Goal: Information Seeking & Learning: Find contact information

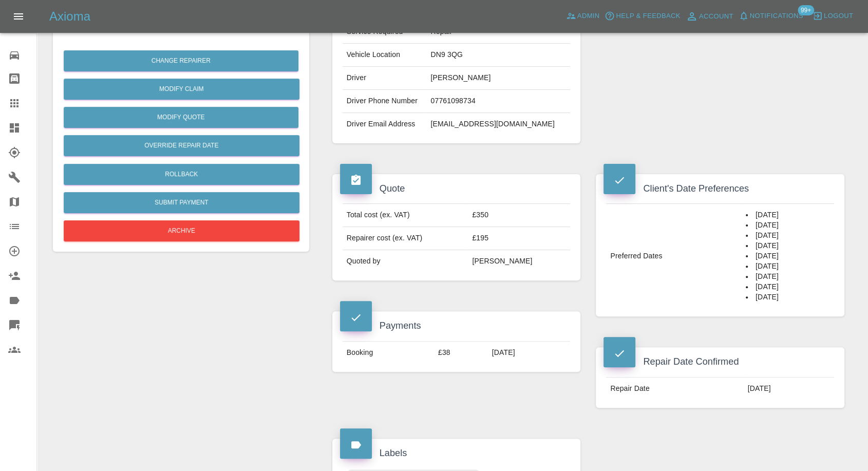
scroll to position [228, 0]
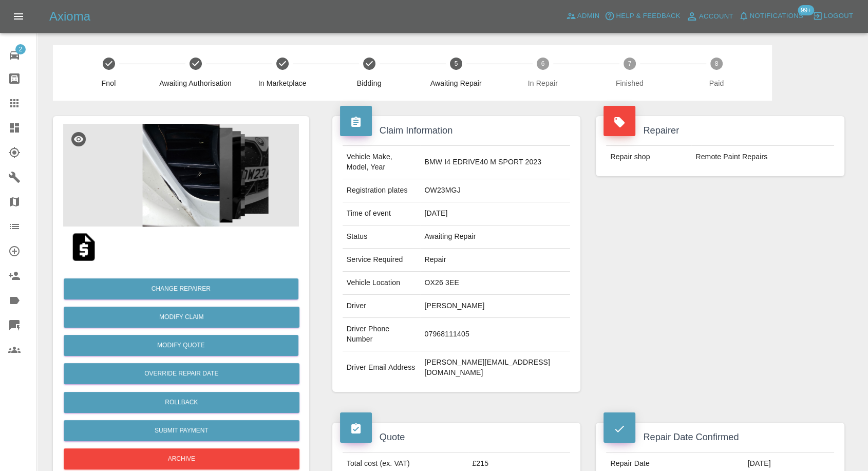
click at [87, 255] on img at bounding box center [83, 247] width 33 height 33
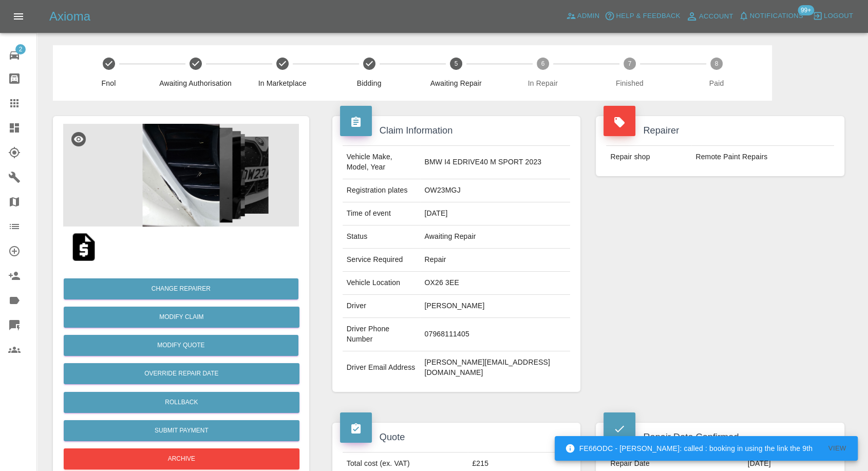
click at [171, 145] on img at bounding box center [181, 175] width 236 height 103
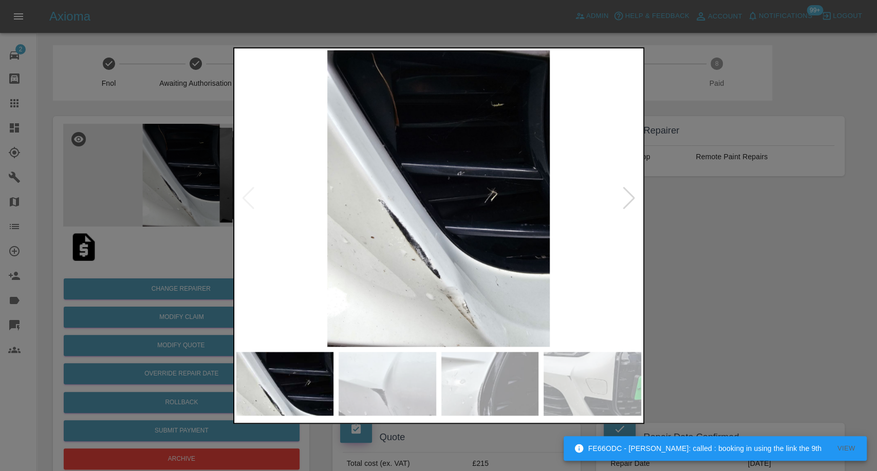
click at [418, 390] on img at bounding box center [388, 384] width 98 height 64
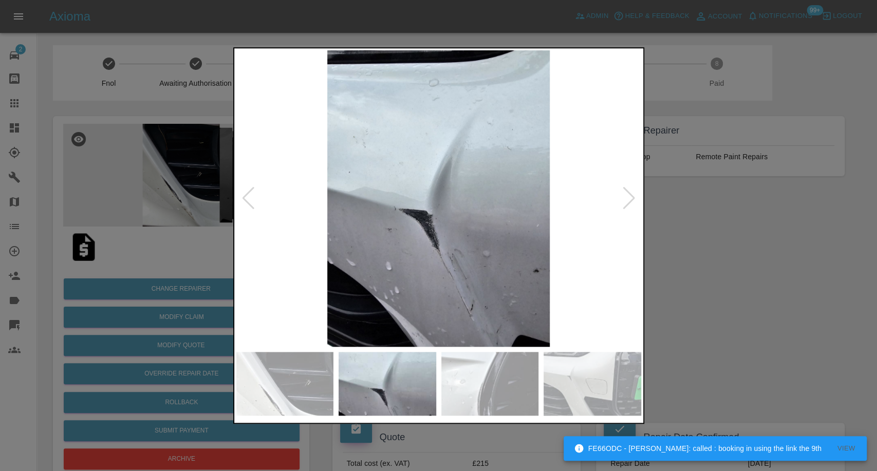
click at [477, 393] on img at bounding box center [490, 384] width 98 height 64
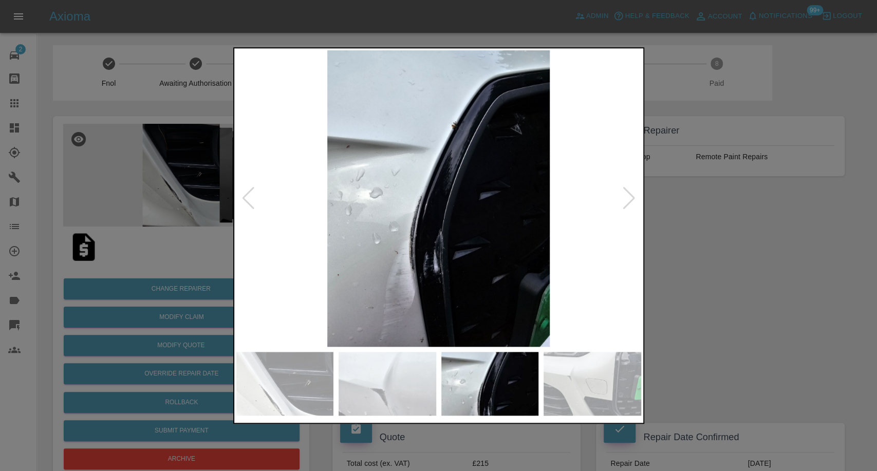
click at [562, 387] on img at bounding box center [593, 384] width 98 height 64
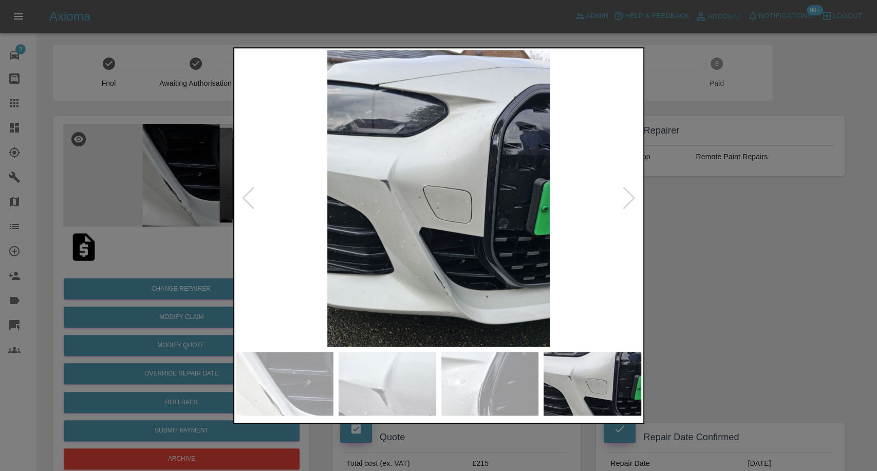
click at [627, 205] on div at bounding box center [629, 198] width 14 height 23
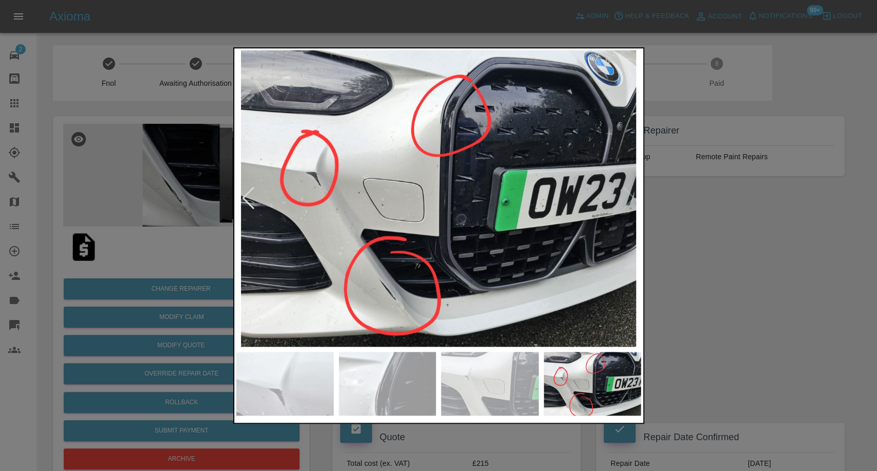
click at [627, 205] on img at bounding box center [438, 198] width 405 height 296
click at [715, 256] on div at bounding box center [438, 235] width 877 height 471
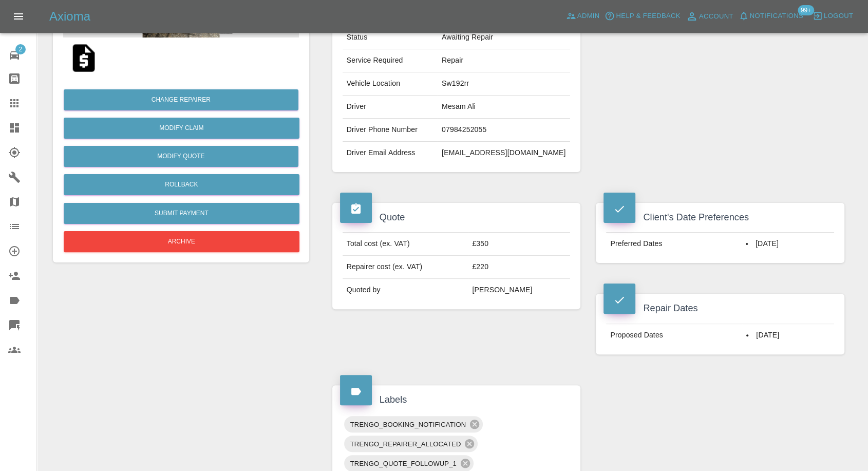
scroll to position [171, 0]
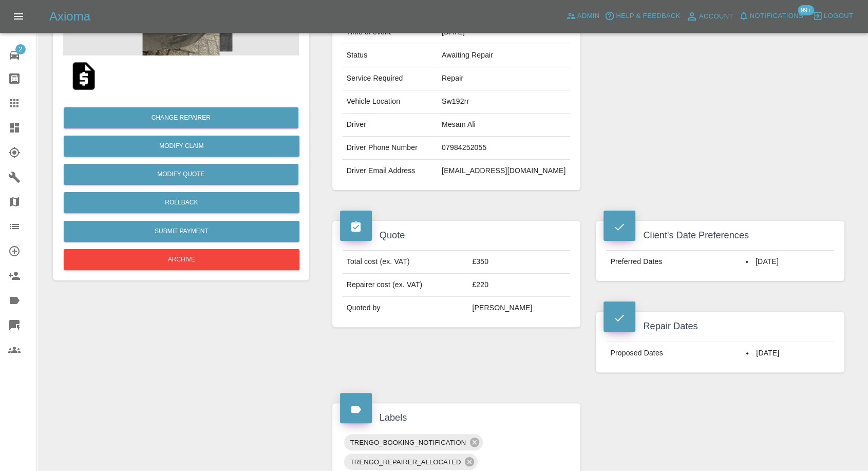
click at [476, 118] on td "Mesam Ali" at bounding box center [504, 125] width 133 height 23
copy td "Mesam Ali"
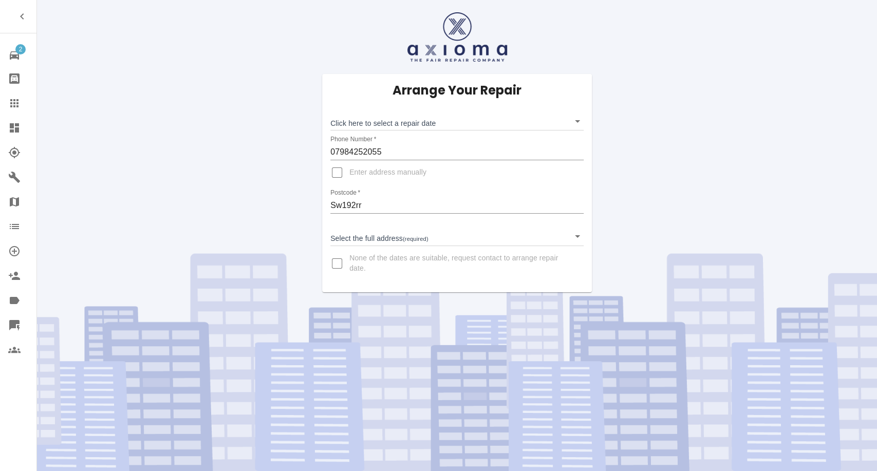
click at [387, 127] on body "2 Repair home Bodyshop home Claims Dashboard Explorer Garages Map Organization …" at bounding box center [438, 235] width 877 height 471
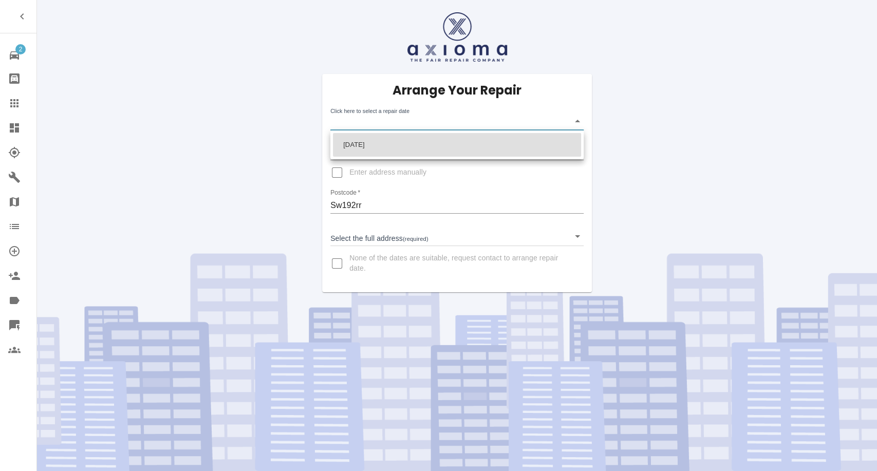
click at [254, 161] on div at bounding box center [438, 235] width 877 height 471
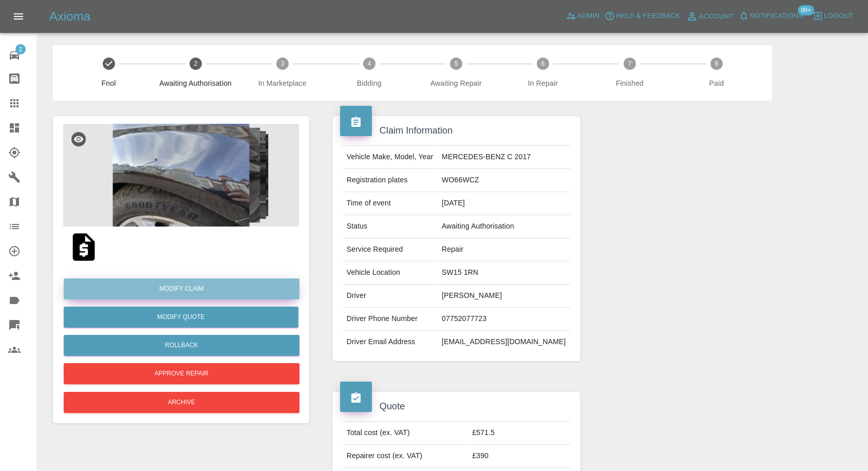
click at [182, 292] on link "Modify Claim" at bounding box center [182, 288] width 236 height 21
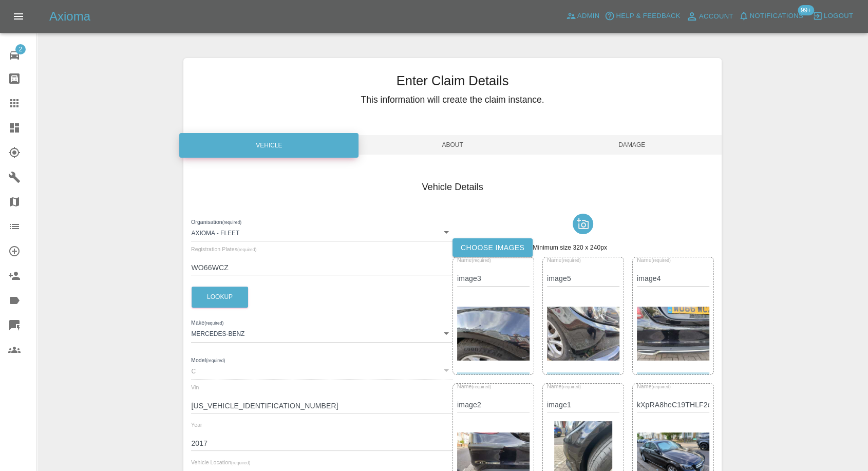
click at [485, 244] on label "Choose images" at bounding box center [493, 247] width 80 height 19
click at [0, 0] on input "Choose images" at bounding box center [0, 0] width 0 height 0
click at [641, 143] on span "Damage" at bounding box center [632, 145] width 179 height 20
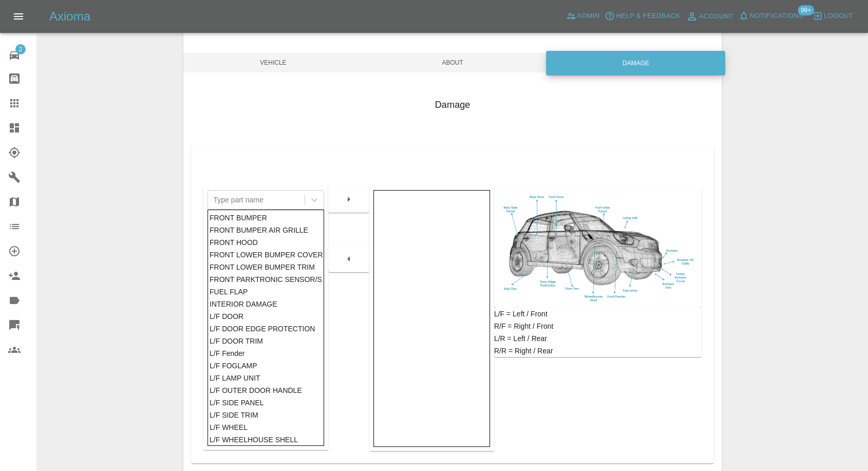
scroll to position [114, 0]
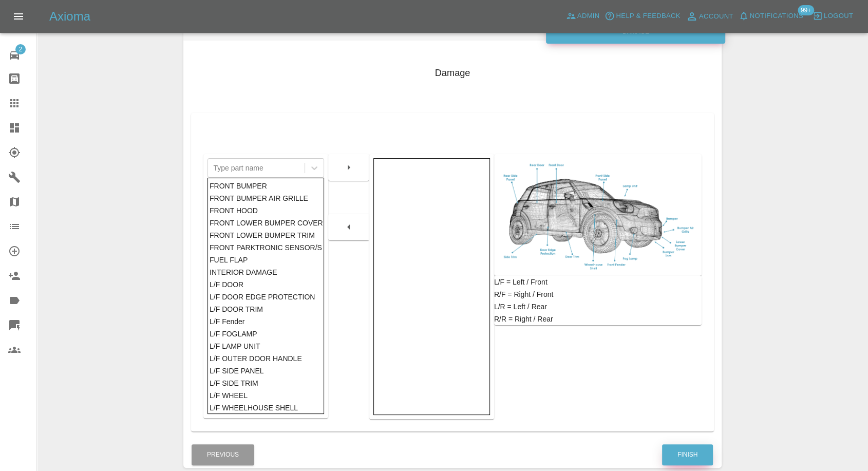
click at [678, 445] on button "Finish" at bounding box center [687, 454] width 51 height 21
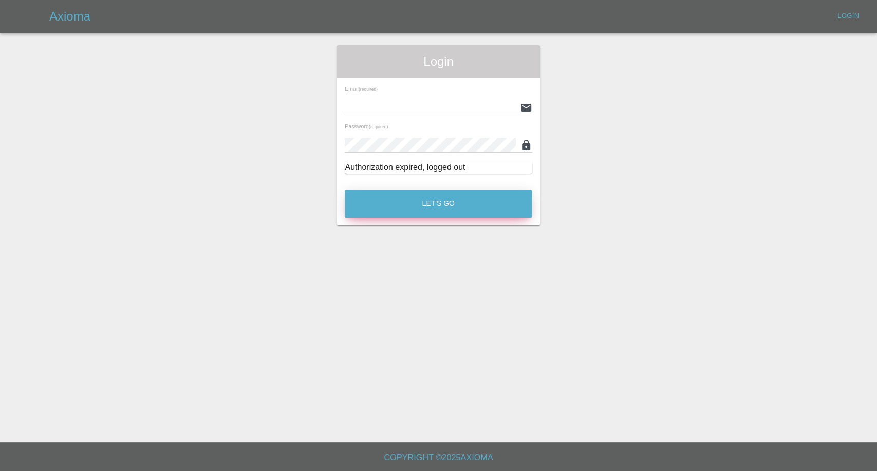
type input "afreen@axioma.co.uk"
click at [411, 204] on button "Let's Go" at bounding box center [438, 204] width 187 height 28
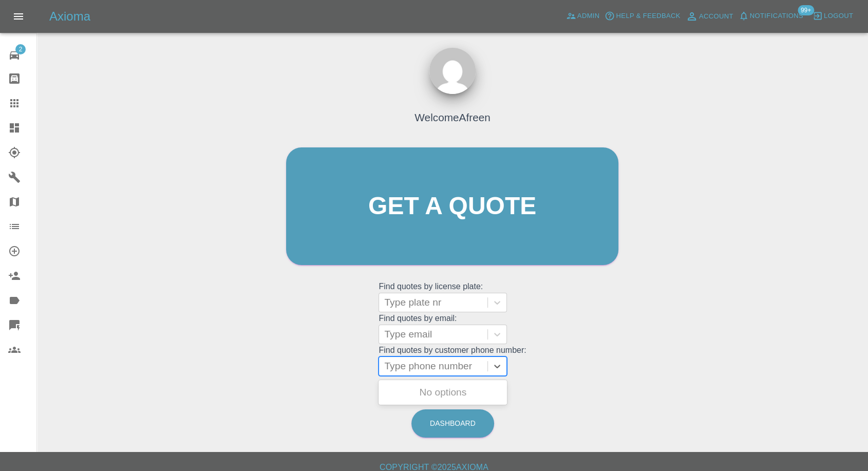
click at [423, 366] on div at bounding box center [433, 366] width 98 height 14
paste input "+447761098734"
drag, startPoint x: 405, startPoint y: 367, endPoint x: 355, endPoint y: 368, distance: 50.4
click at [356, 368] on div "Welcome Afreen Get a quote Get a quote Find quotes by license plate: Type plate…" at bounding box center [452, 226] width 354 height 310
type input "07761098734"
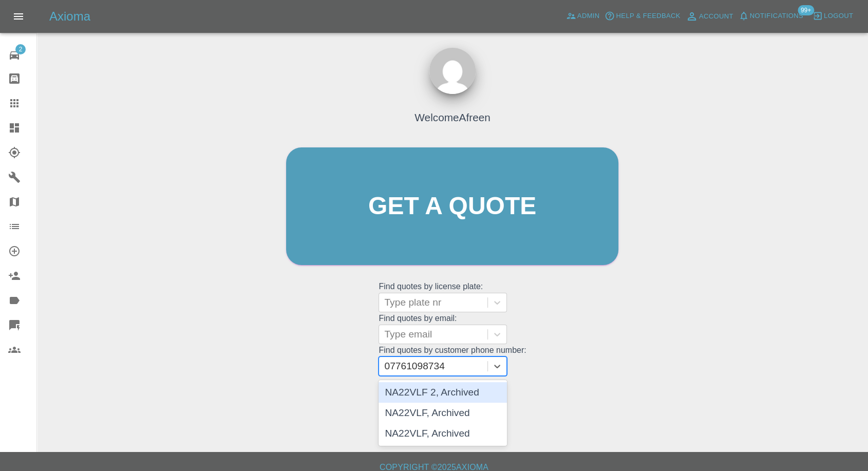
click at [439, 396] on div "NA22VLF 2, Archived" at bounding box center [443, 392] width 128 height 21
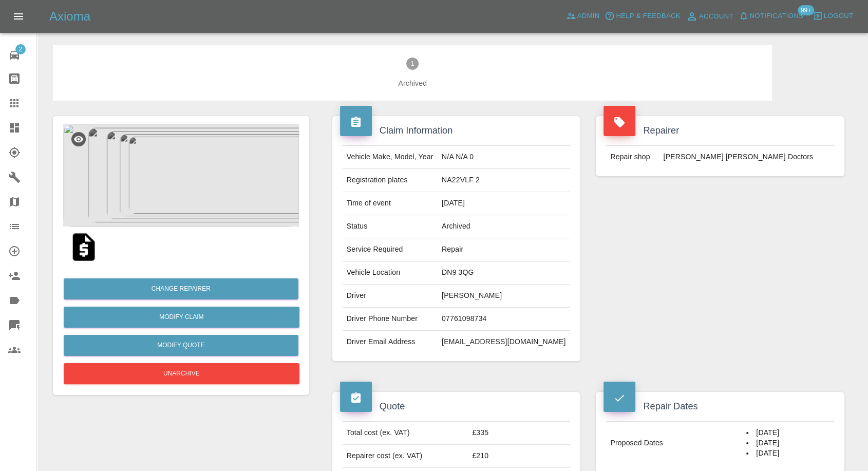
click at [14, 104] on icon at bounding box center [14, 103] width 12 height 12
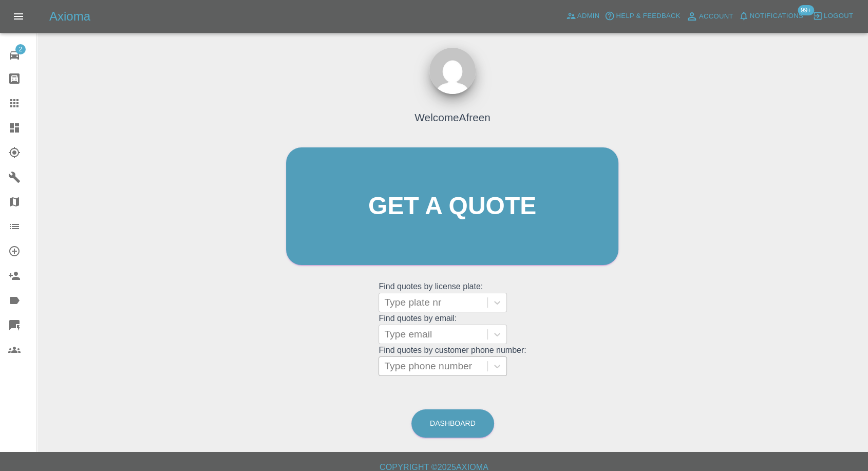
click at [403, 373] on div at bounding box center [433, 366] width 98 height 14
paste input "+447761098734"
drag, startPoint x: 403, startPoint y: 368, endPoint x: 349, endPoint y: 367, distance: 54.0
click at [349, 367] on div "Welcome Afreen Get a quote Get a quote Find quotes by license plate: Type plate…" at bounding box center [452, 226] width 354 height 310
type input "07761098734"
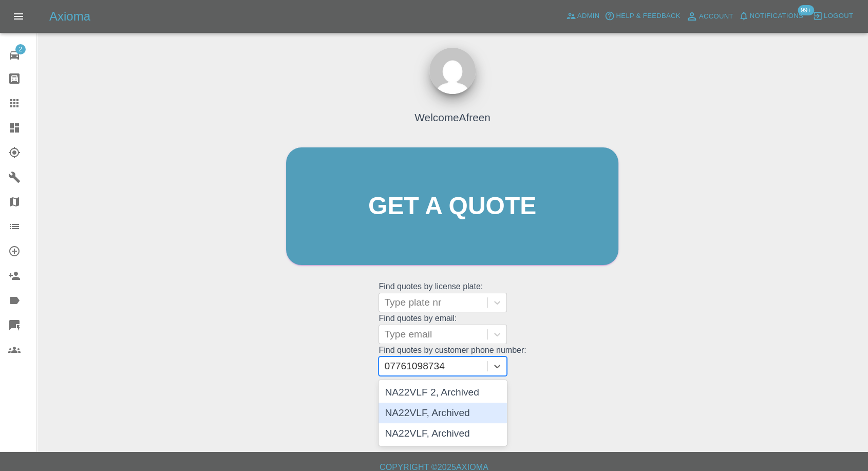
click at [420, 419] on div "NA22VLF, Archived" at bounding box center [443, 413] width 128 height 21
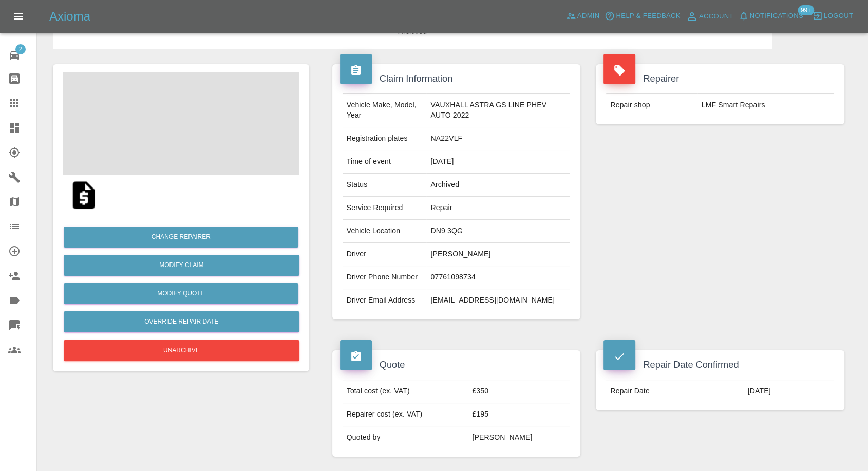
scroll to position [114, 0]
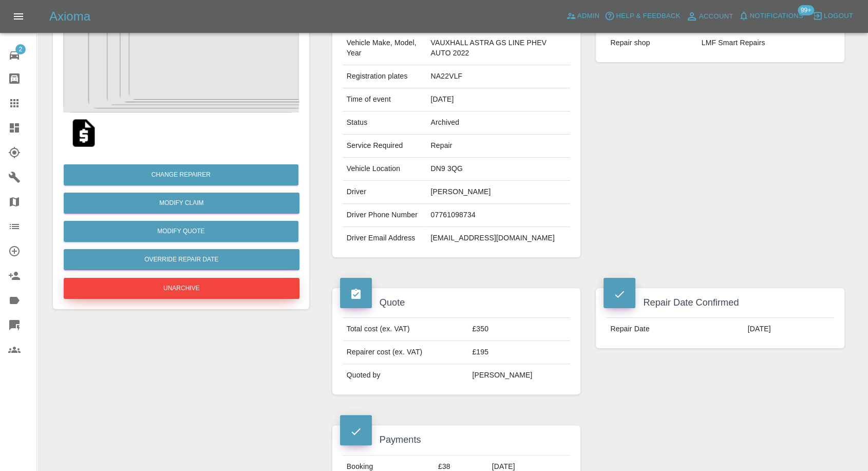
click at [234, 289] on button "Unarchive" at bounding box center [182, 288] width 236 height 21
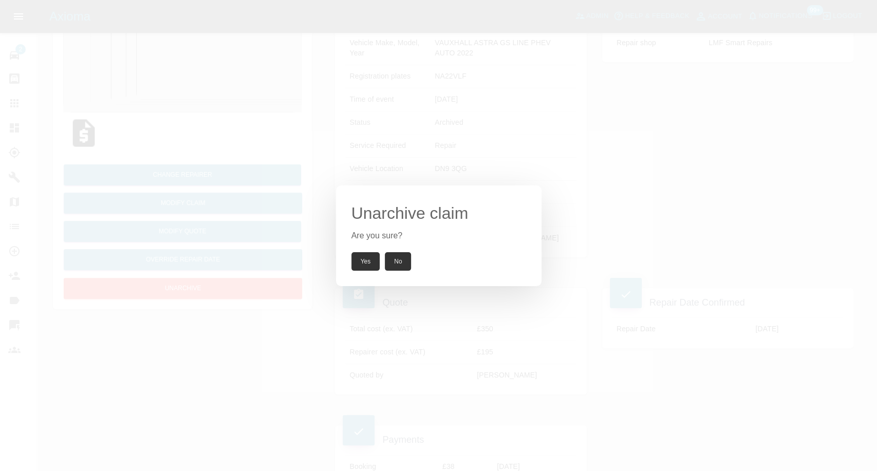
click at [364, 264] on button "Yes" at bounding box center [365, 261] width 29 height 18
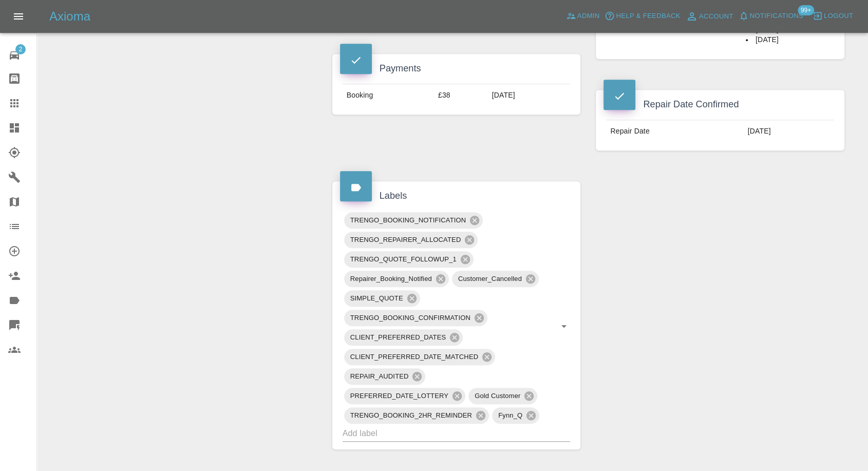
scroll to position [514, 0]
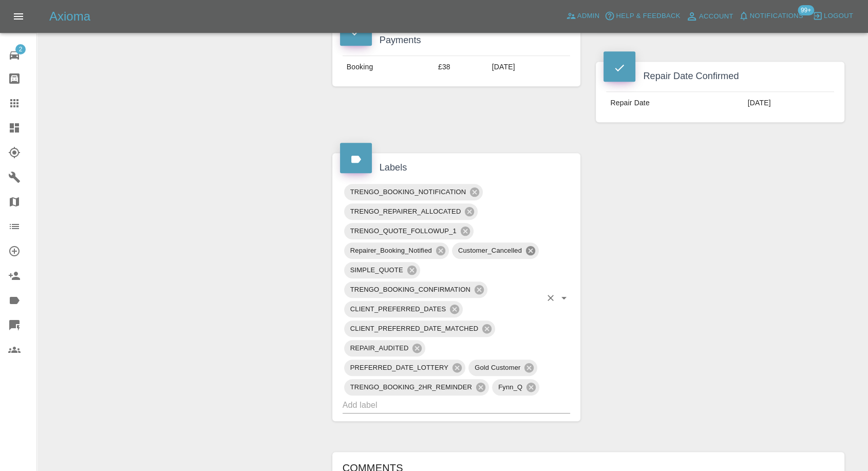
click at [531, 252] on icon at bounding box center [530, 250] width 11 height 11
click at [703, 273] on div "Claim Information Vehicle Make, Model, Year VAUXHALL ASTRA GS LINE PHEV AUTO 20…" at bounding box center [589, 232] width 528 height 1290
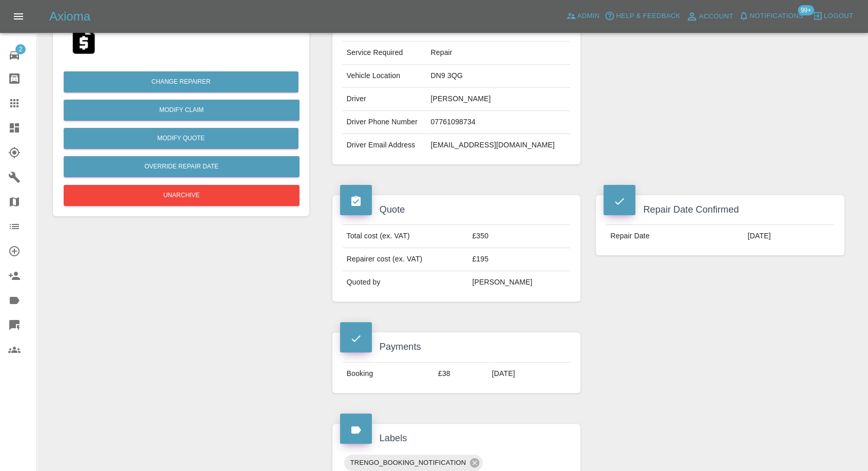
scroll to position [114, 0]
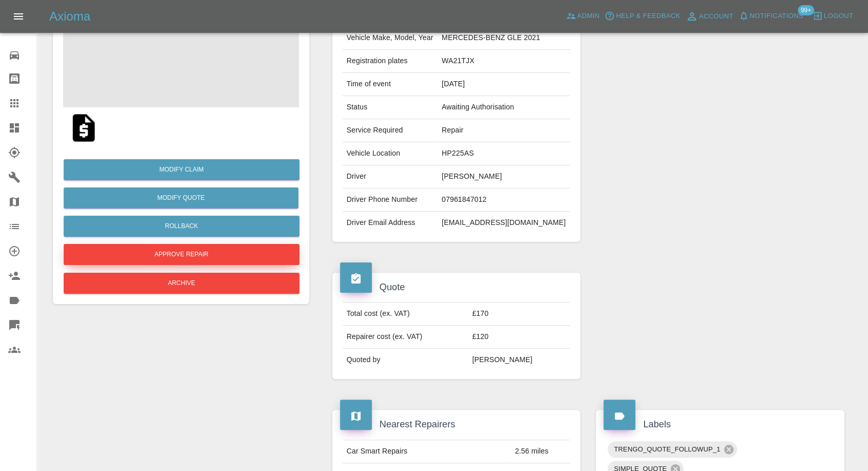
scroll to position [114, 0]
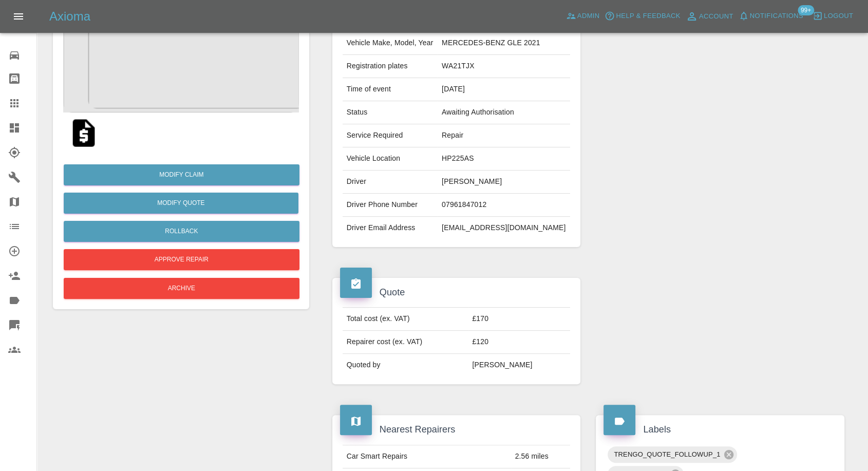
click at [82, 135] on img at bounding box center [83, 133] width 33 height 33
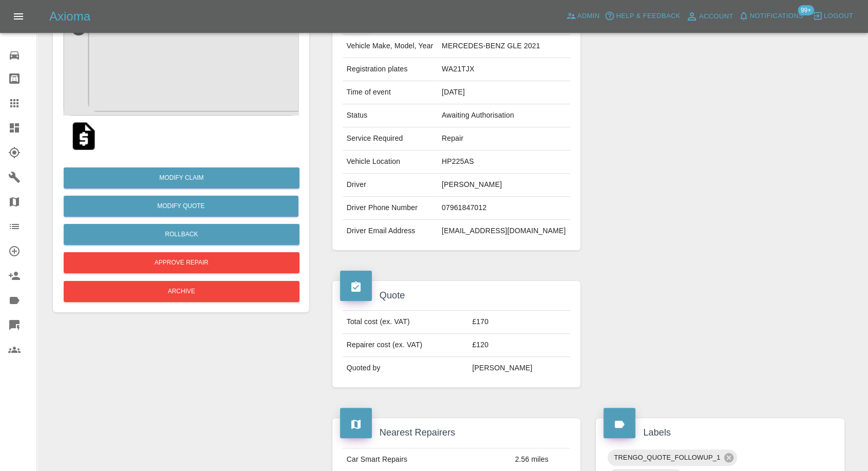
scroll to position [0, 0]
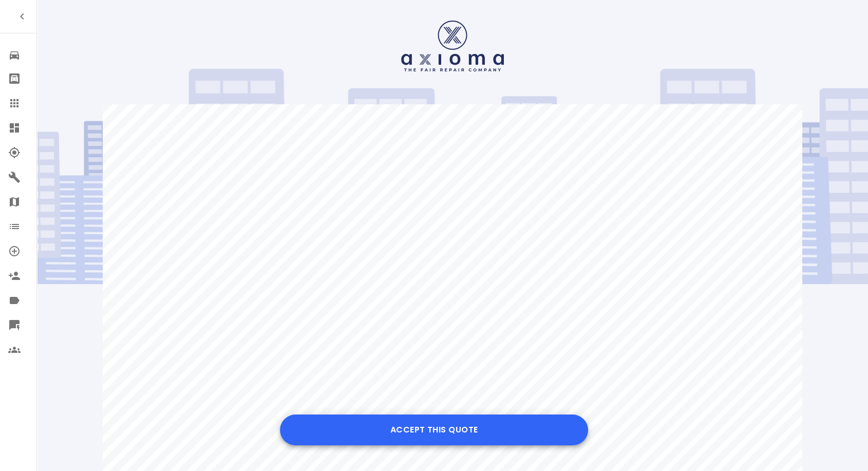
click at [437, 440] on button "Accept this Quote" at bounding box center [434, 430] width 308 height 31
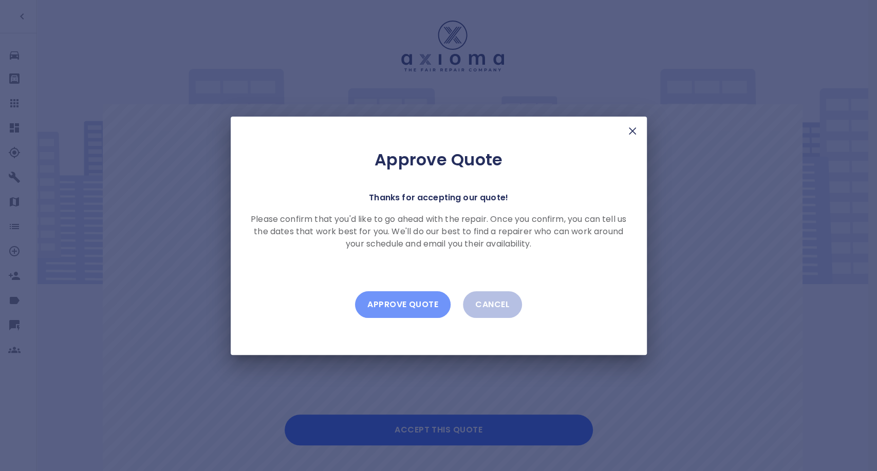
click at [411, 313] on button "Approve Quote" at bounding box center [403, 304] width 96 height 27
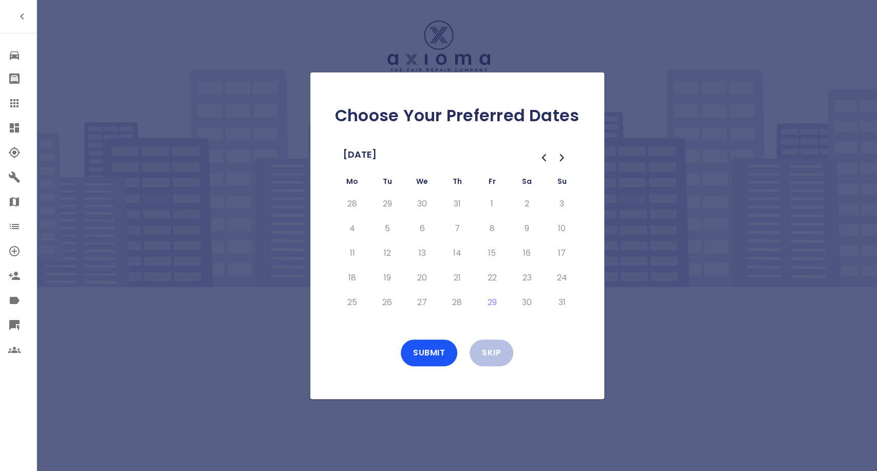
click at [562, 146] on nav at bounding box center [552, 157] width 37 height 23
click at [561, 159] on icon "Go to the Next Month" at bounding box center [561, 158] width 3 height 6
click at [349, 231] on button "8" at bounding box center [352, 228] width 18 height 16
click at [386, 230] on button "9" at bounding box center [387, 228] width 18 height 16
click at [415, 227] on button "10" at bounding box center [422, 228] width 18 height 16
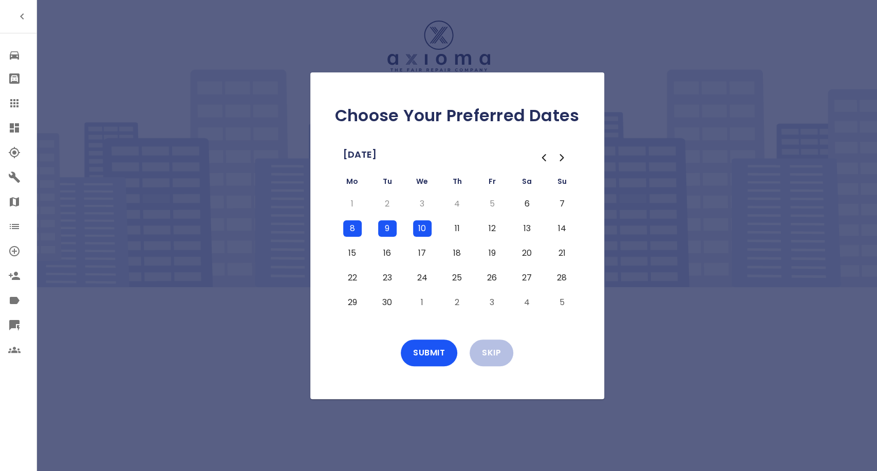
click at [450, 231] on button "11" at bounding box center [457, 228] width 18 height 16
click at [490, 225] on button "12" at bounding box center [492, 228] width 18 height 16
click at [445, 352] on button "Submit" at bounding box center [429, 353] width 57 height 27
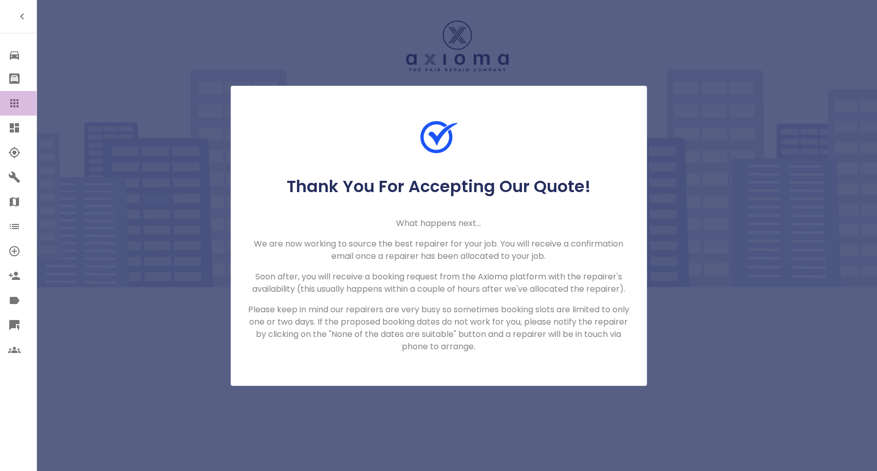
drag, startPoint x: 16, startPoint y: 102, endPoint x: 127, endPoint y: 8, distance: 145.4
click at [16, 102] on icon at bounding box center [14, 103] width 8 height 8
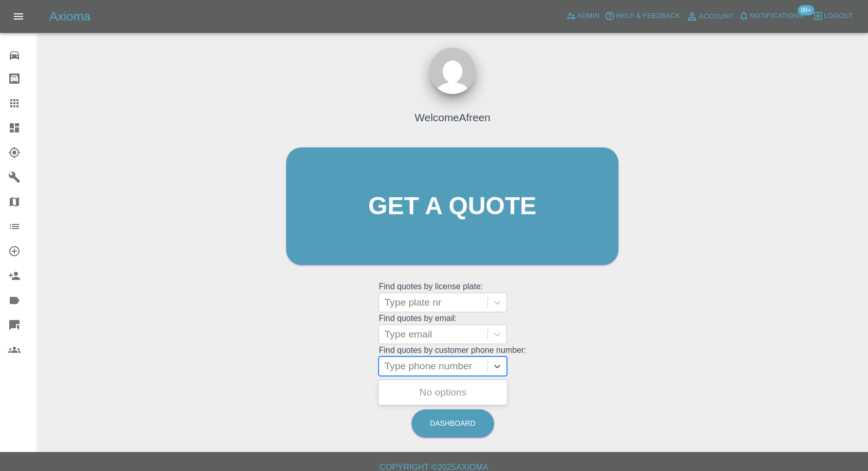
click at [437, 362] on div at bounding box center [433, 366] width 98 height 14
paste input "+447956092918"
drag, startPoint x: 405, startPoint y: 367, endPoint x: 146, endPoint y: 372, distance: 259.5
click at [146, 372] on div "Welcome Afreen Get a quote Get a quote Find quotes by license plate: Type plate…" at bounding box center [452, 255] width 815 height 369
type input "07956092918"
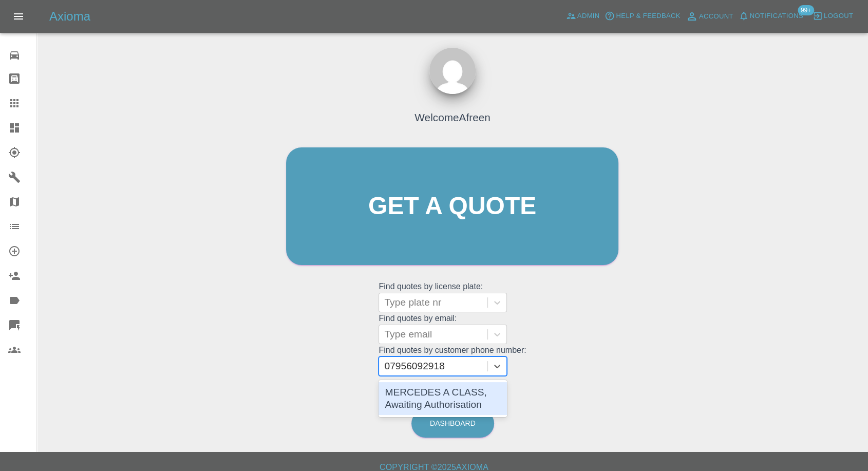
click at [416, 380] on div "MERCEDES A CLASS, Awaiting Authorisation" at bounding box center [443, 398] width 128 height 37
click at [418, 393] on div "MERCEDES A CLASS, Awaiting Authorisation" at bounding box center [443, 398] width 128 height 33
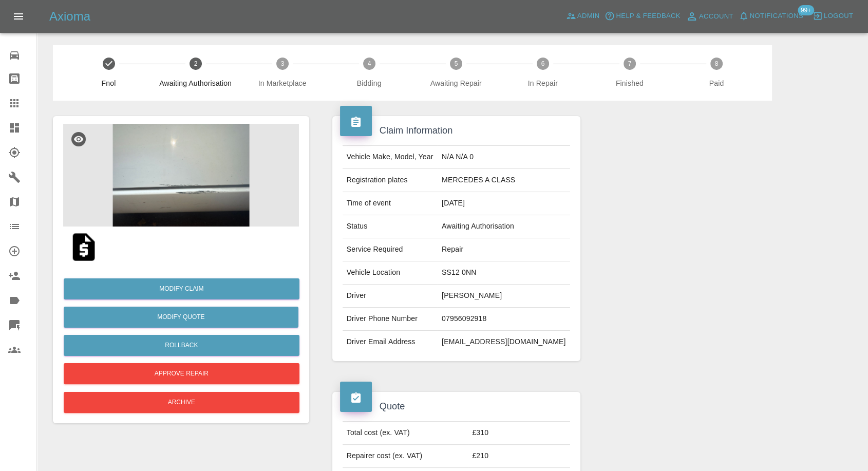
click at [85, 252] on img at bounding box center [83, 247] width 33 height 33
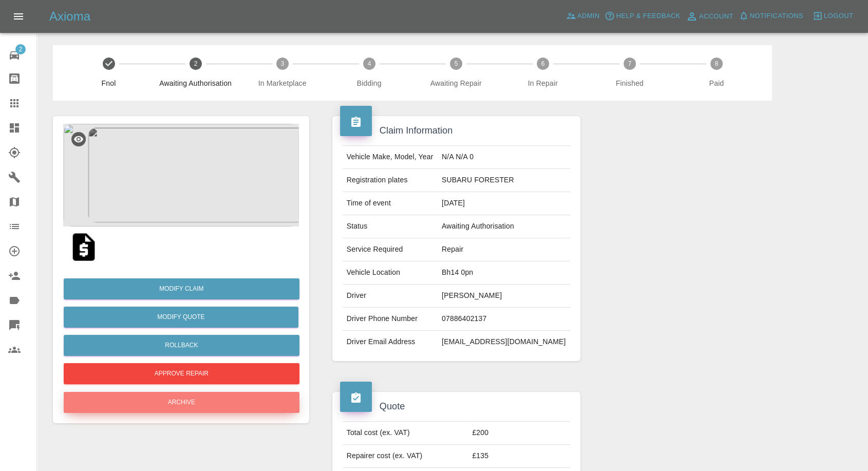
click at [220, 403] on button "Archive" at bounding box center [182, 402] width 236 height 21
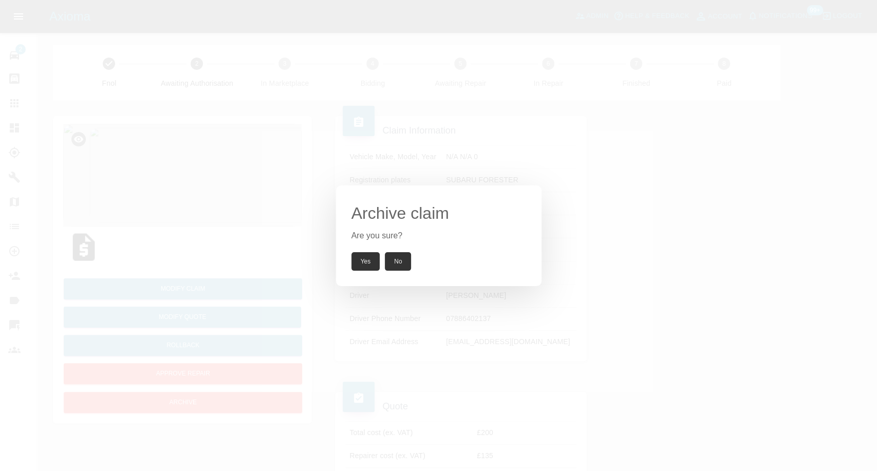
click at [363, 268] on button "Yes" at bounding box center [365, 261] width 29 height 18
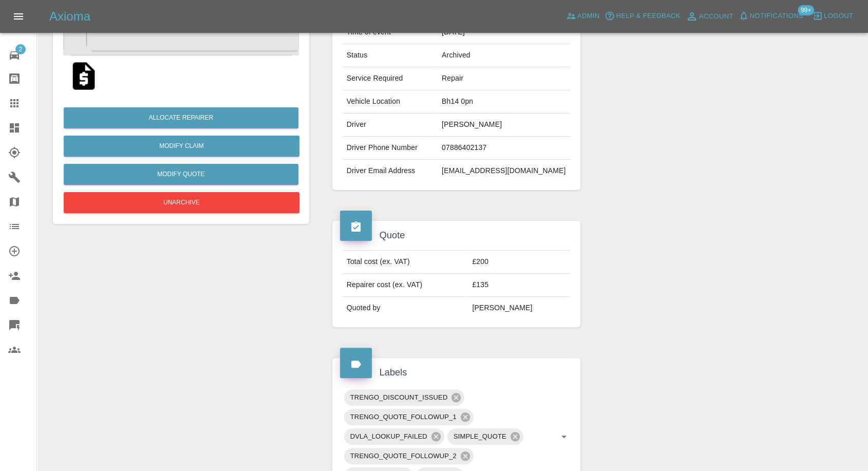
scroll to position [456, 0]
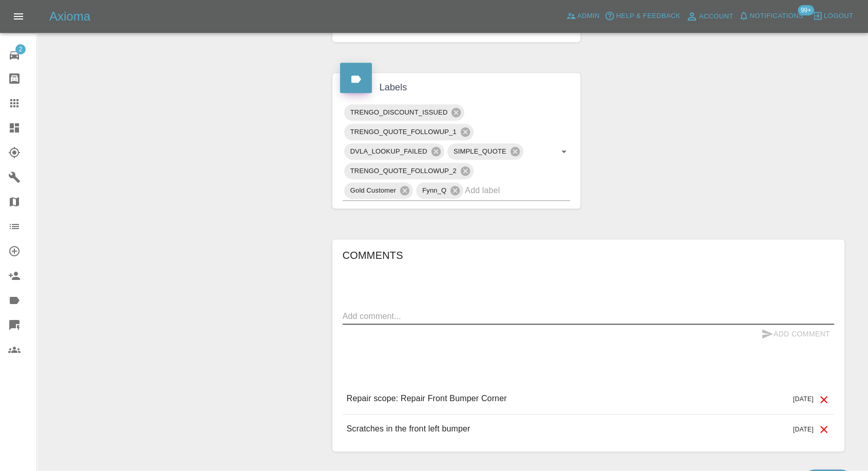
click at [432, 312] on textarea at bounding box center [589, 316] width 492 height 12
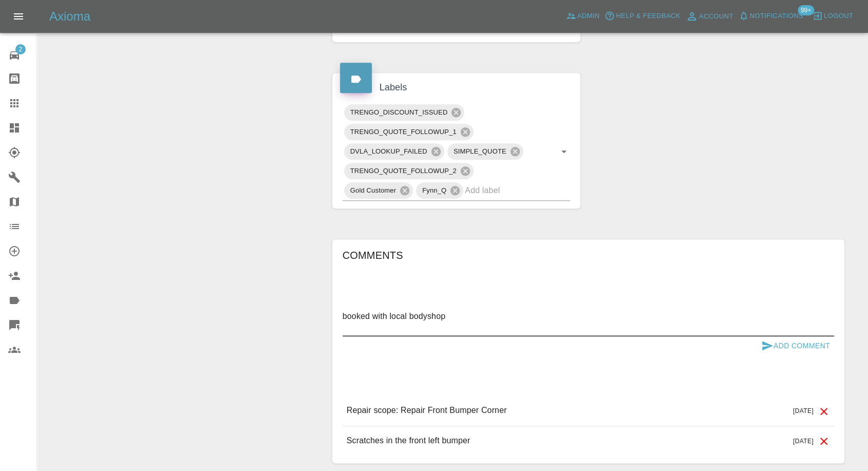
type textarea "booked with local bodyshop"
click at [759, 342] on button "Add Comment" at bounding box center [795, 346] width 77 height 19
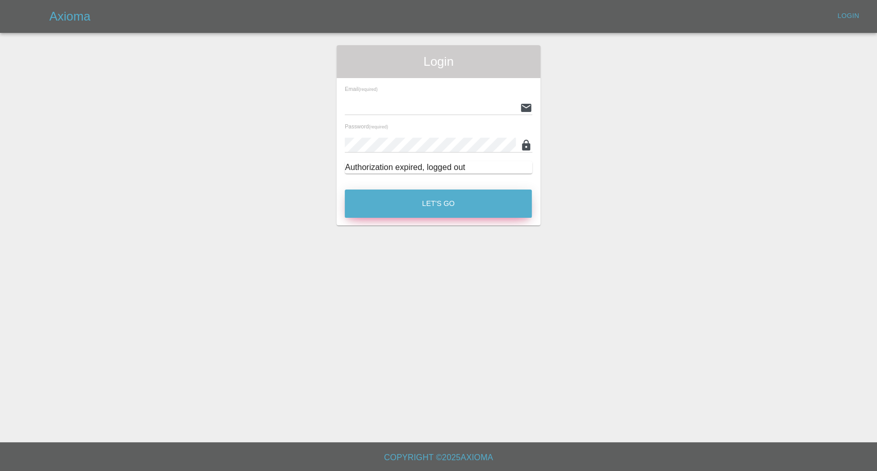
type input "[EMAIL_ADDRESS][DOMAIN_NAME]"
click at [444, 207] on button "Let's Go" at bounding box center [438, 204] width 187 height 28
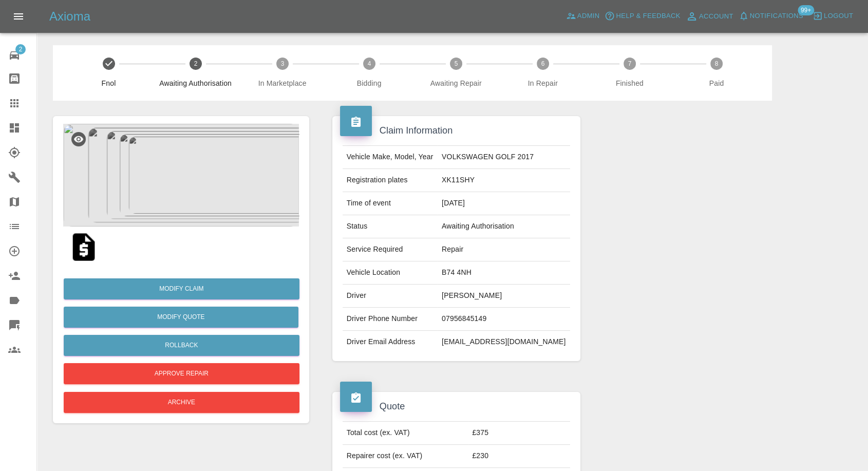
click at [85, 251] on img at bounding box center [83, 247] width 33 height 33
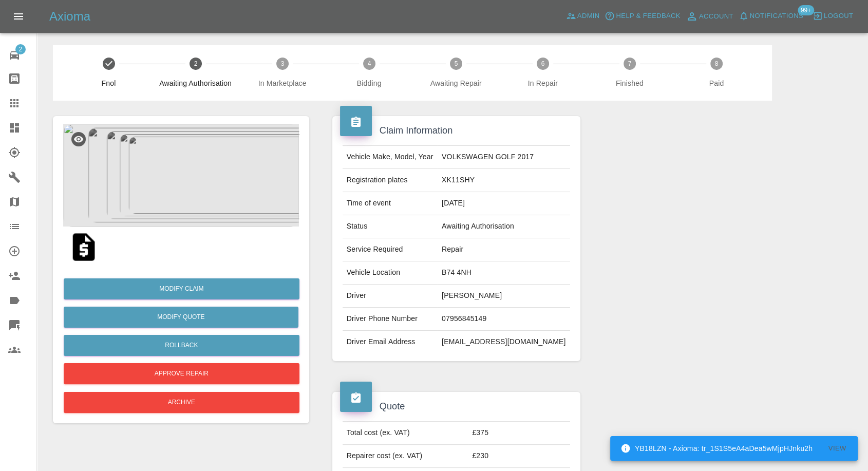
click at [200, 200] on img at bounding box center [181, 175] width 236 height 103
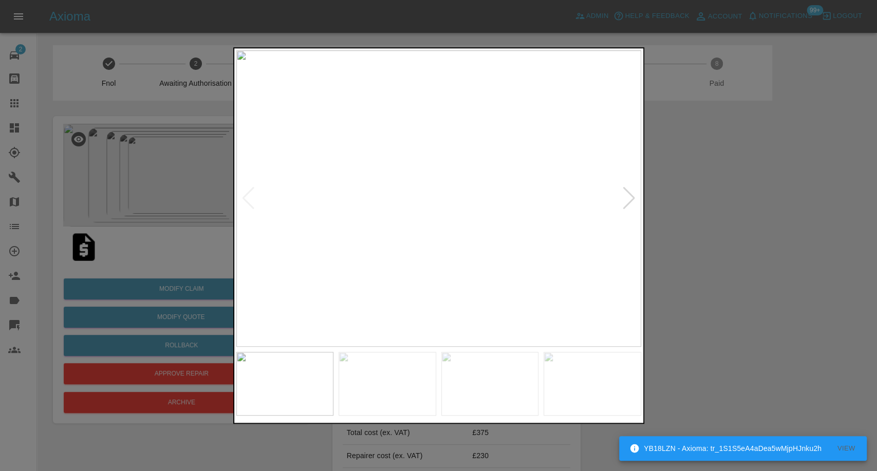
click at [378, 391] on img at bounding box center [388, 384] width 98 height 64
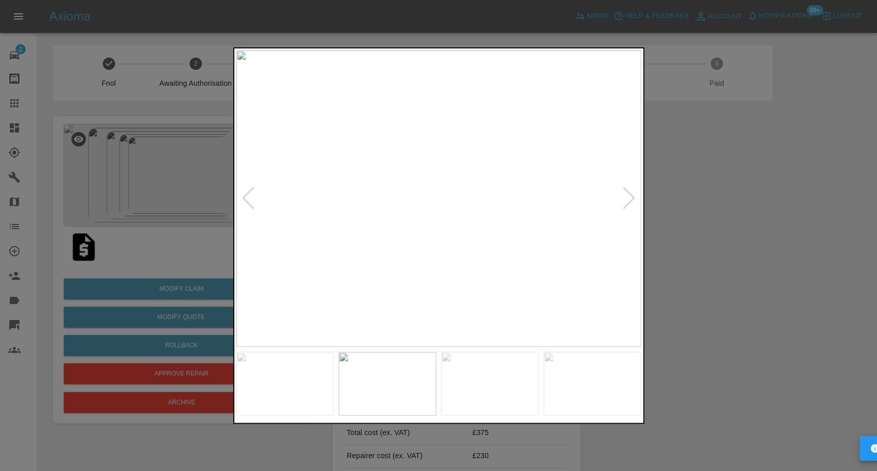
click at [512, 395] on img at bounding box center [490, 384] width 98 height 64
click at [601, 398] on img at bounding box center [593, 384] width 98 height 64
click at [742, 356] on div at bounding box center [438, 235] width 877 height 471
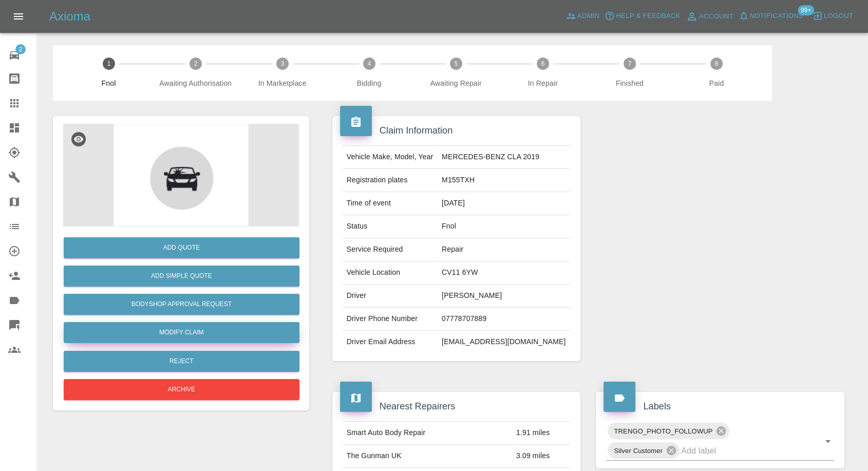
drag, startPoint x: 189, startPoint y: 335, endPoint x: 417, endPoint y: 315, distance: 229.0
click at [189, 335] on link "Modify Claim" at bounding box center [182, 332] width 236 height 21
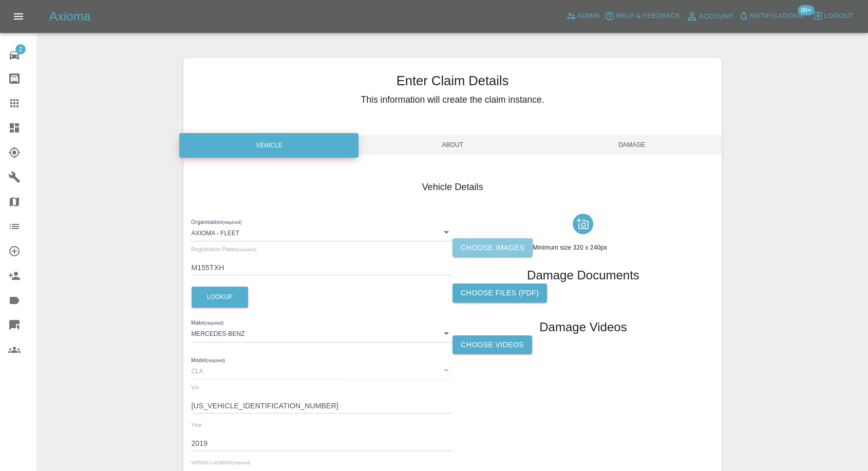
click at [496, 251] on label "Choose images" at bounding box center [493, 247] width 80 height 19
click at [0, 0] on input "Choose images" at bounding box center [0, 0] width 0 height 0
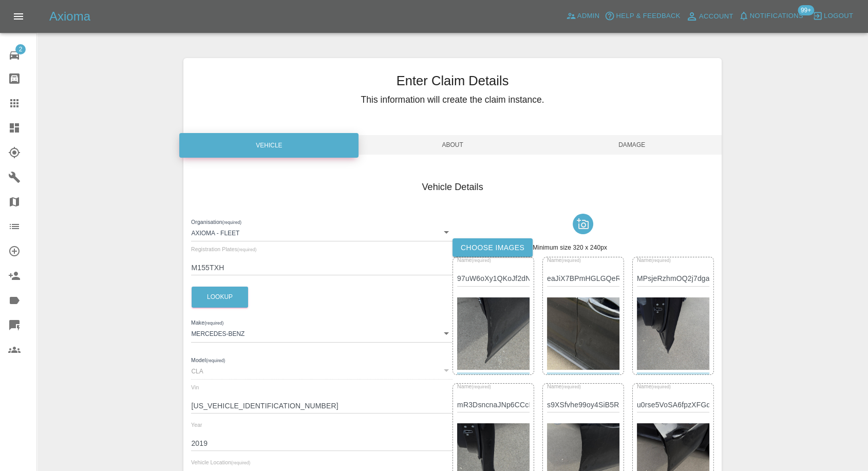
click at [644, 145] on span "Damage" at bounding box center [632, 145] width 179 height 20
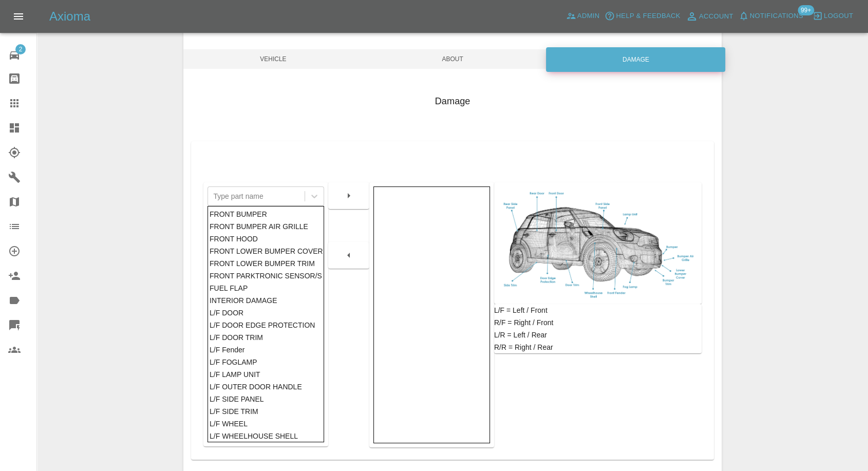
scroll to position [164, 0]
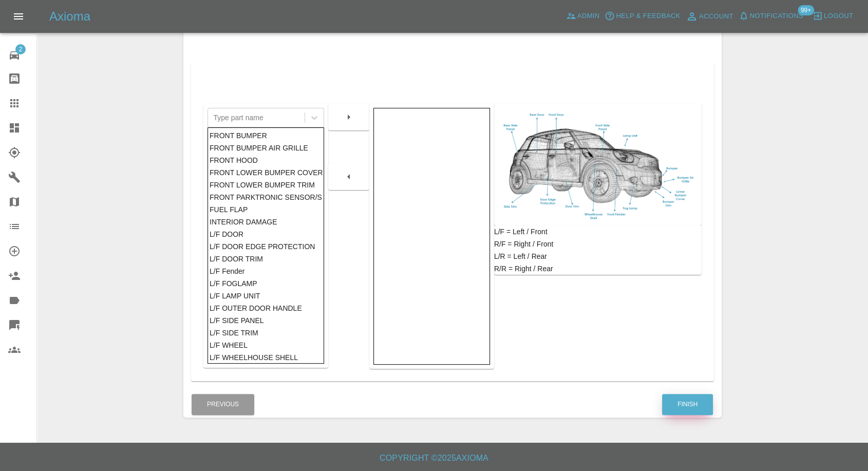
click at [697, 403] on button "Finish" at bounding box center [687, 404] width 51 height 21
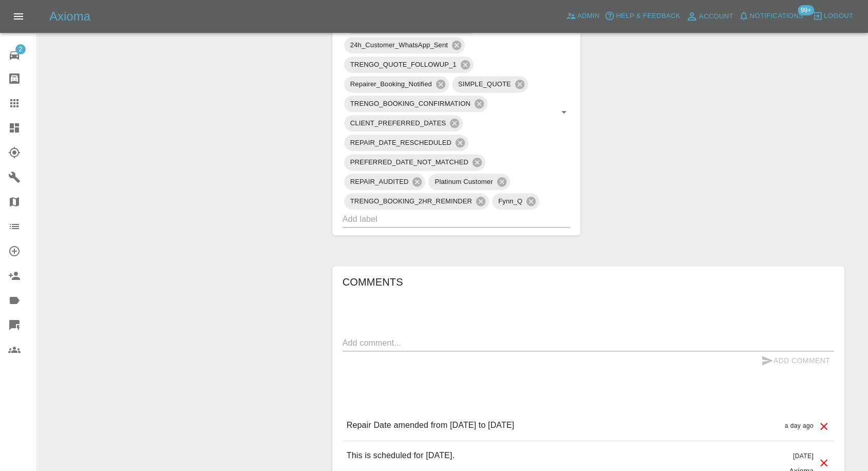
scroll to position [685, 0]
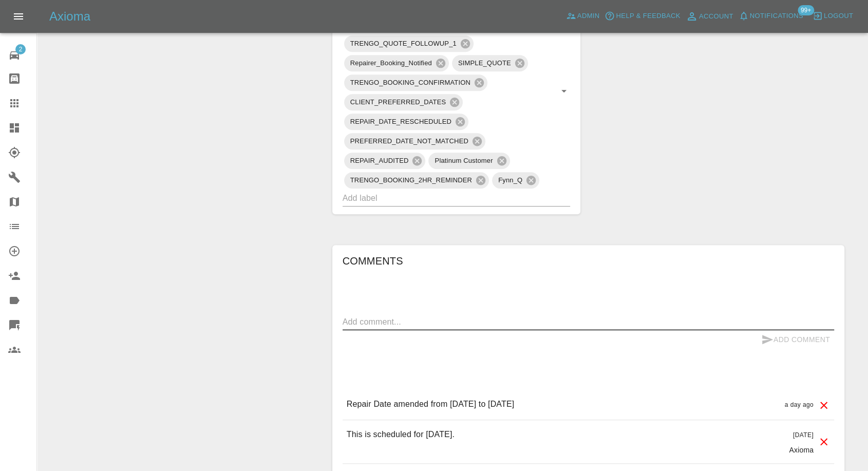
click at [442, 318] on textarea at bounding box center [589, 322] width 492 height 12
paste textarea "Hi Imogen the repairer did not show at 8am as promised we have a 10am hospital …"
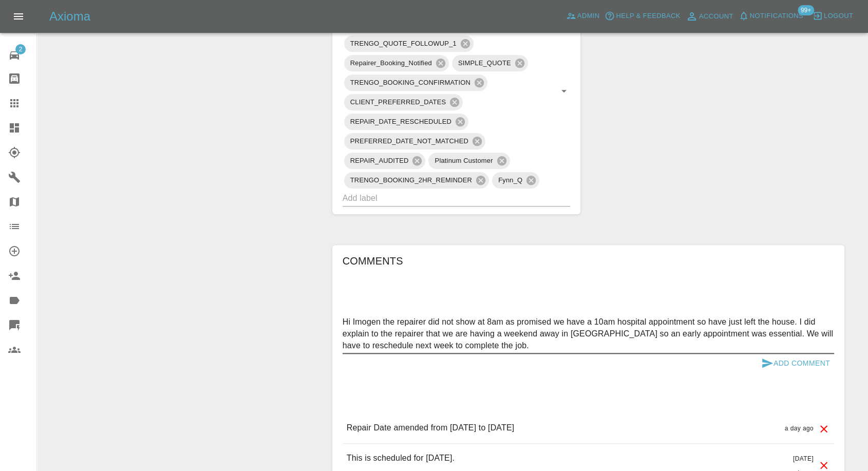
type textarea "Hi Imogen the repairer did not show at 8am as promised we have a 10am hospital …"
click at [762, 358] on icon "submit" at bounding box center [767, 363] width 12 height 12
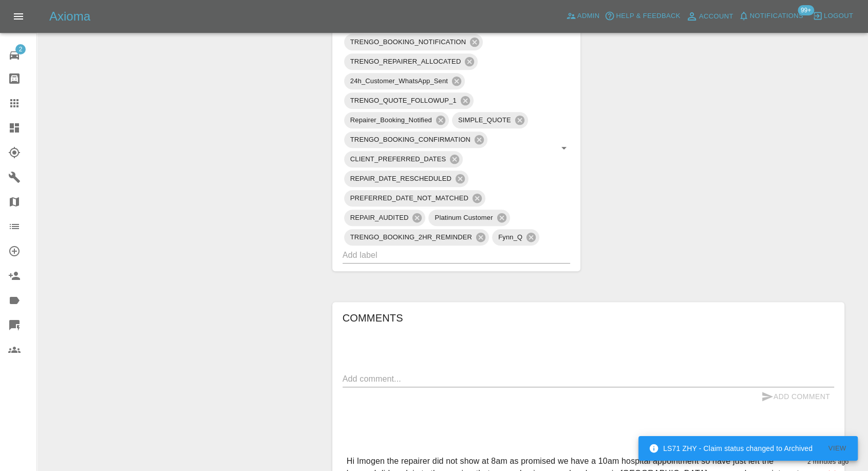
scroll to position [571, 0]
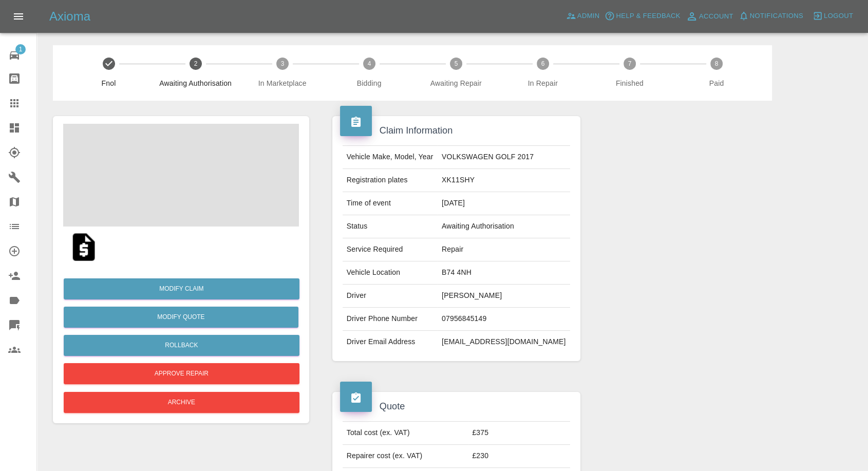
click at [471, 302] on td "Kam Virdi" at bounding box center [504, 296] width 133 height 23
click at [479, 293] on td "Kam Virdi" at bounding box center [504, 296] width 133 height 23
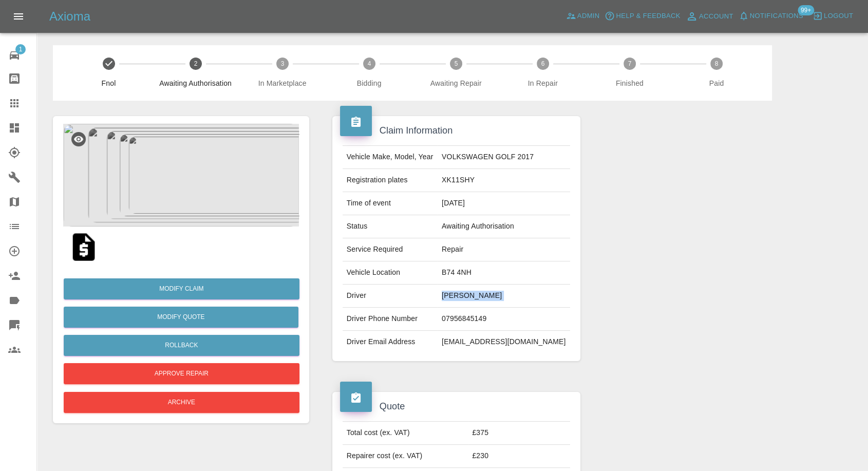
click at [479, 293] on td "Kam Virdi" at bounding box center [504, 296] width 133 height 23
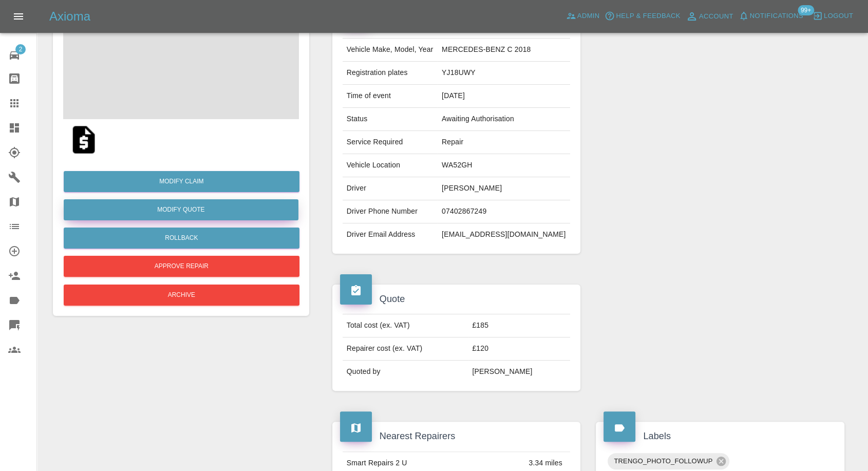
scroll to position [114, 0]
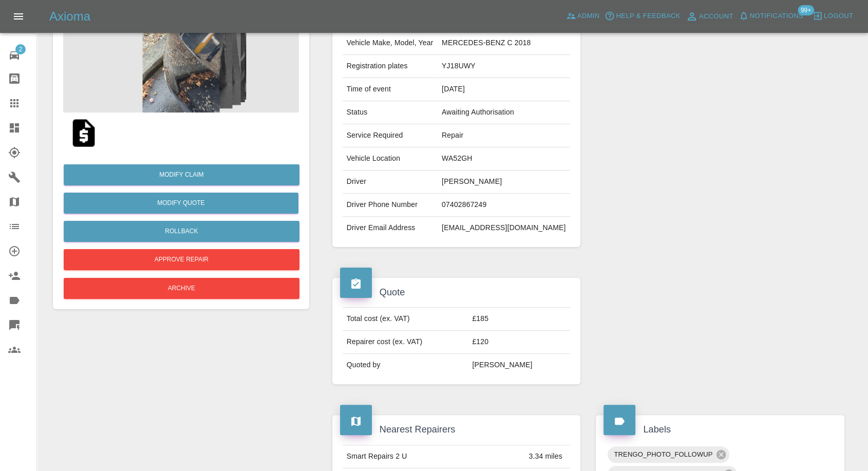
click at [79, 139] on img at bounding box center [83, 133] width 33 height 33
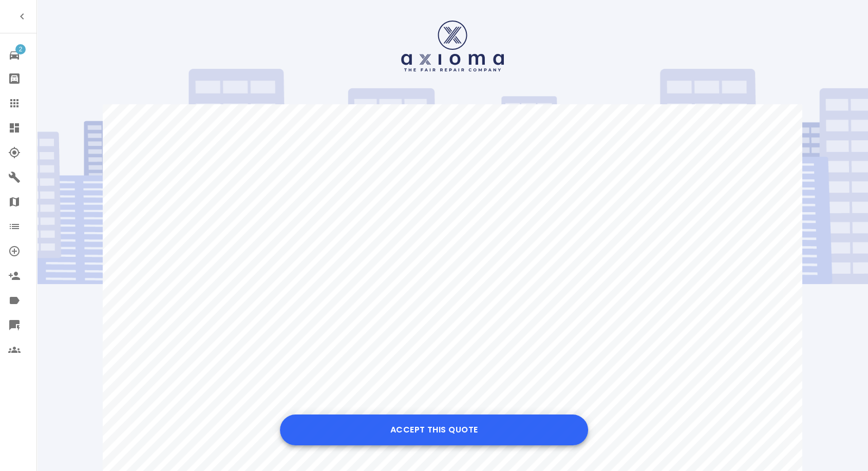
click at [425, 428] on button "Accept this Quote" at bounding box center [434, 430] width 308 height 31
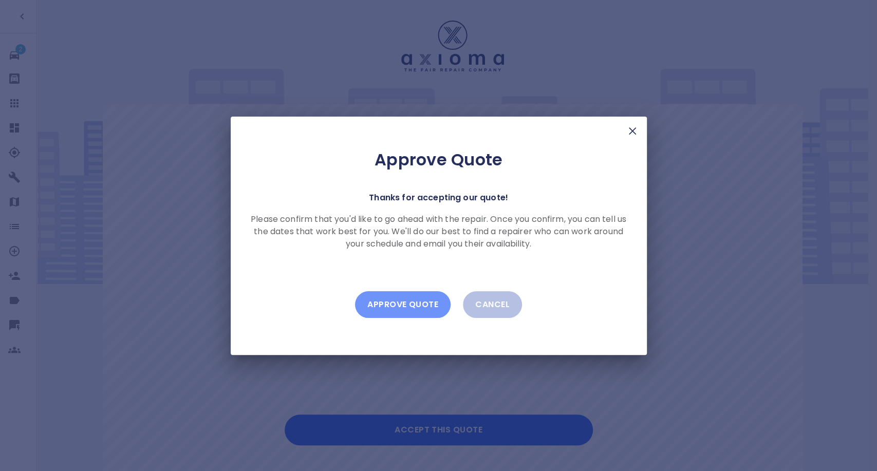
click at [421, 311] on button "Approve Quote" at bounding box center [403, 304] width 96 height 27
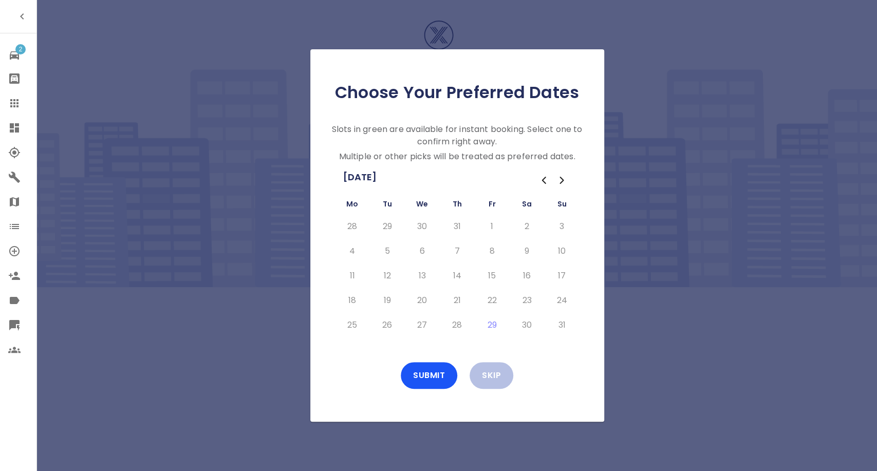
click at [563, 178] on icon "Go to the Next Month" at bounding box center [562, 180] width 12 height 12
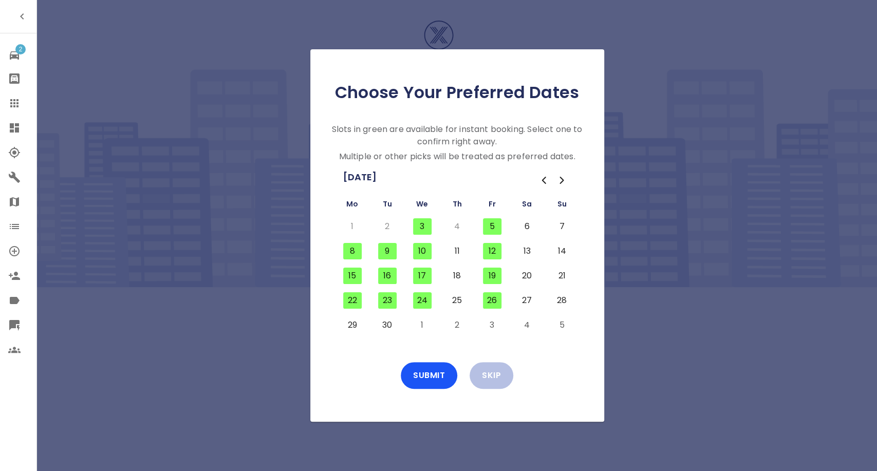
click at [419, 226] on button "3" at bounding box center [422, 226] width 18 height 16
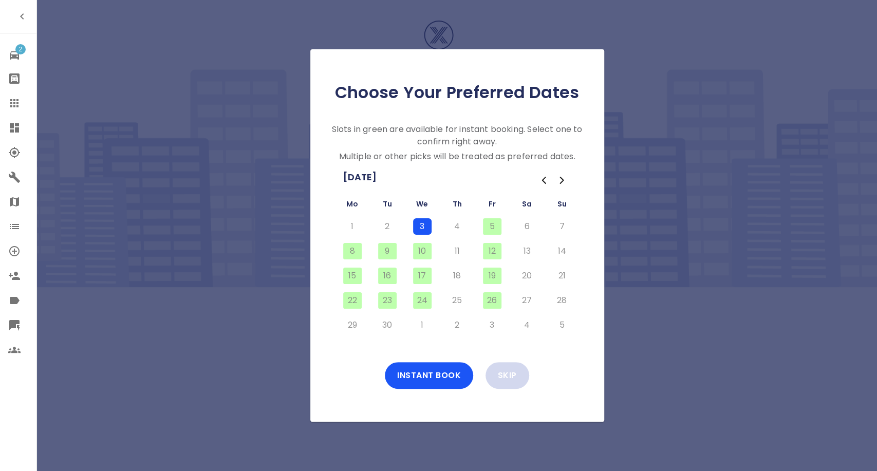
click at [494, 376] on button "Skip" at bounding box center [508, 375] width 44 height 27
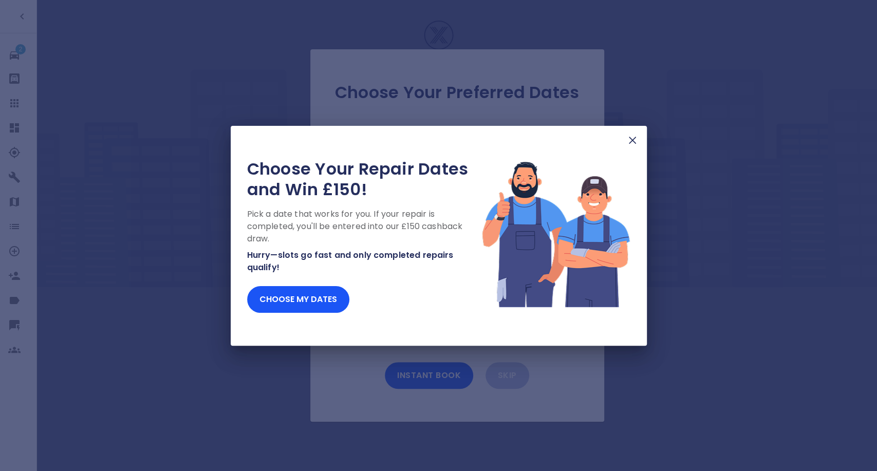
click at [626, 141] on img at bounding box center [632, 140] width 12 height 12
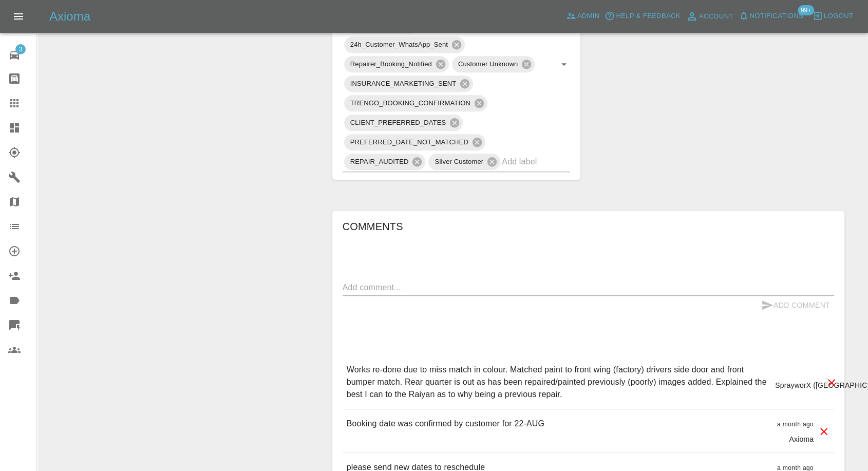
scroll to position [799, 0]
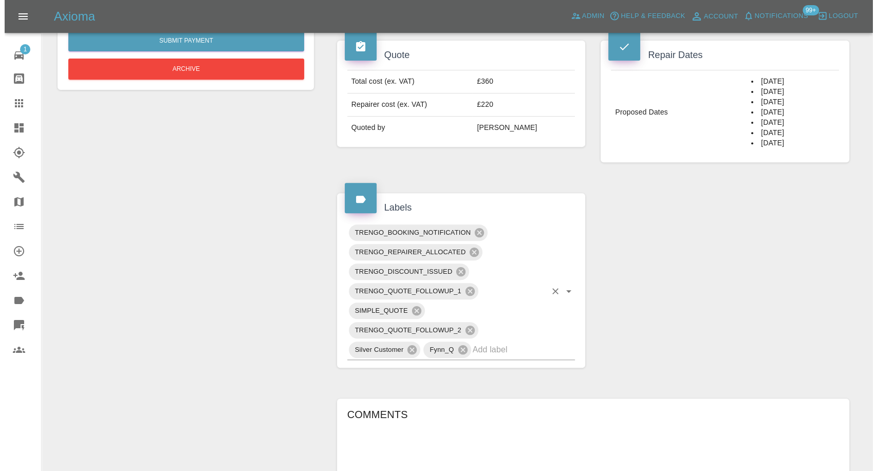
scroll to position [252, 0]
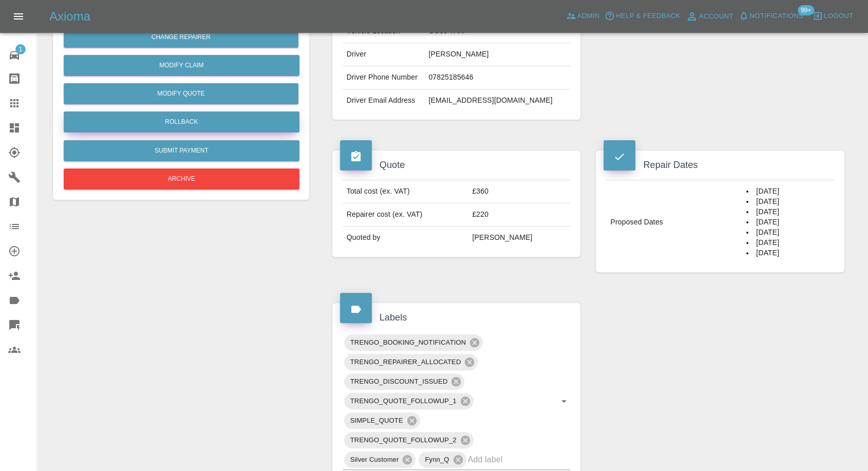
click at [188, 122] on button "Rollback" at bounding box center [182, 121] width 236 height 21
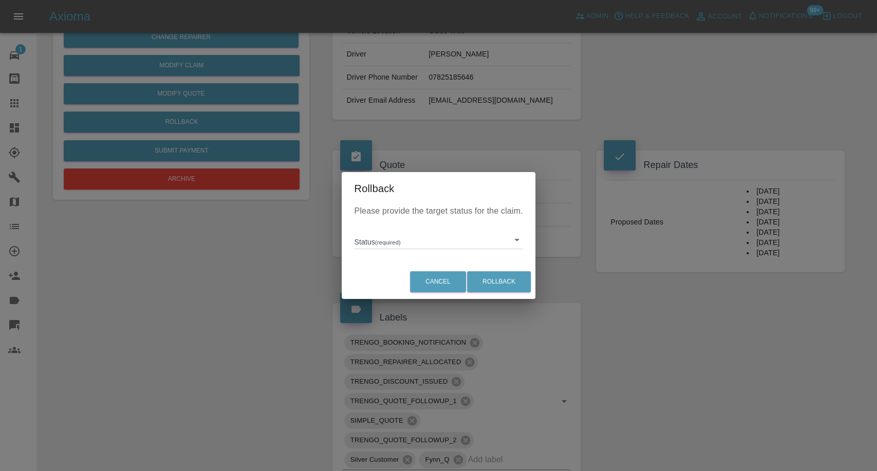
click at [520, 239] on body "Axioma Admin Help & Feedback Account Notifications 99+ Logout 1 Repair home Bod…" at bounding box center [438, 275] width 877 height 1055
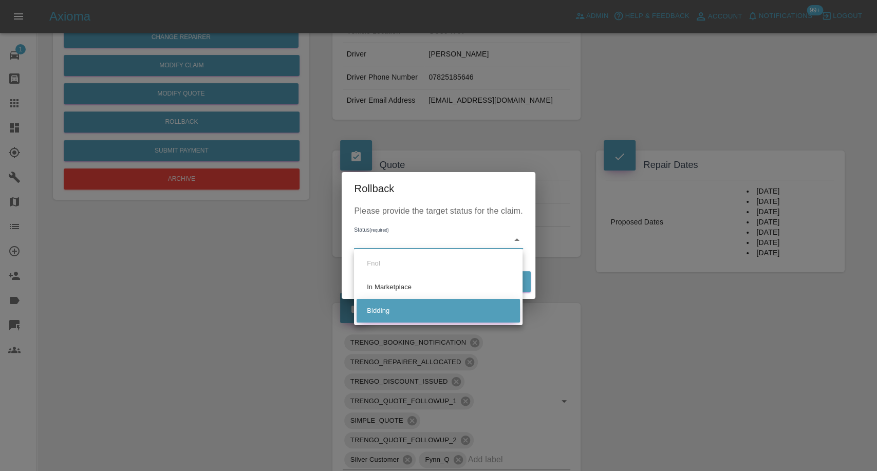
drag, startPoint x: 414, startPoint y: 311, endPoint x: 467, endPoint y: 313, distance: 53.0
click at [415, 311] on li "Bidding" at bounding box center [438, 311] width 163 height 24
type input "bidding"
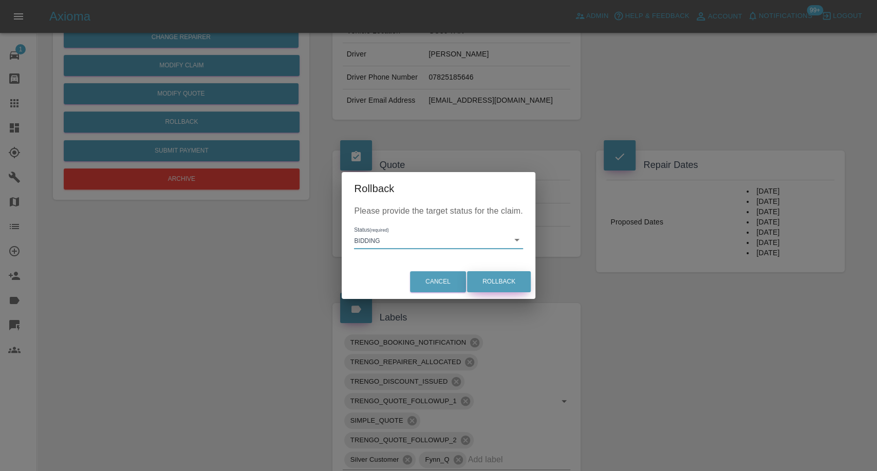
click at [492, 289] on button "Rollback" at bounding box center [499, 281] width 64 height 21
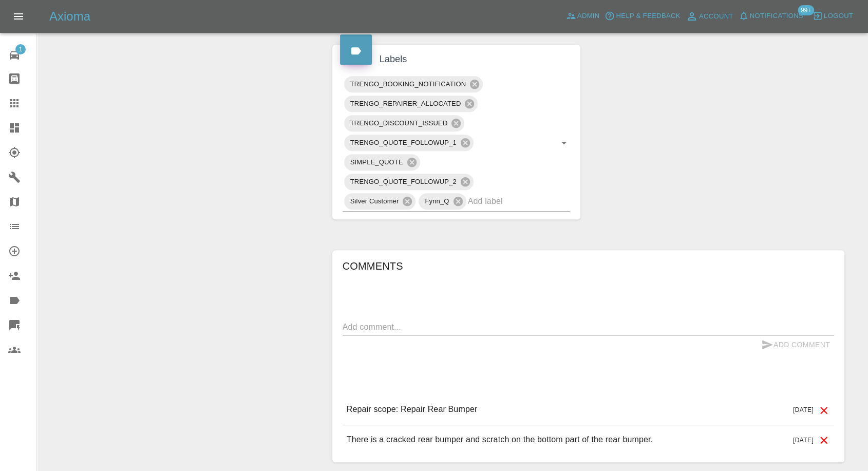
scroll to position [514, 0]
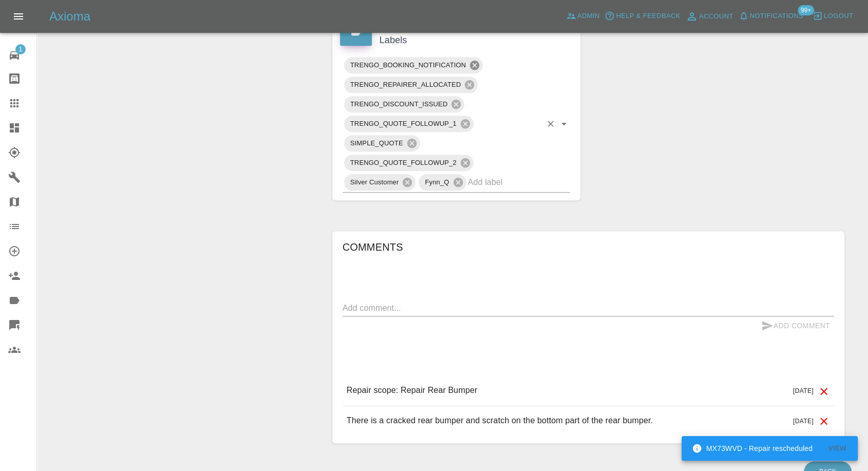
click at [474, 71] on icon at bounding box center [474, 65] width 11 height 11
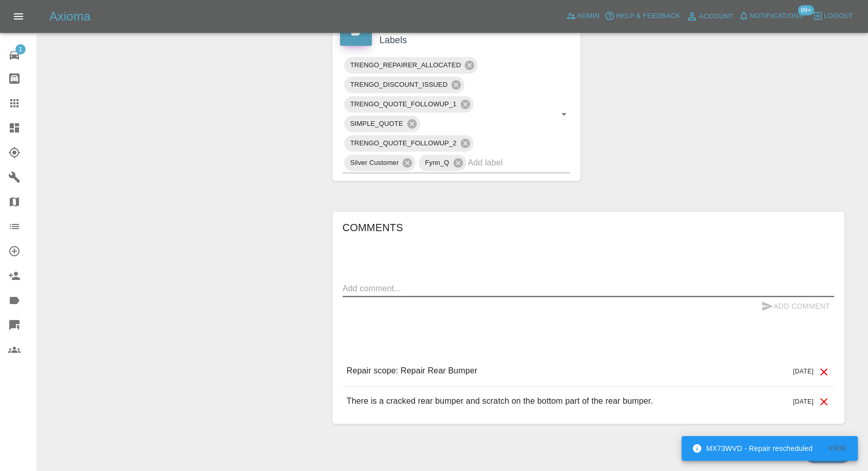
click at [378, 294] on textarea at bounding box center [589, 289] width 492 height 12
paste textarea "I will need later dates as I won’t be available on the dates you have?"
type textarea "I will need later dates as I won’t be available on the dates you have?"
click at [765, 311] on icon "submit" at bounding box center [767, 306] width 11 height 9
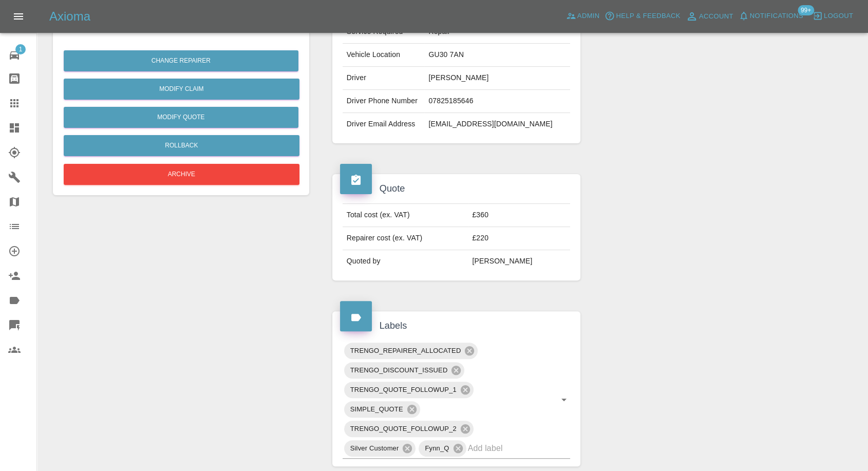
scroll to position [114, 0]
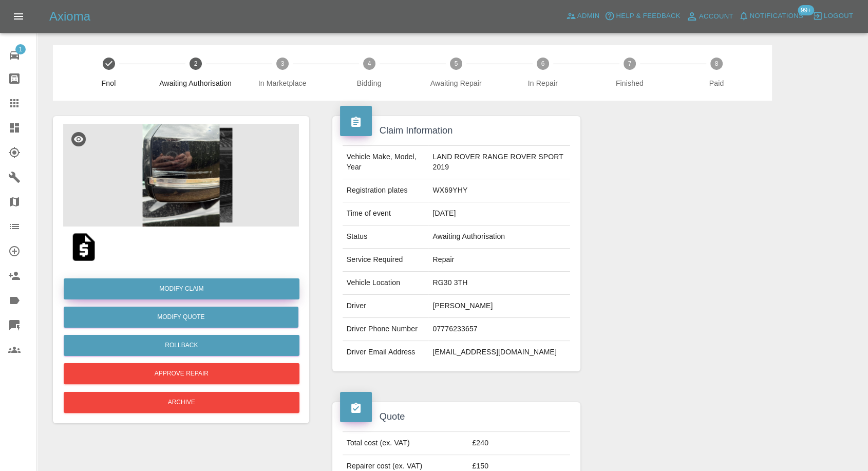
click at [204, 294] on link "Modify Claim" at bounding box center [182, 288] width 236 height 21
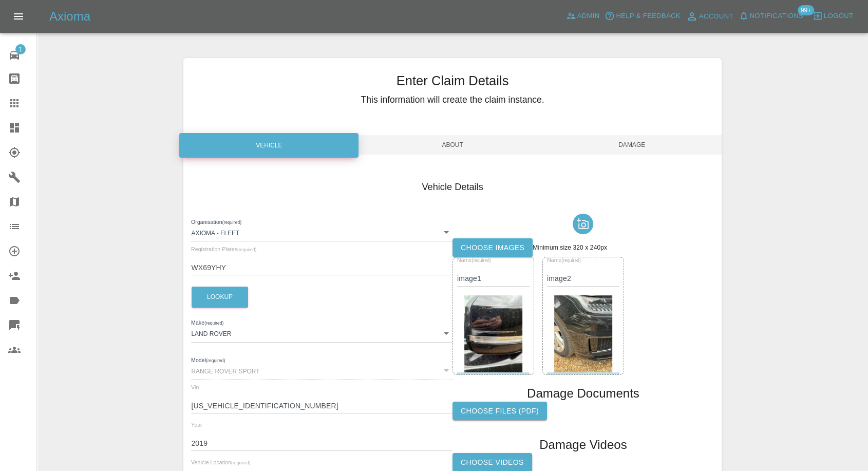
click at [493, 249] on label "Choose images" at bounding box center [493, 247] width 80 height 19
click at [0, 0] on input "Choose images" at bounding box center [0, 0] width 0 height 0
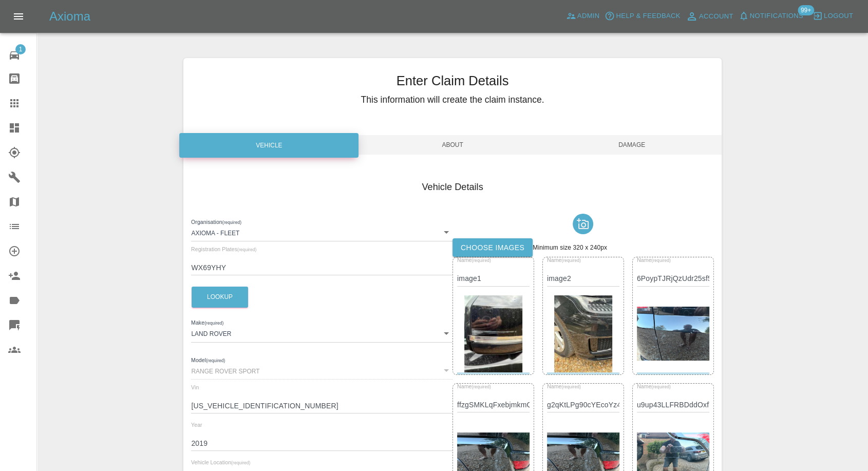
click at [641, 142] on span "Damage" at bounding box center [632, 145] width 179 height 20
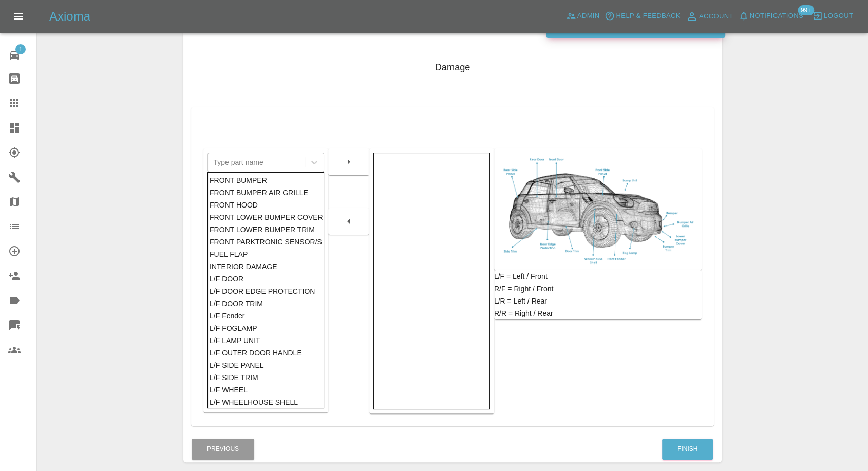
scroll to position [164, 0]
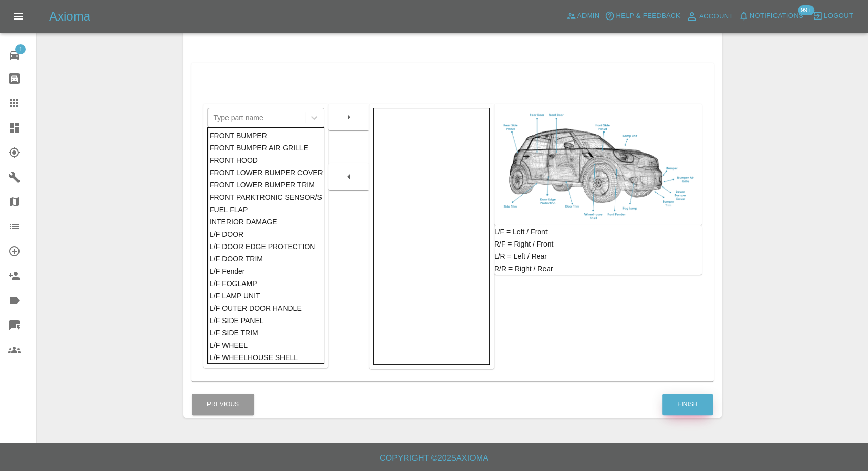
click at [680, 406] on button "Finish" at bounding box center [687, 404] width 51 height 21
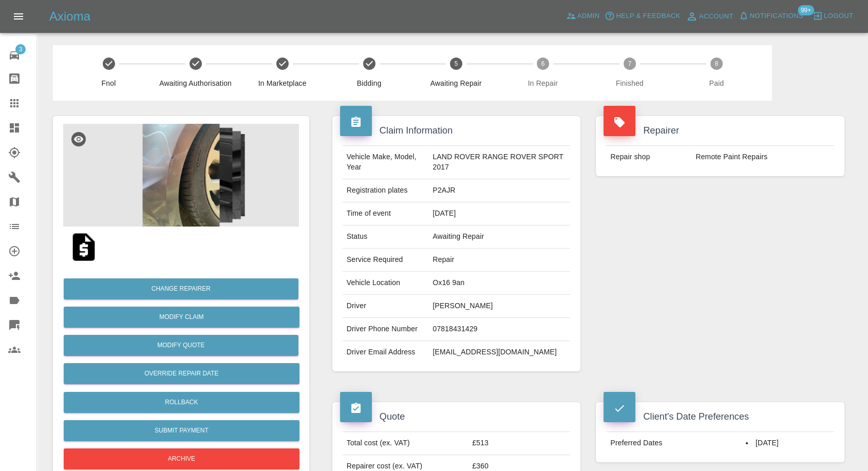
click at [740, 152] on td "Remote Paint Repairs" at bounding box center [763, 157] width 143 height 23
copy div "Remote Paint Repairs"
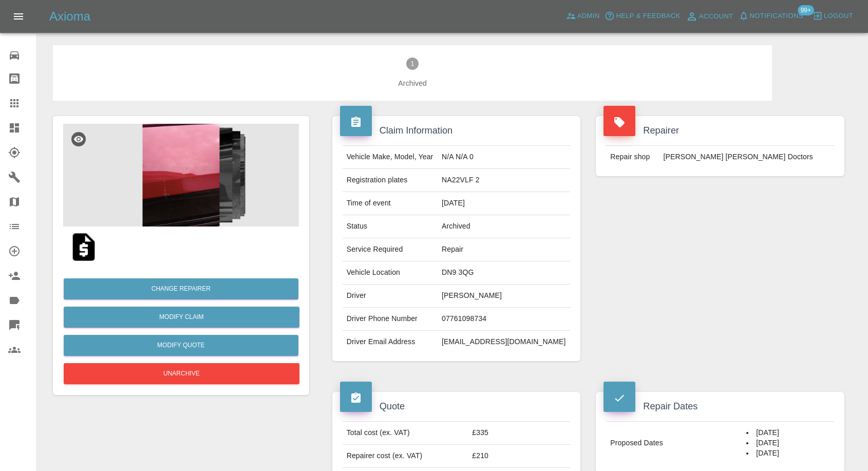
scroll to position [57, 0]
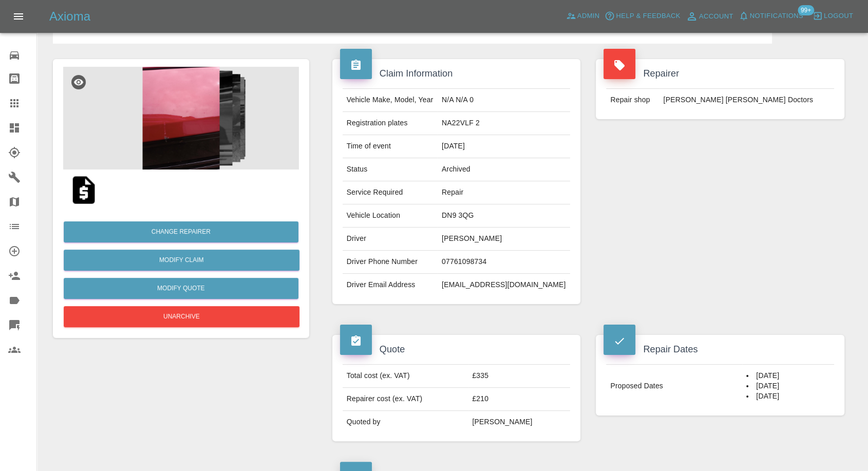
click at [470, 309] on div "Claim Information Vehicle Make, Model, Year N/A N/A 0 Registration plates NA22V…" at bounding box center [457, 182] width 264 height 276
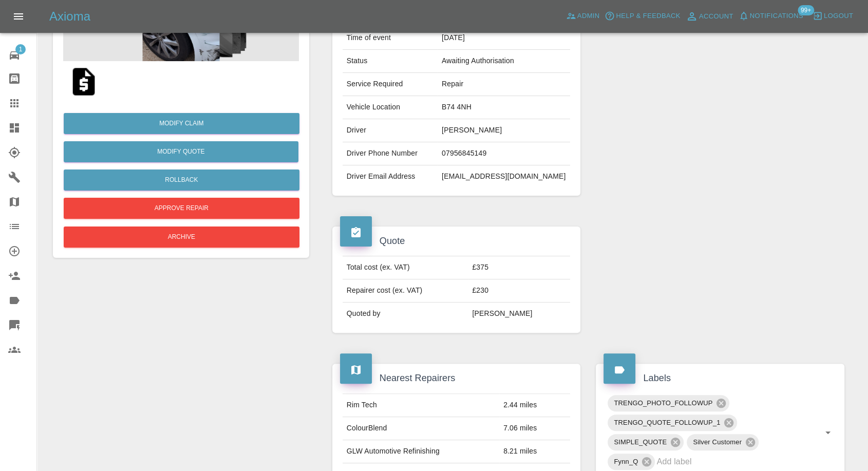
scroll to position [171, 0]
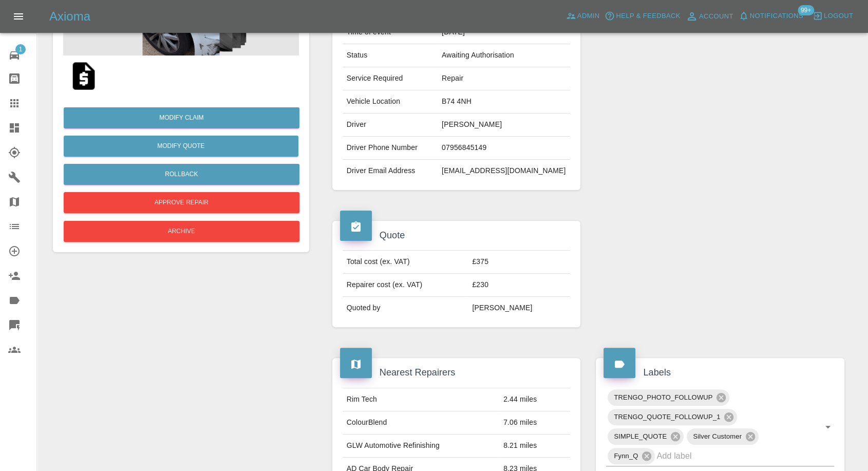
click at [469, 131] on td "Kam Virdi" at bounding box center [504, 125] width 133 height 23
click at [470, 129] on td "Kam Virdi" at bounding box center [504, 125] width 133 height 23
copy td "Kam Virdi"
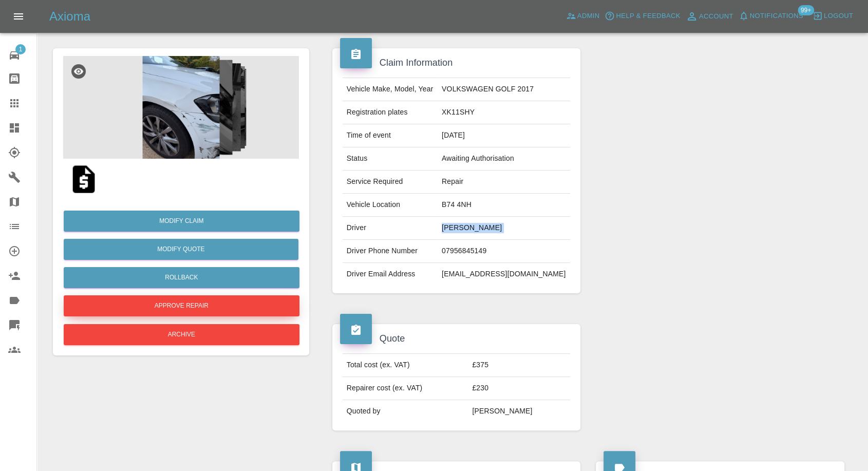
scroll to position [0, 0]
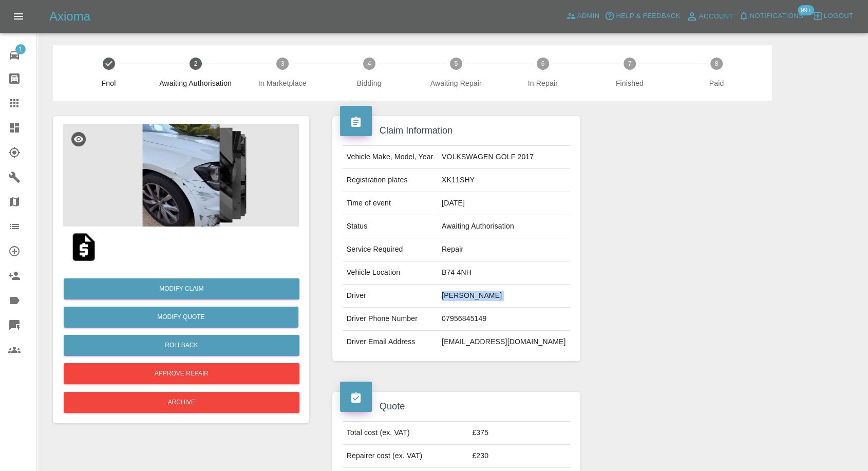
click at [197, 196] on img at bounding box center [181, 175] width 236 height 103
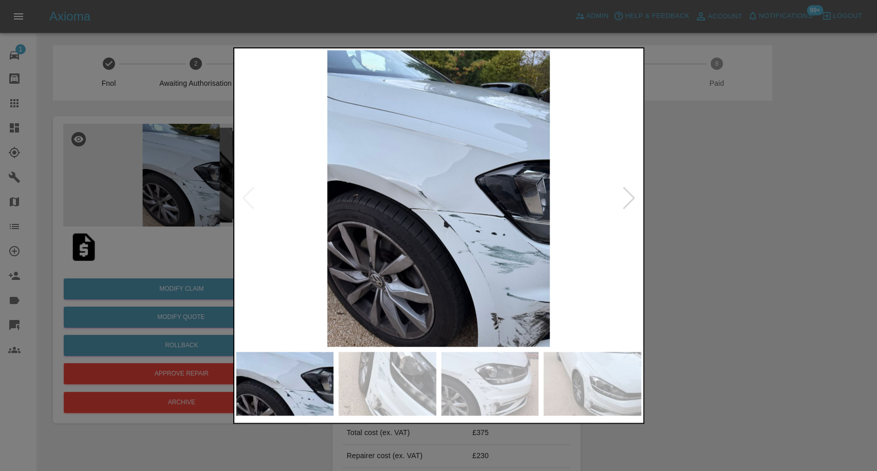
click at [413, 394] on img at bounding box center [388, 384] width 98 height 64
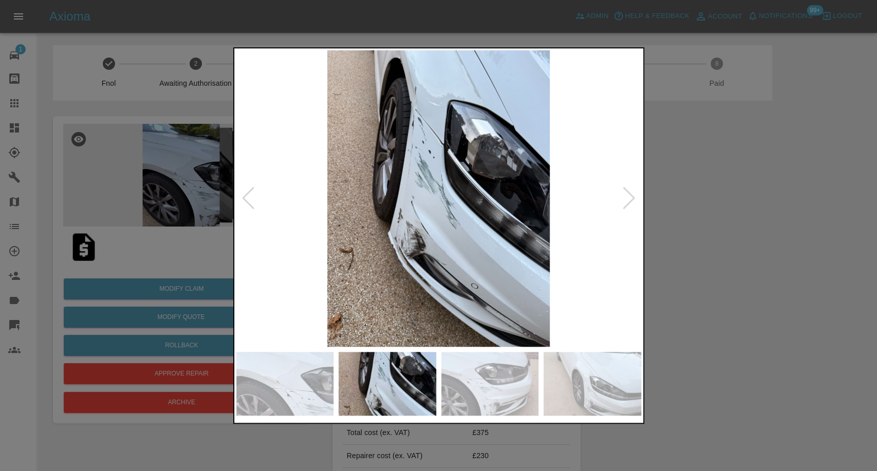
click at [459, 396] on img at bounding box center [490, 384] width 98 height 64
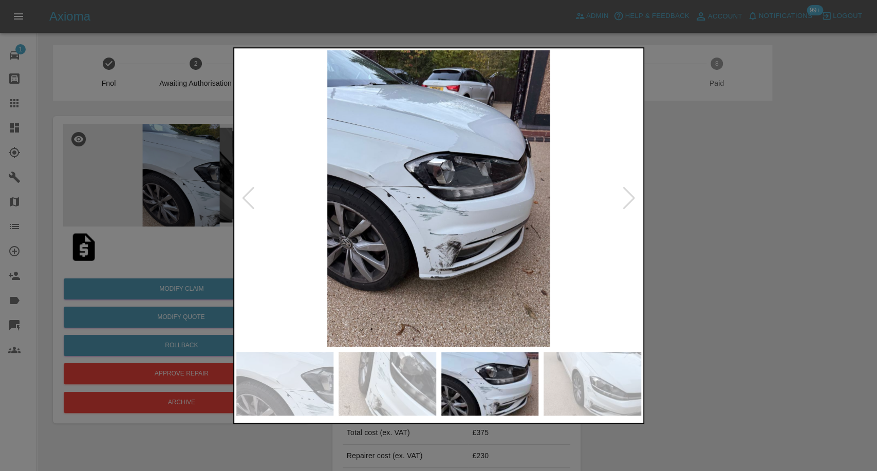
click at [592, 405] on img at bounding box center [593, 384] width 98 height 64
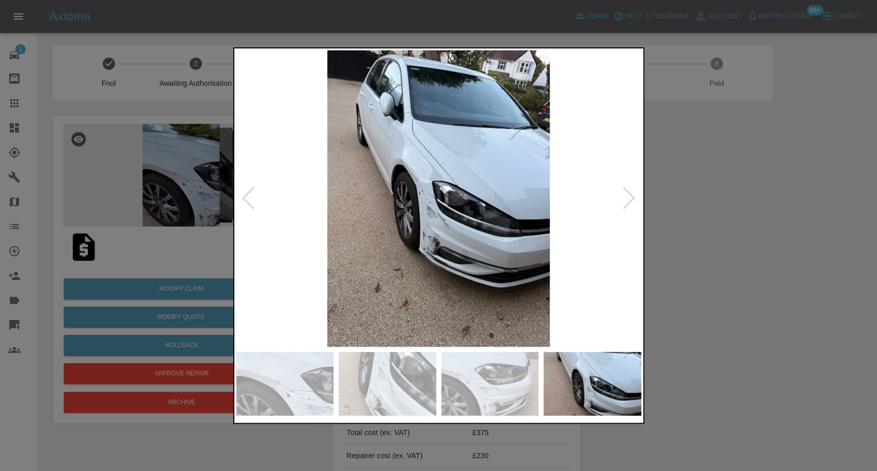
click at [630, 196] on div at bounding box center [629, 198] width 14 height 23
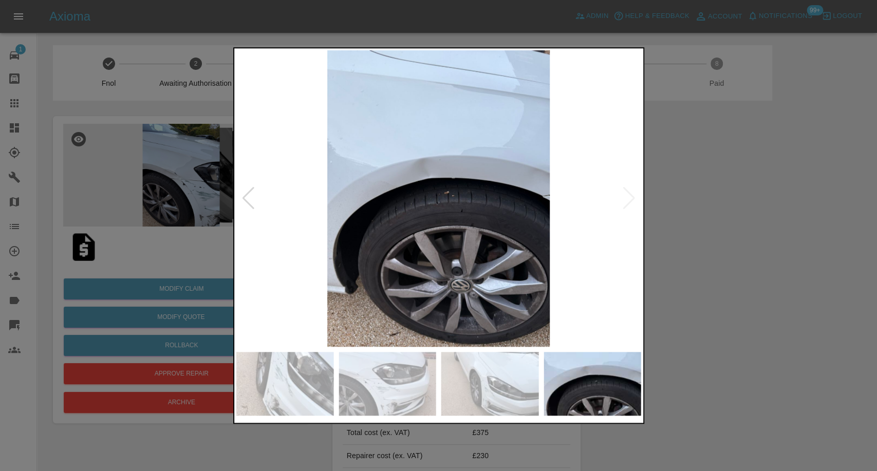
click at [630, 196] on img at bounding box center [438, 198] width 405 height 296
click at [716, 223] on div at bounding box center [438, 235] width 877 height 471
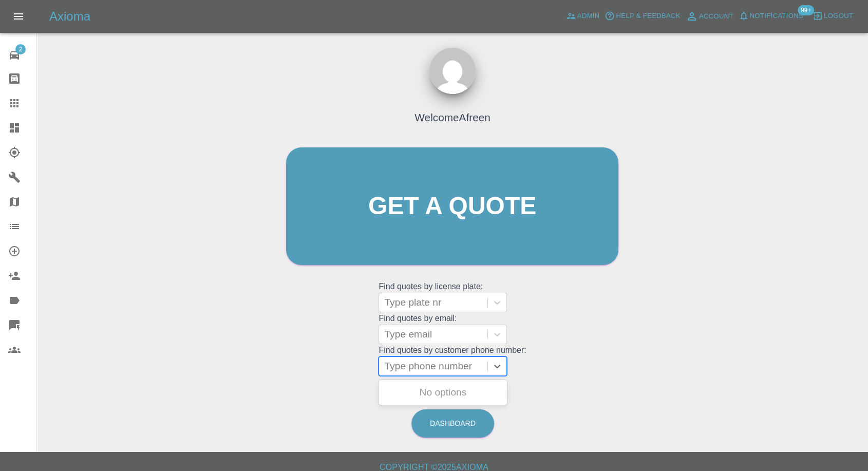
click at [424, 366] on div at bounding box center [433, 366] width 98 height 14
paste input "+447402867249"
drag, startPoint x: 403, startPoint y: 369, endPoint x: 278, endPoint y: 370, distance: 124.9
click at [285, 370] on div "Welcome Afreen Get a quote Get a quote Find quotes by license plate: Type plate…" at bounding box center [452, 226] width 354 height 310
type input "07402867249"
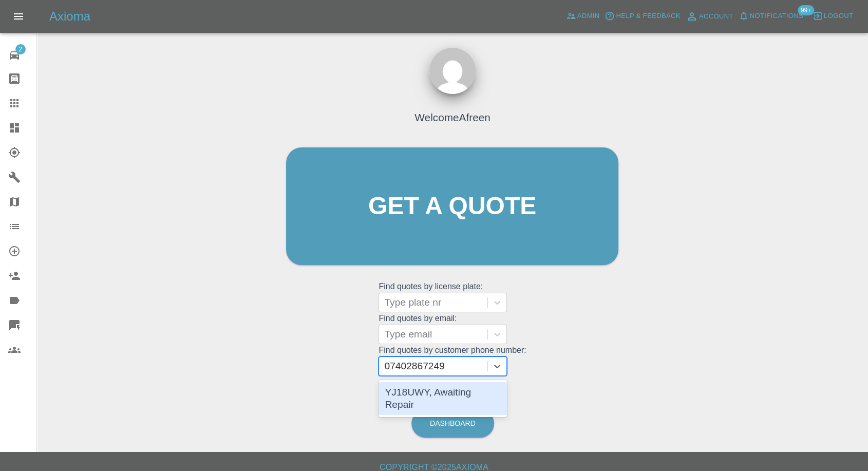
click at [428, 389] on div "YJ18UWY, Awaiting Repair" at bounding box center [443, 398] width 128 height 33
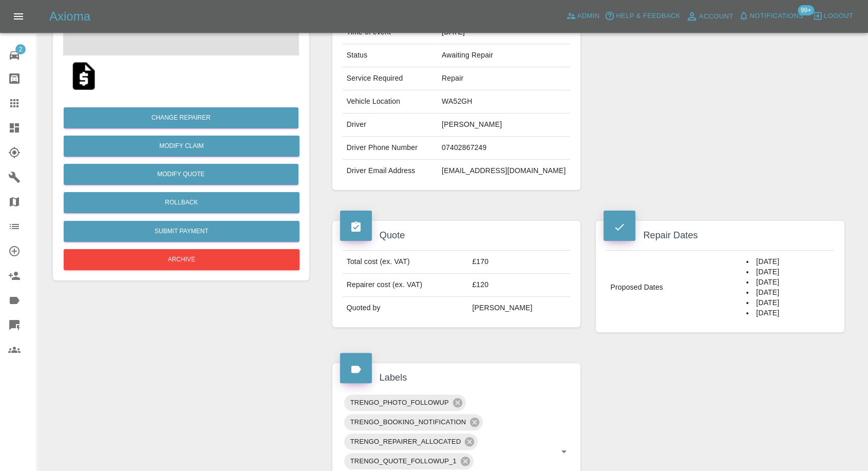
scroll to position [285, 0]
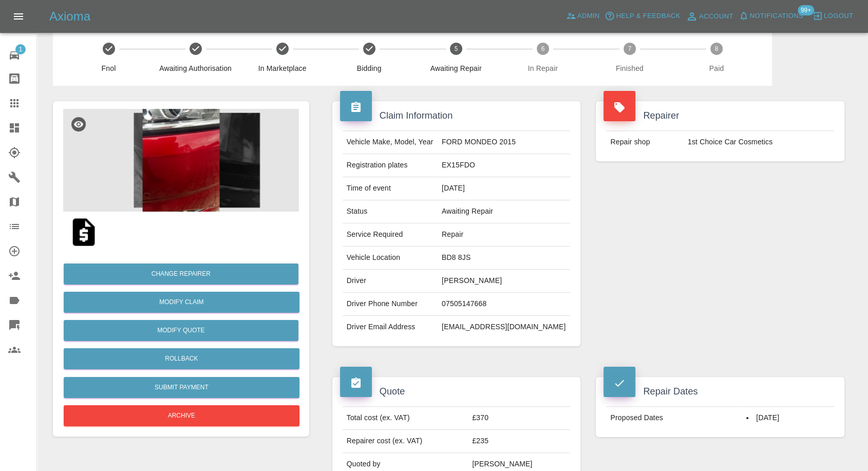
scroll to position [171, 0]
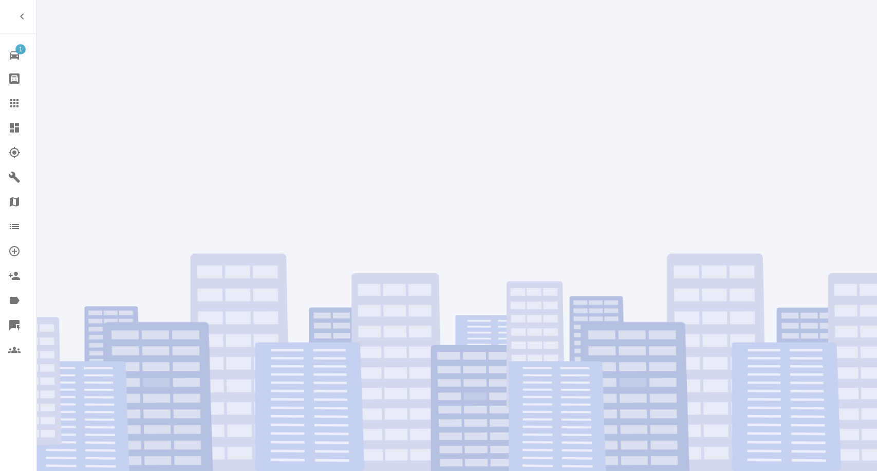
click at [208, 98] on div at bounding box center [457, 235] width 840 height 471
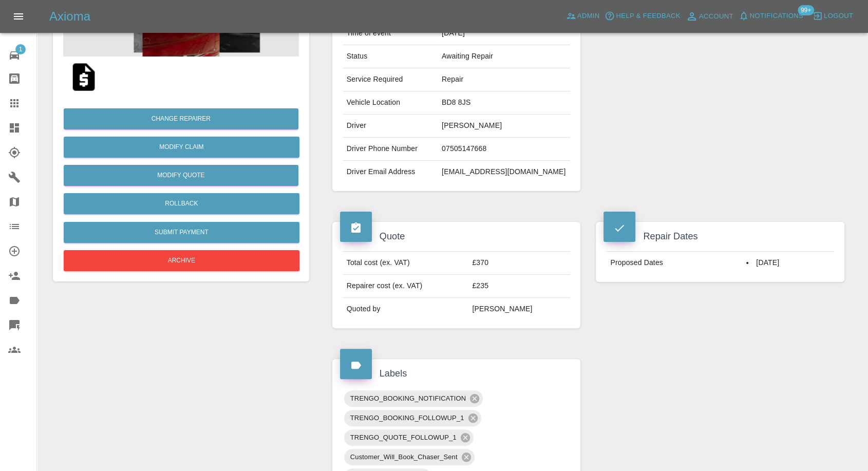
scroll to position [171, 0]
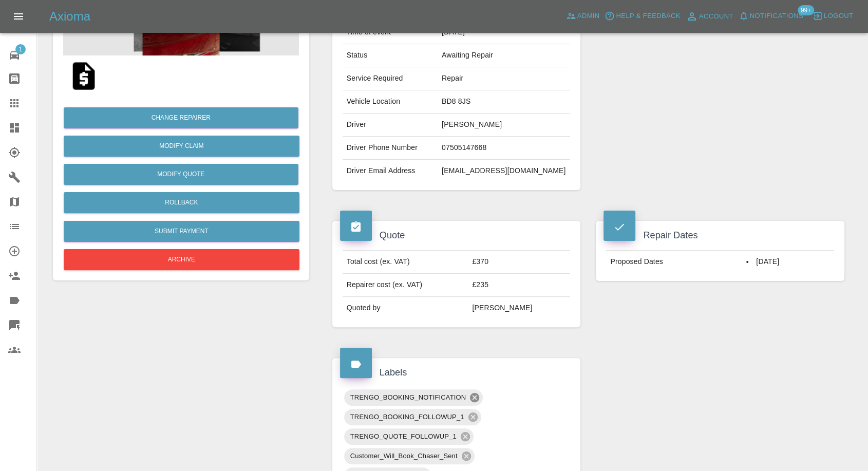
click at [473, 396] on icon at bounding box center [474, 397] width 9 height 9
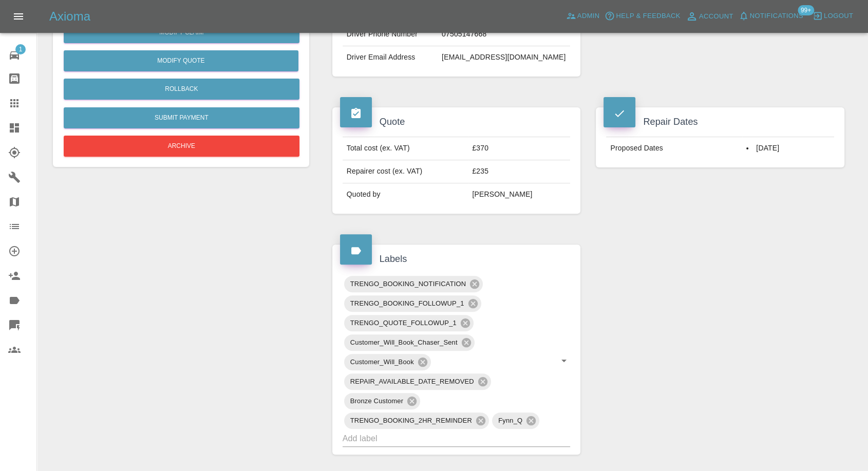
scroll to position [285, 0]
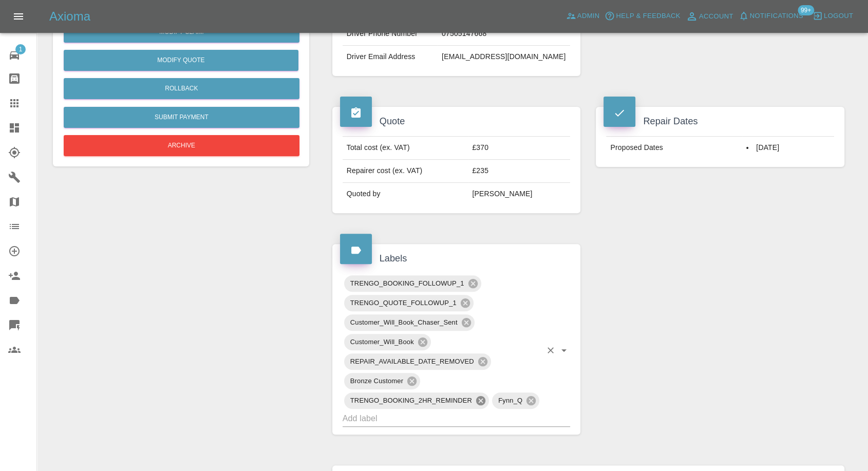
click at [479, 403] on icon at bounding box center [480, 400] width 9 height 9
click at [470, 278] on icon at bounding box center [473, 283] width 11 height 11
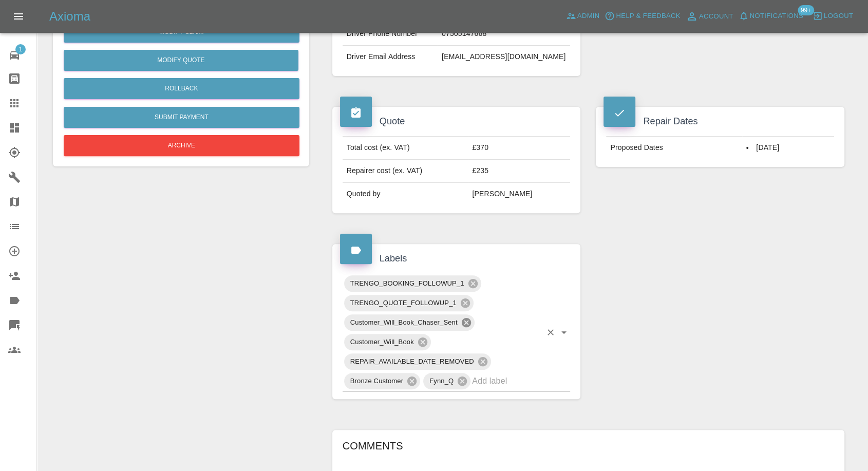
click at [465, 323] on icon at bounding box center [465, 322] width 9 height 9
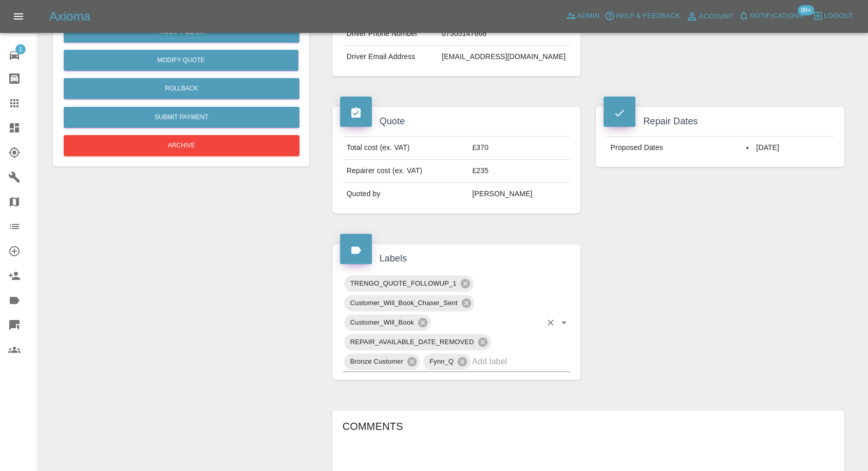
click at [421, 327] on div "Customer_Will_Book" at bounding box center [387, 322] width 87 height 16
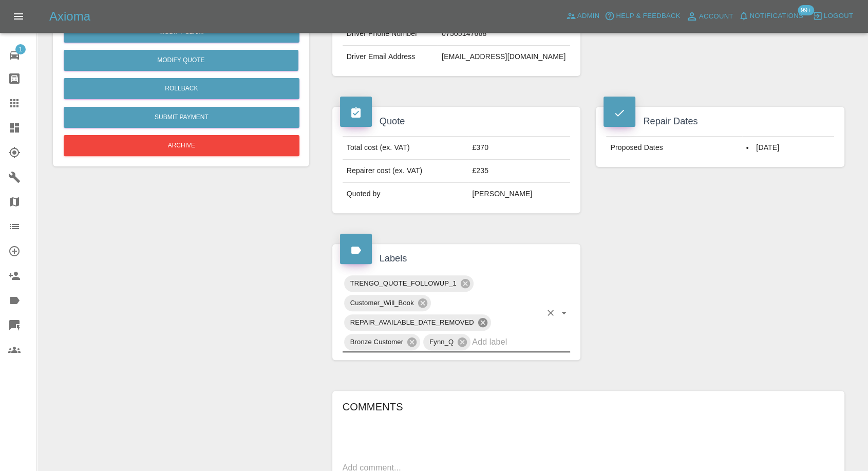
click at [423, 321] on span "REPAIR_AVAILABLE_DATE_REMOVED" at bounding box center [412, 322] width 136 height 12
click at [425, 301] on icon at bounding box center [422, 303] width 9 height 9
click at [241, 351] on div "Change Repairer Modify Claim Modify Quote Rollback Submit Payment Archive" at bounding box center [181, 295] width 272 height 958
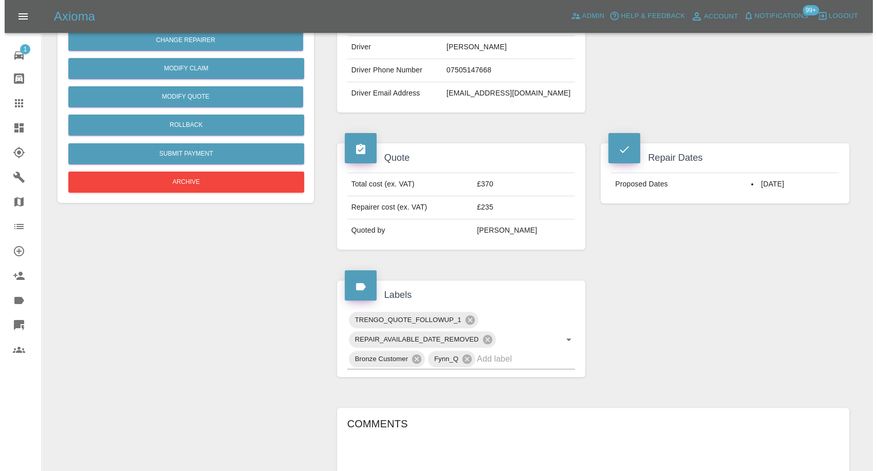
scroll to position [114, 0]
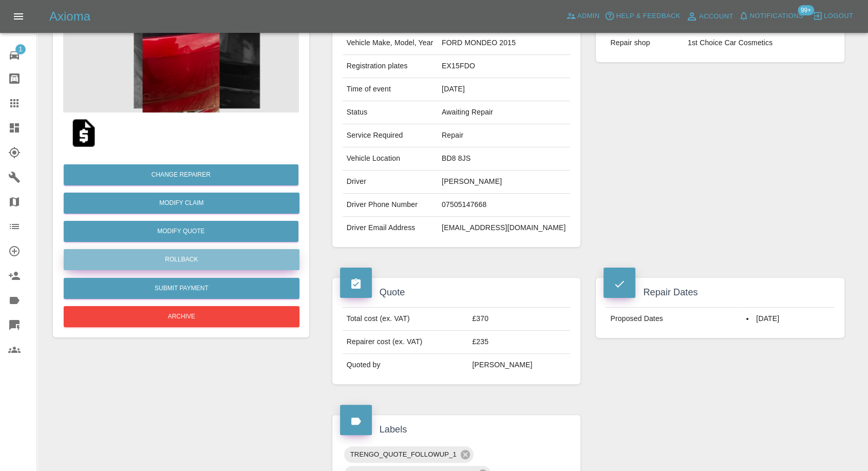
click at [172, 263] on button "Rollback" at bounding box center [182, 259] width 236 height 21
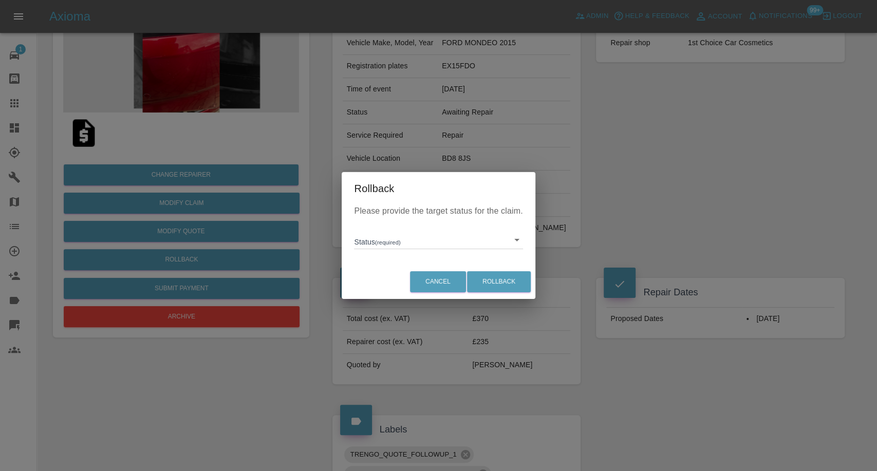
click at [407, 244] on body "Axioma Admin Help & Feedback Account Notifications 99+ Logout 1 Repair home Bod…" at bounding box center [438, 439] width 877 height 1107
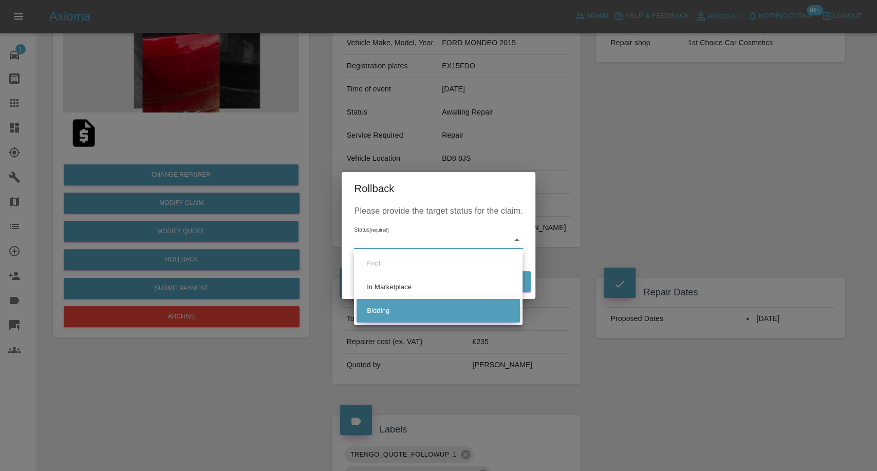
click at [387, 311] on li "Bidding" at bounding box center [438, 311] width 163 height 24
type input "bidding"
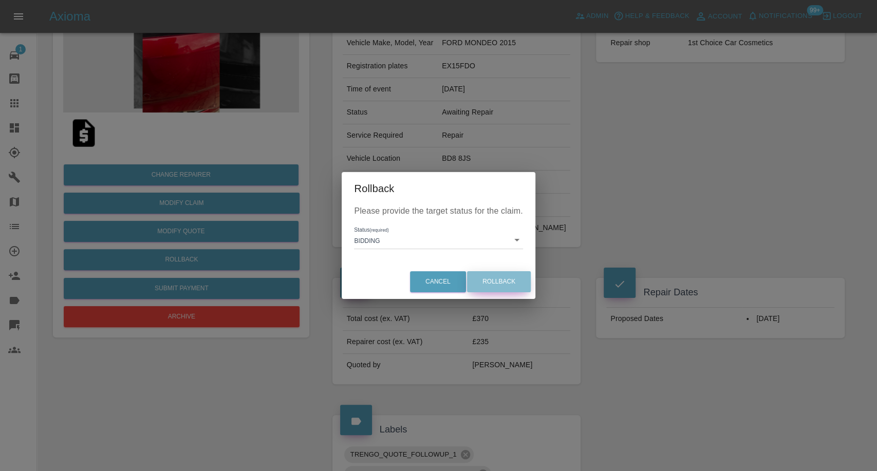
click at [512, 273] on button "Rollback" at bounding box center [499, 281] width 64 height 21
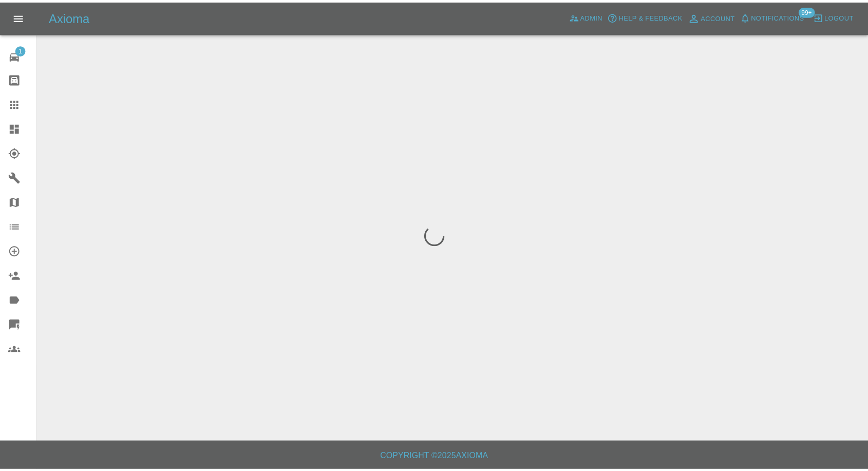
scroll to position [0, 0]
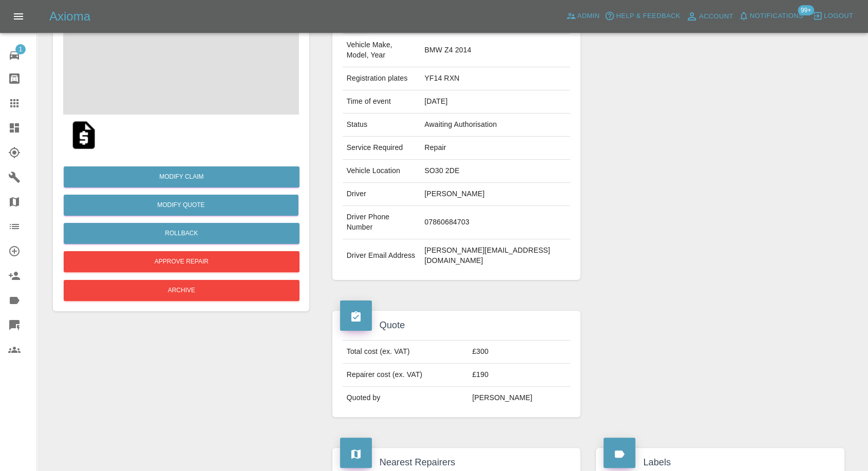
scroll to position [114, 0]
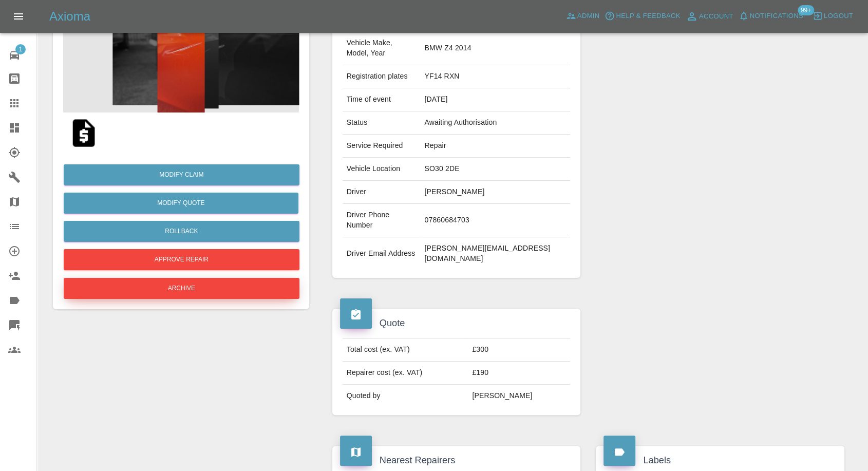
click at [251, 288] on button "Archive" at bounding box center [182, 288] width 236 height 21
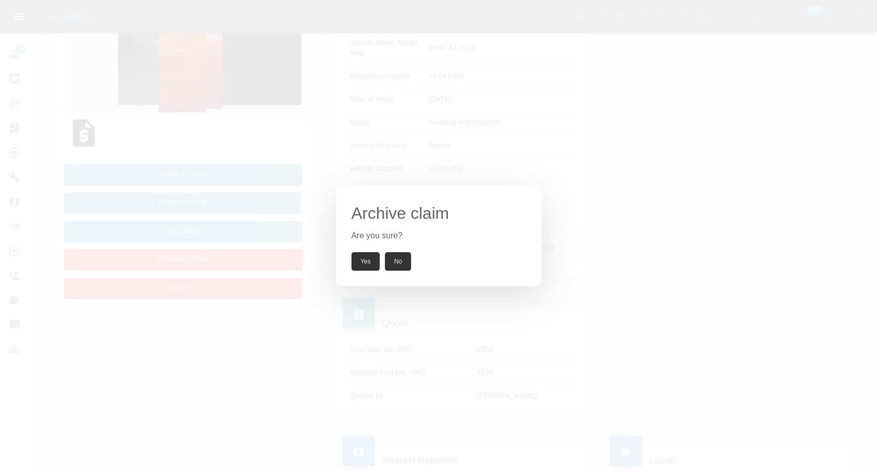
click at [368, 264] on button "Yes" at bounding box center [365, 261] width 29 height 18
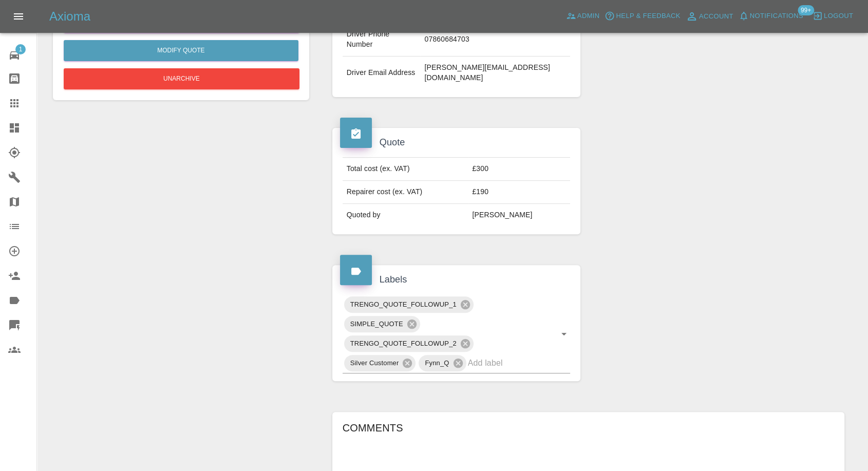
scroll to position [535, 0]
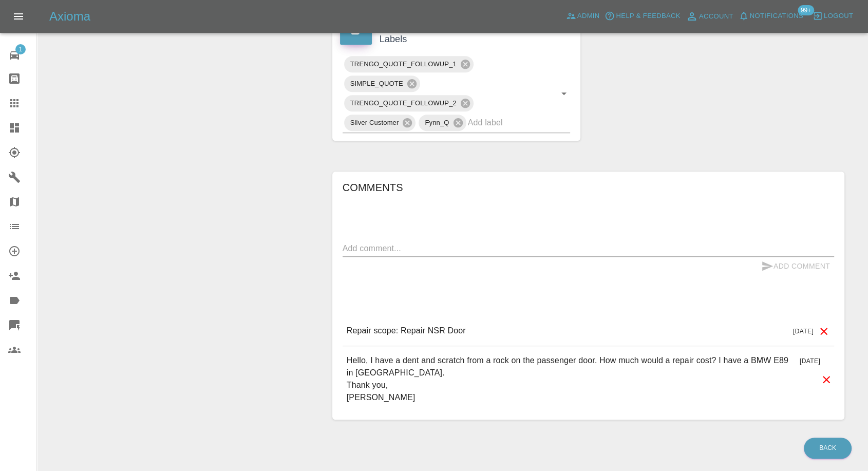
click at [439, 207] on div "Comments x Add Comment Repair scope: Repair NSR Door 2 days ago Repair scope: R…" at bounding box center [589, 295] width 492 height 233
click at [432, 243] on textarea at bounding box center [589, 249] width 492 height 12
paste textarea "A mobile service, Dent CS."
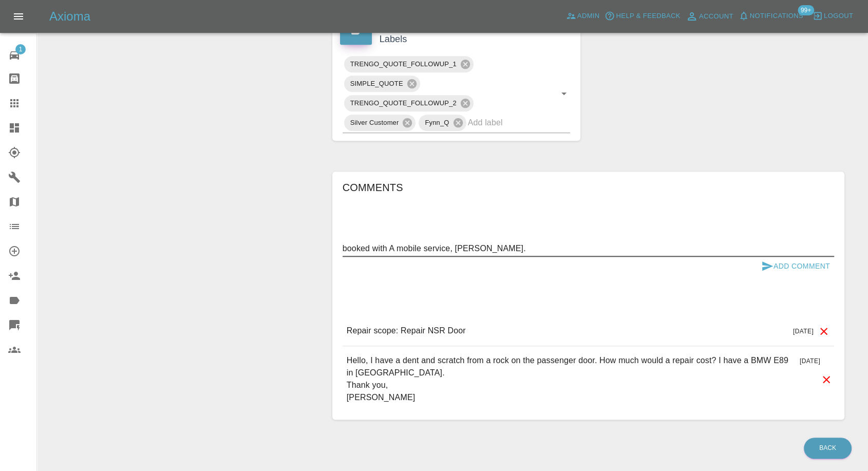
type textarea "booked with A mobile service, Dent CS."
click at [767, 262] on icon "submit" at bounding box center [767, 266] width 11 height 9
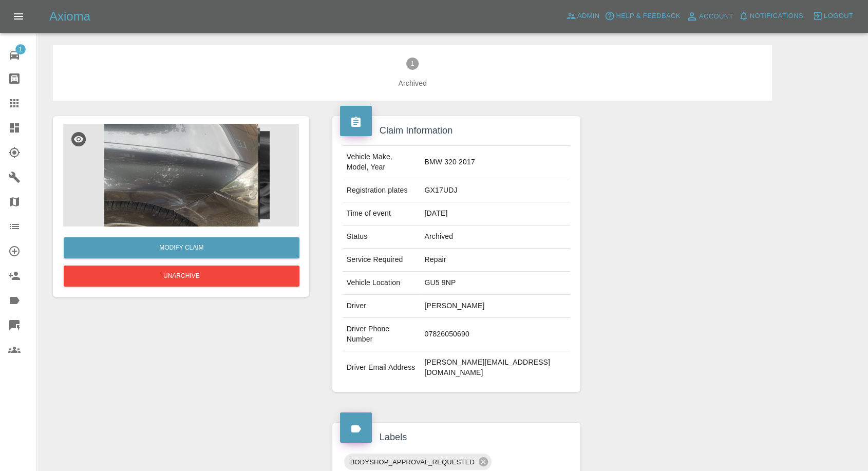
click at [150, 194] on img at bounding box center [181, 175] width 236 height 103
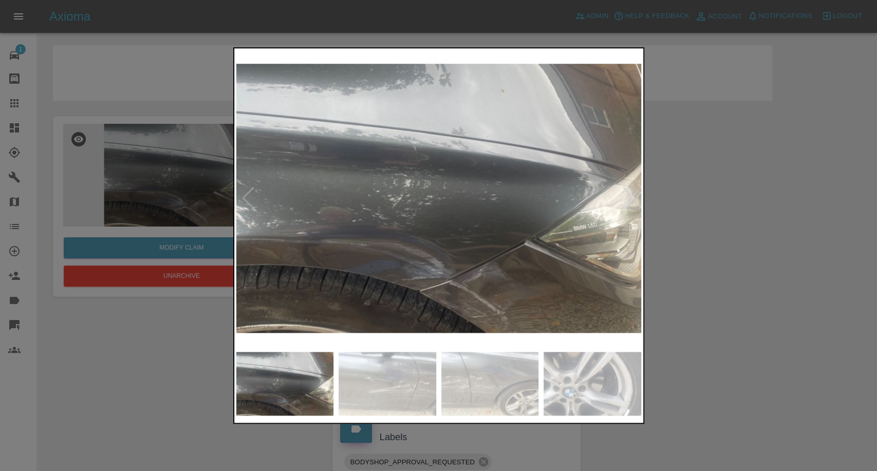
click at [372, 377] on img at bounding box center [388, 384] width 98 height 64
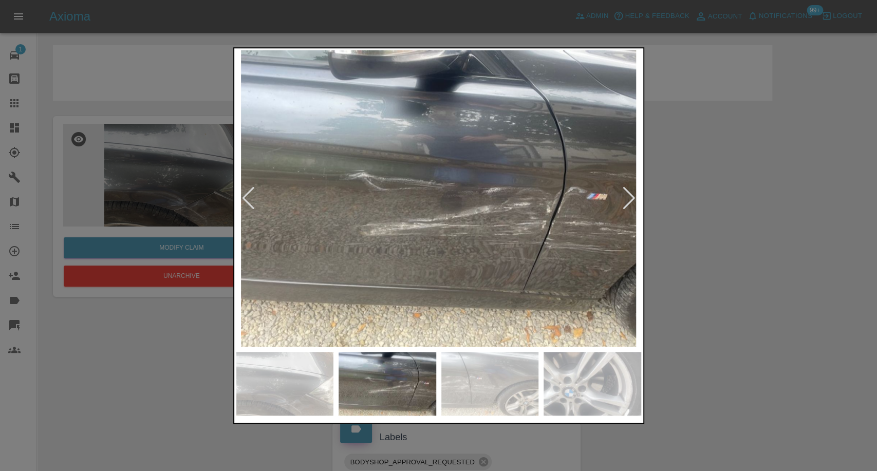
click at [526, 392] on img at bounding box center [490, 384] width 98 height 64
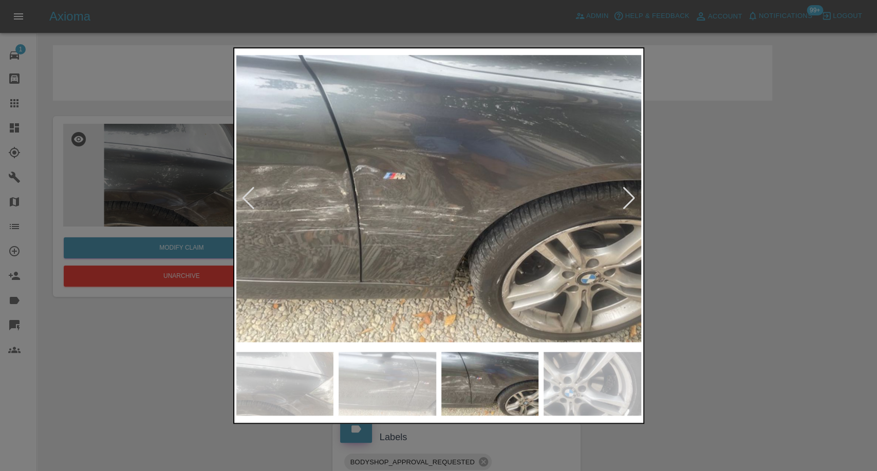
click at [573, 388] on img at bounding box center [593, 384] width 98 height 64
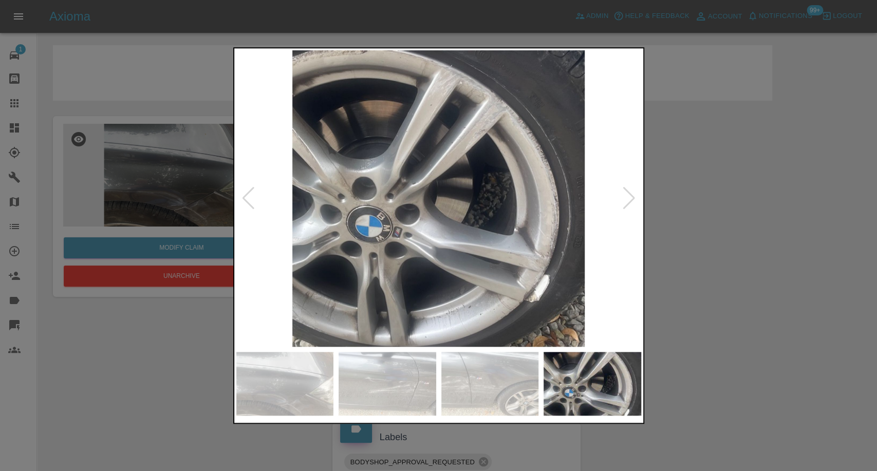
click at [629, 198] on div at bounding box center [629, 198] width 14 height 23
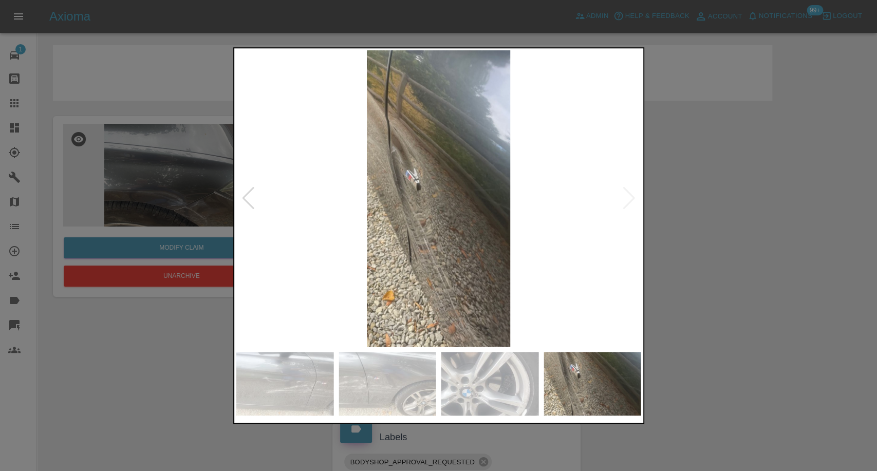
click at [629, 198] on img at bounding box center [438, 198] width 405 height 296
click at [776, 243] on div at bounding box center [438, 235] width 877 height 471
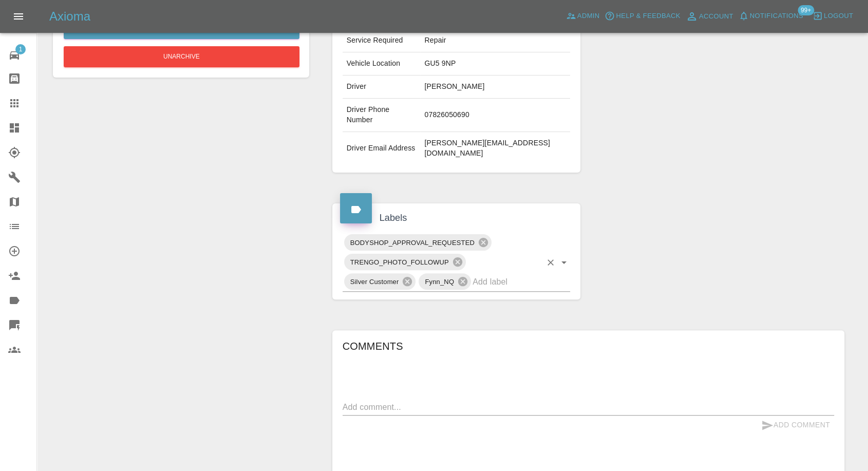
scroll to position [285, 0]
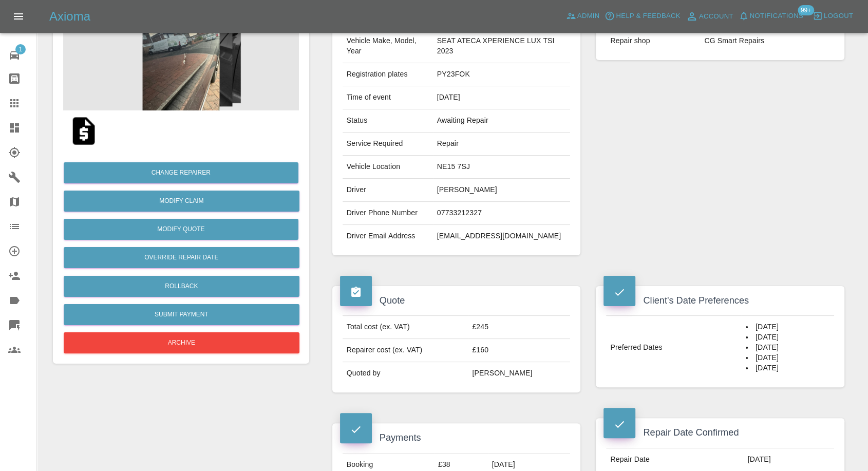
scroll to position [114, 0]
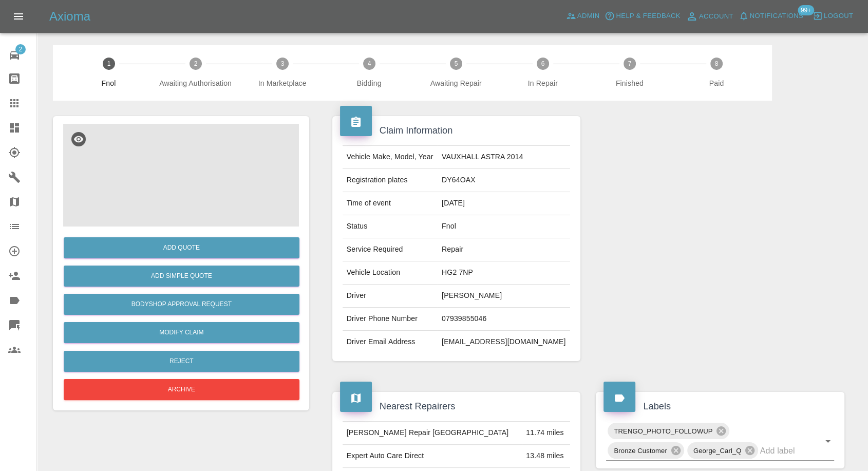
click at [169, 181] on img at bounding box center [181, 175] width 236 height 103
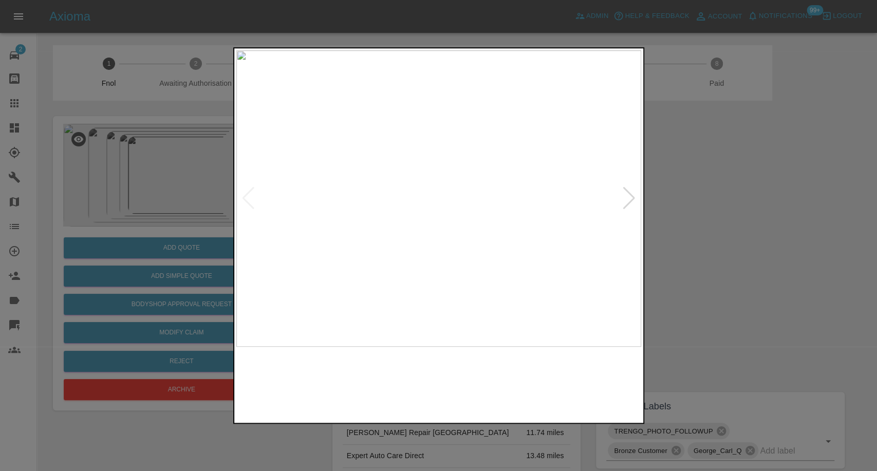
click at [406, 367] on img at bounding box center [388, 384] width 98 height 64
click at [504, 380] on img at bounding box center [490, 384] width 98 height 64
click at [568, 387] on img at bounding box center [593, 384] width 98 height 64
click at [625, 190] on div at bounding box center [629, 198] width 14 height 23
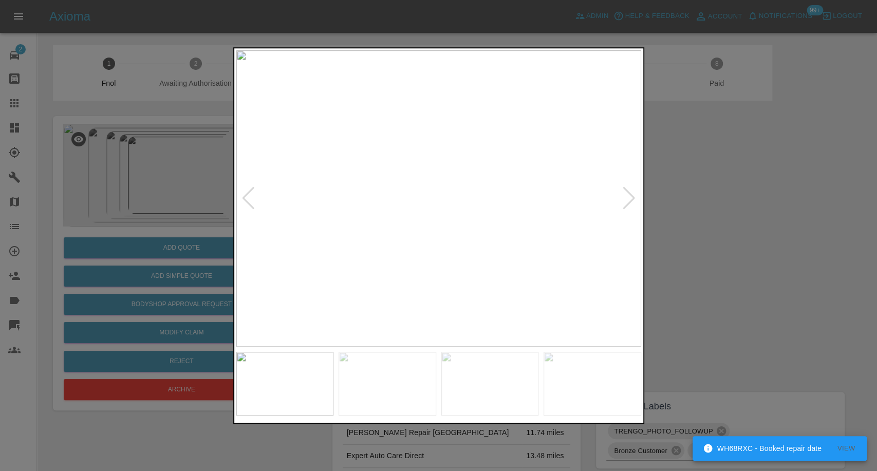
click at [721, 221] on div at bounding box center [438, 235] width 877 height 471
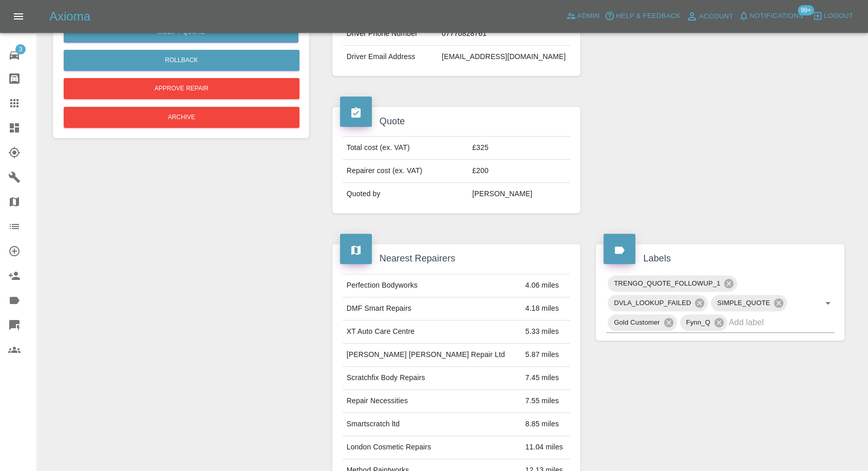
scroll to position [57, 0]
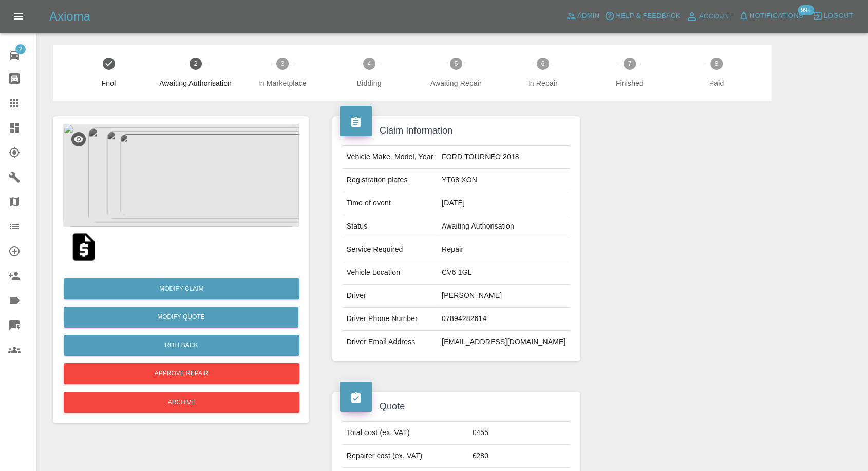
click at [89, 247] on img at bounding box center [83, 247] width 33 height 33
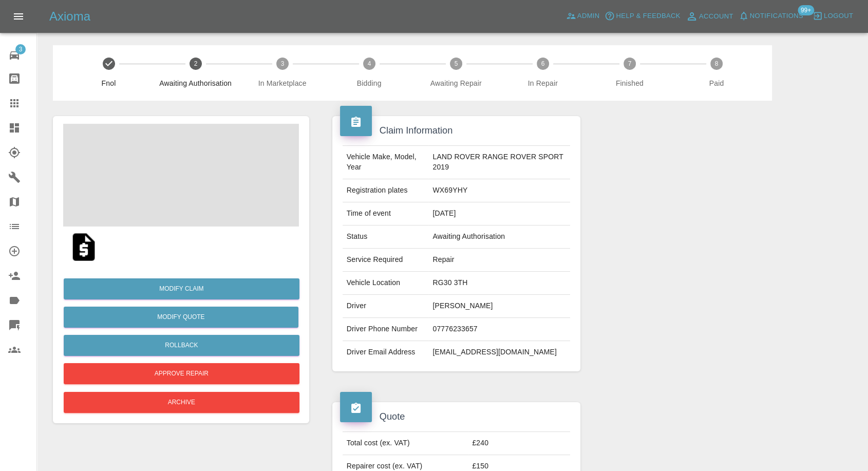
click at [443, 305] on td "JULIAN REDDING" at bounding box center [499, 306] width 142 height 23
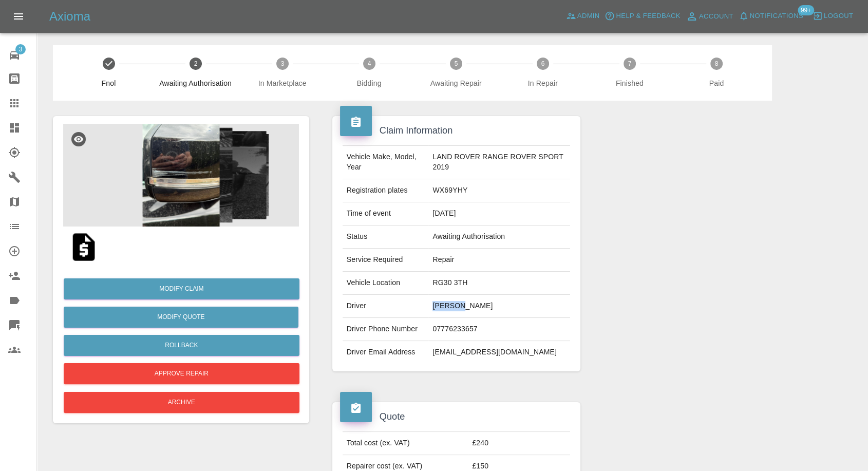
click at [443, 305] on td "JULIAN REDDING" at bounding box center [499, 306] width 142 height 23
copy td "JULIAN REDDING"
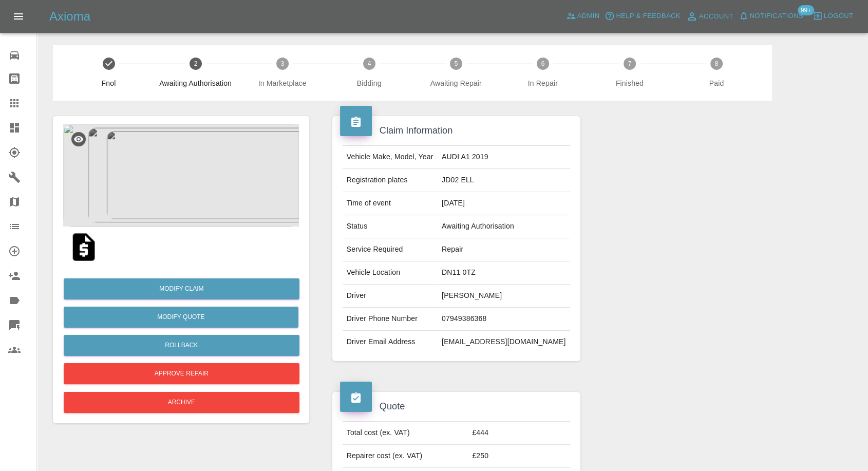
click at [77, 244] on img at bounding box center [83, 247] width 33 height 33
click at [476, 343] on td "[EMAIL_ADDRESS][DOMAIN_NAME]" at bounding box center [504, 342] width 133 height 23
click at [476, 343] on td "rochleader@gmail.com" at bounding box center [504, 342] width 133 height 23
copy td "rochleader@gmail.com"
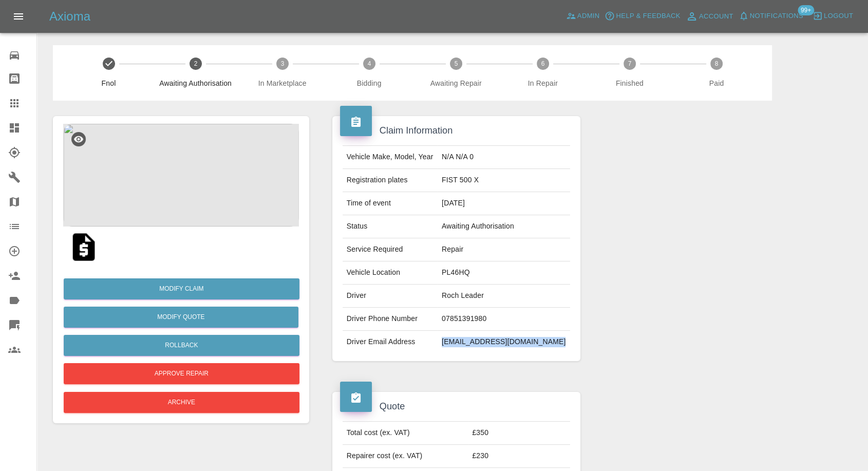
click at [82, 251] on img at bounding box center [83, 247] width 33 height 33
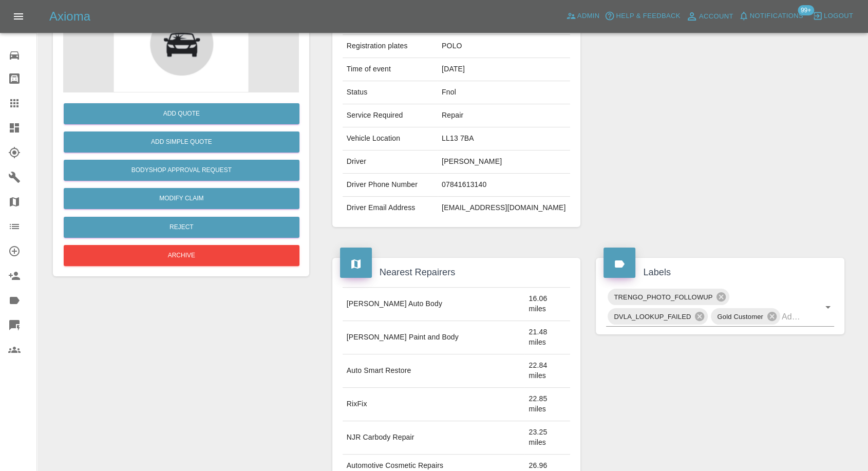
scroll to position [228, 0]
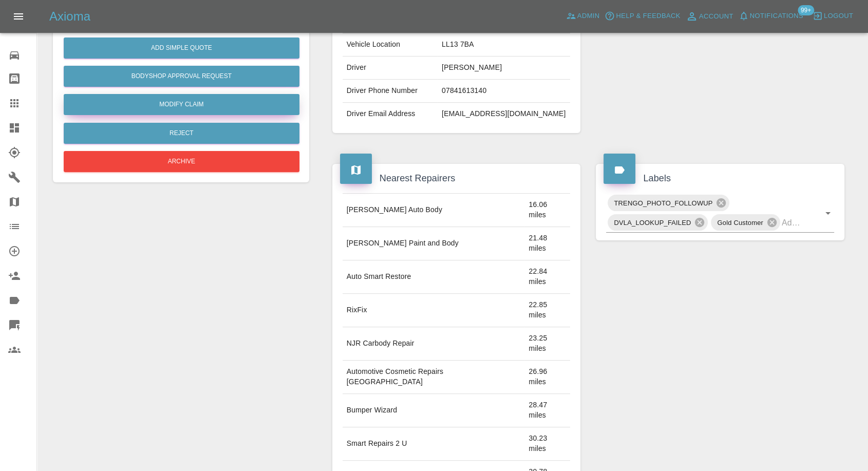
drag, startPoint x: 192, startPoint y: 98, endPoint x: 235, endPoint y: 147, distance: 65.9
click at [192, 98] on link "Modify Claim" at bounding box center [182, 104] width 236 height 21
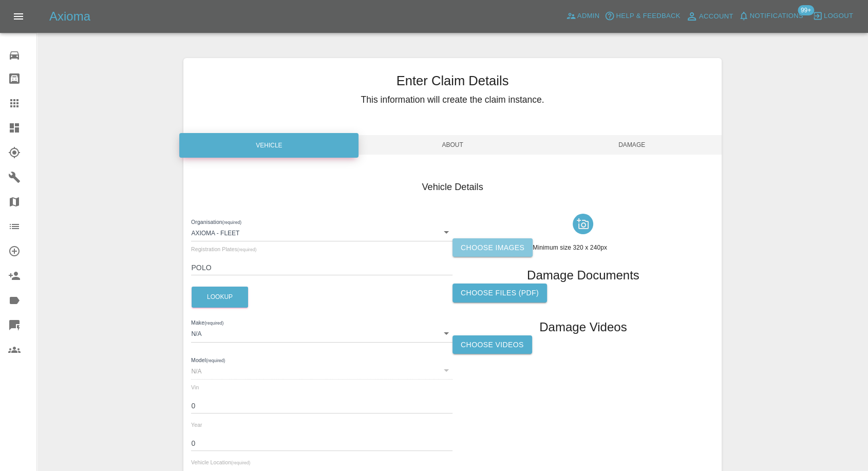
click at [487, 245] on label "Choose images" at bounding box center [493, 247] width 80 height 19
click at [0, 0] on input "Choose images" at bounding box center [0, 0] width 0 height 0
click at [483, 249] on label "Choose images" at bounding box center [493, 247] width 80 height 19
click at [0, 0] on input "Choose images" at bounding box center [0, 0] width 0 height 0
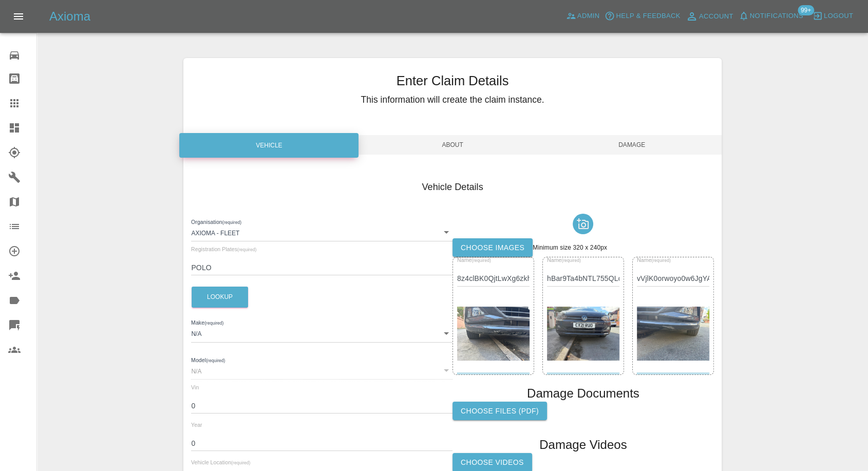
click at [635, 140] on span "Damage" at bounding box center [632, 145] width 179 height 20
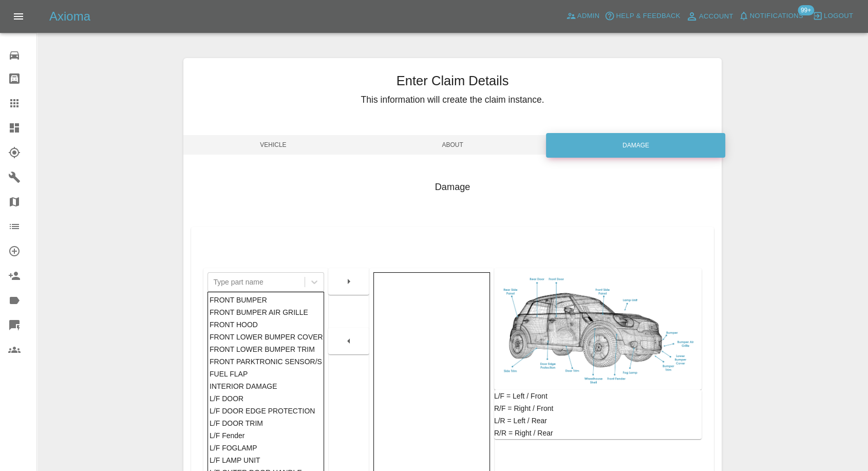
scroll to position [164, 0]
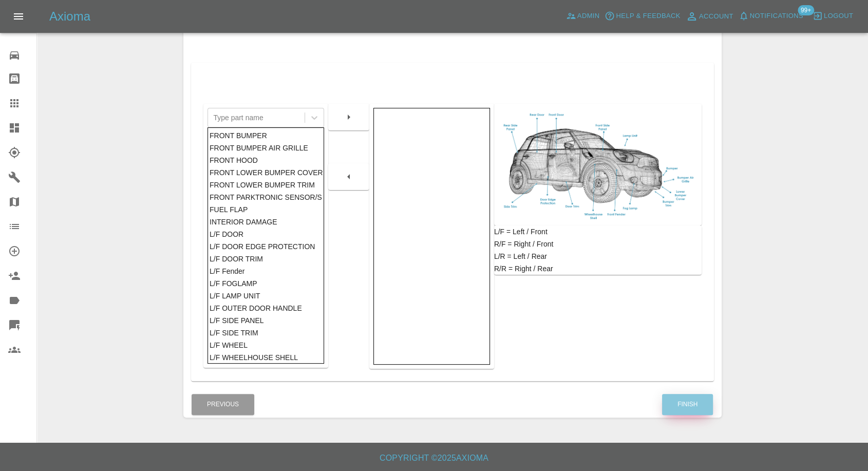
click at [682, 402] on button "Finish" at bounding box center [687, 404] width 51 height 21
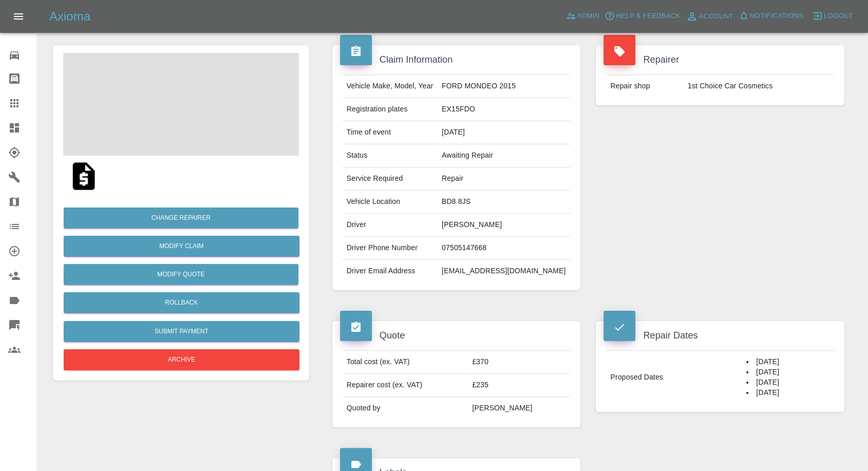
scroll to position [171, 0]
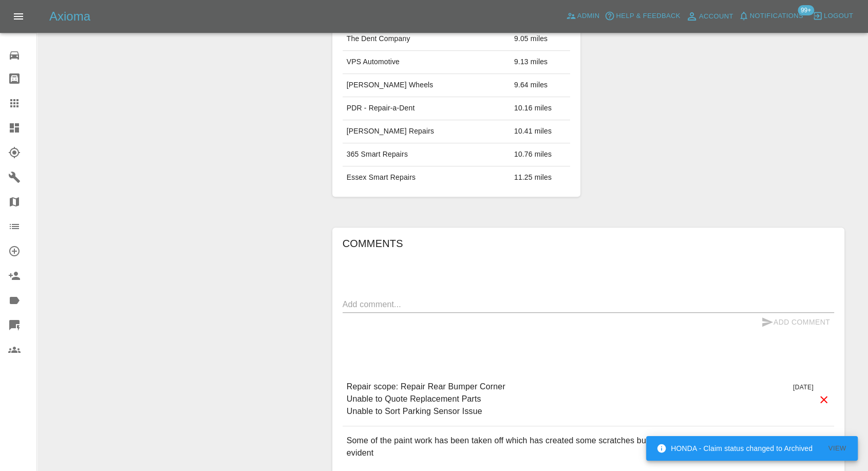
scroll to position [697, 0]
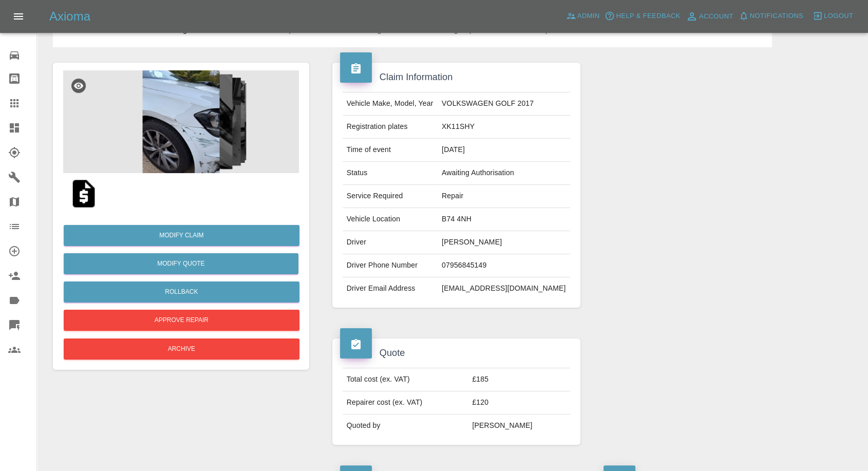
scroll to position [114, 0]
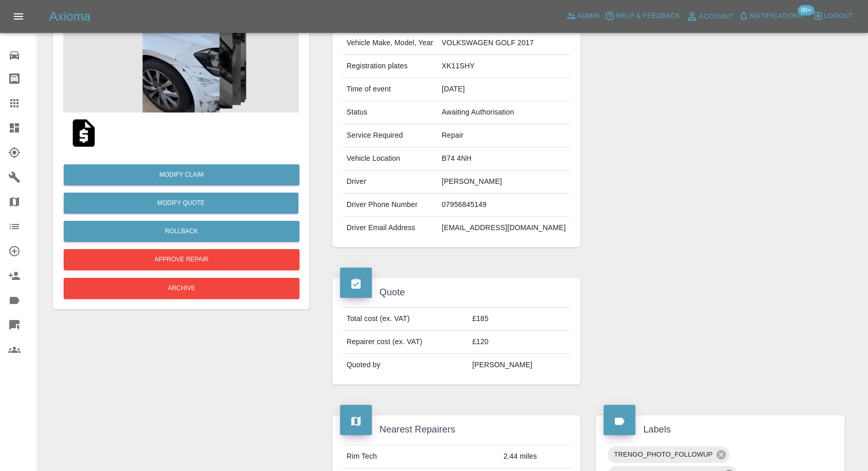
drag, startPoint x: 0, startPoint y: 101, endPoint x: 16, endPoint y: 105, distance: 16.9
click at [0, 101] on link "Claims" at bounding box center [18, 103] width 36 height 25
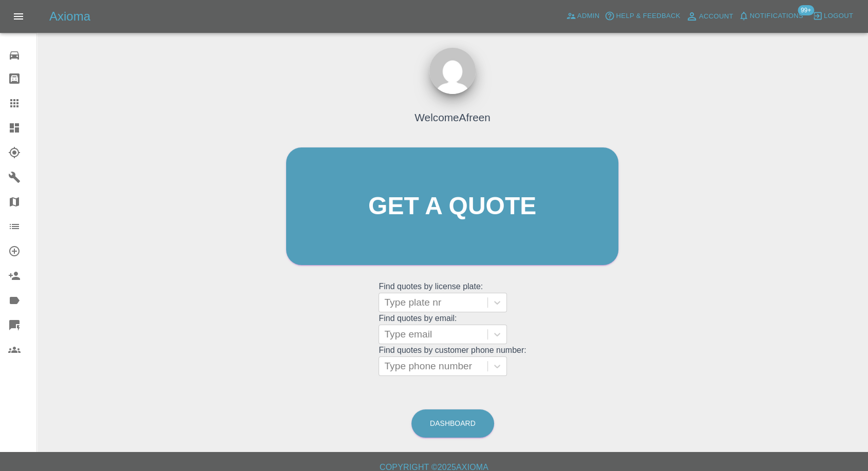
click at [17, 105] on icon at bounding box center [14, 103] width 8 height 8
click at [421, 364] on div at bounding box center [433, 366] width 98 height 14
paste input "07505147668"
type input "07505147668"
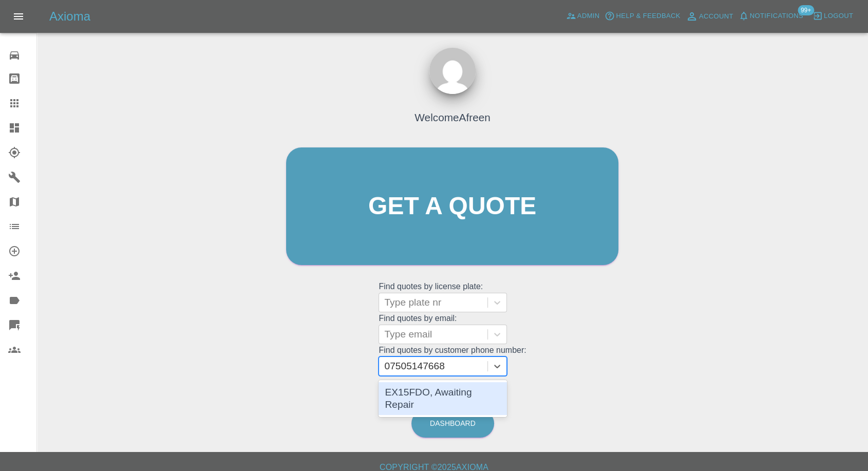
click at [435, 387] on div "EX15FDO, Awaiting Repair" at bounding box center [443, 398] width 128 height 33
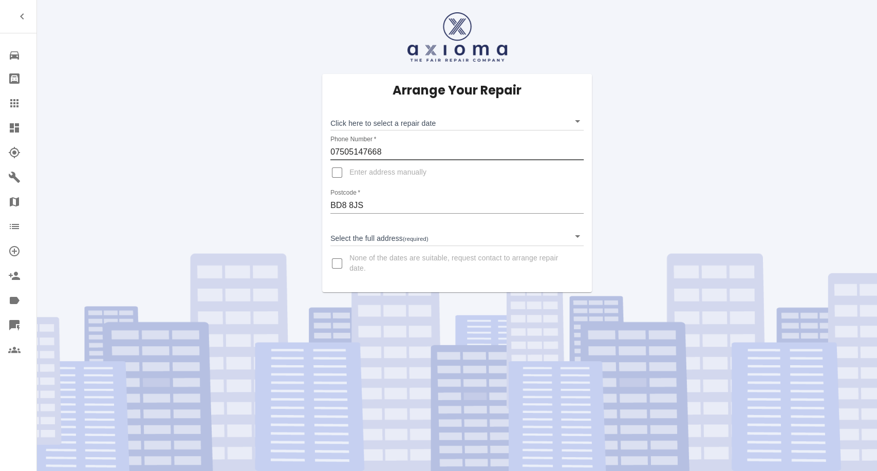
drag, startPoint x: 379, startPoint y: 153, endPoint x: 323, endPoint y: 154, distance: 56.5
click at [323, 154] on div "Arrange Your Repair Click here to select a repair date ​ Phone Number   * 07505…" at bounding box center [457, 183] width 270 height 218
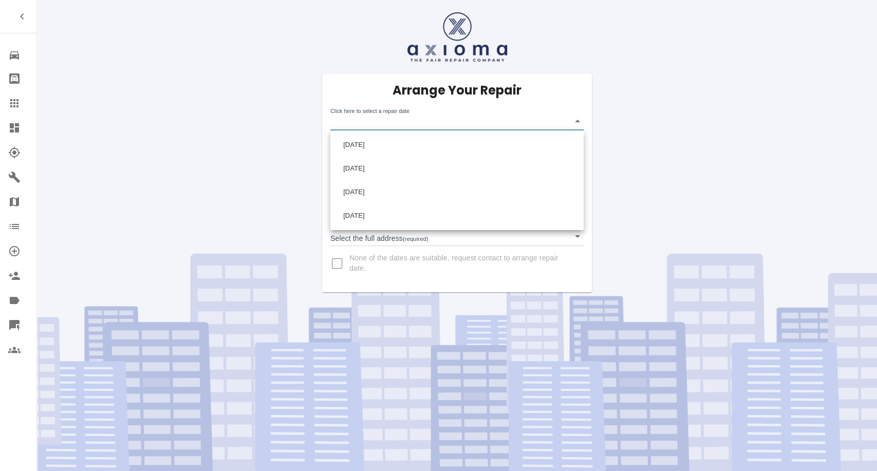
click at [710, 184] on div at bounding box center [438, 235] width 877 height 471
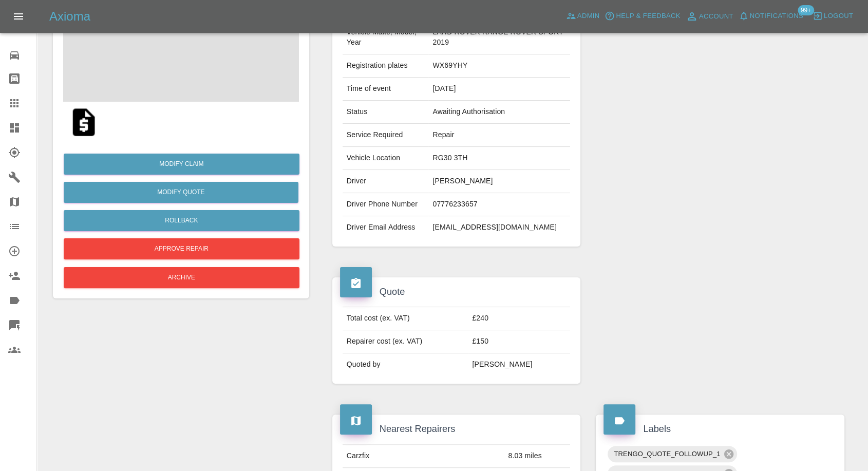
scroll to position [57, 0]
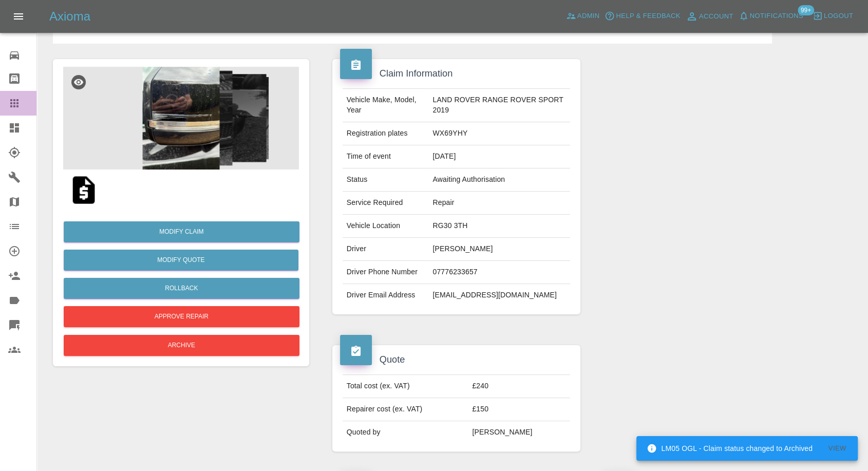
click at [14, 98] on icon at bounding box center [14, 103] width 12 height 12
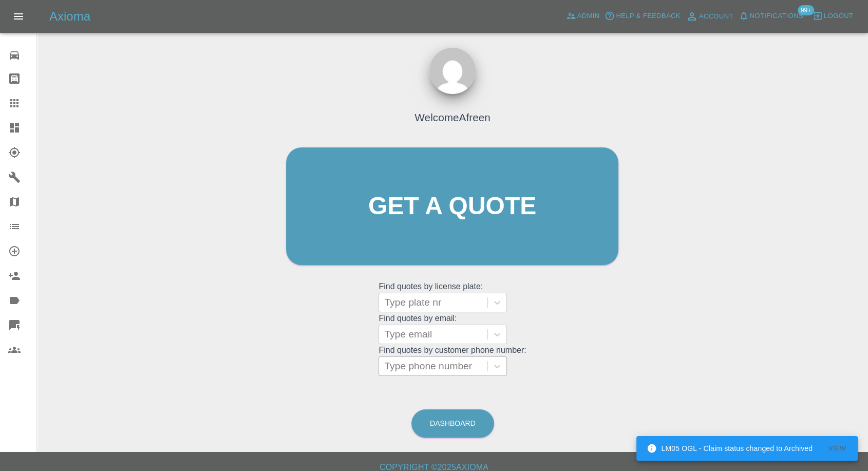
click at [424, 366] on div at bounding box center [433, 366] width 98 height 14
paste input "[PHONE_NUMBER]"
type input "[PHONE_NUMBER]"
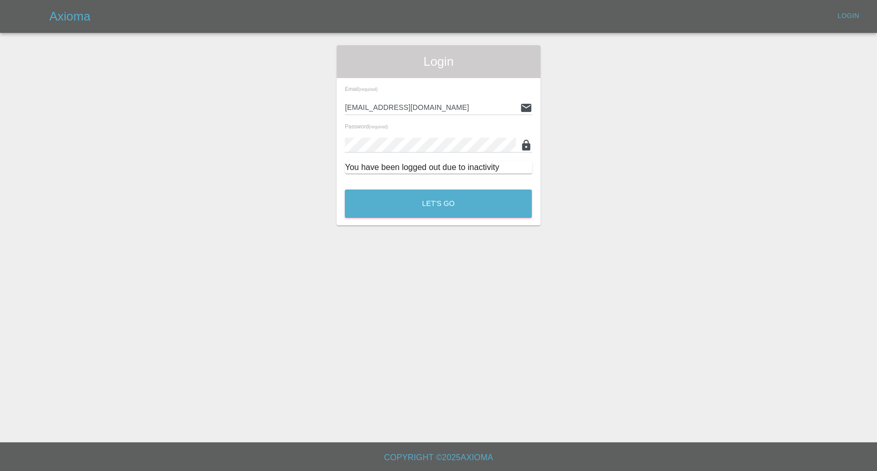
drag, startPoint x: 425, startPoint y: 166, endPoint x: 419, endPoint y: 182, distance: 16.6
click at [422, 176] on div "Email (required) afreen@axioma.co.uk Password (required) You have been logged o…" at bounding box center [438, 130] width 203 height 104
click at [407, 194] on button "Let's Go" at bounding box center [438, 204] width 187 height 28
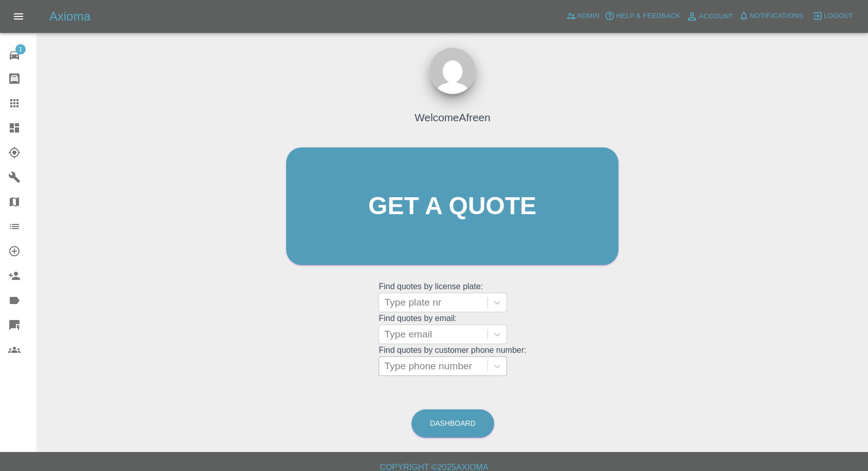
click at [446, 370] on div at bounding box center [433, 366] width 98 height 14
paste input "+447956845149"
drag, startPoint x: 403, startPoint y: 366, endPoint x: 322, endPoint y: 369, distance: 81.8
click at [322, 369] on div "Welcome Afreen Get a quote Get a quote Find quotes by license plate: Type plate…" at bounding box center [452, 226] width 354 height 310
type input "07956845149"
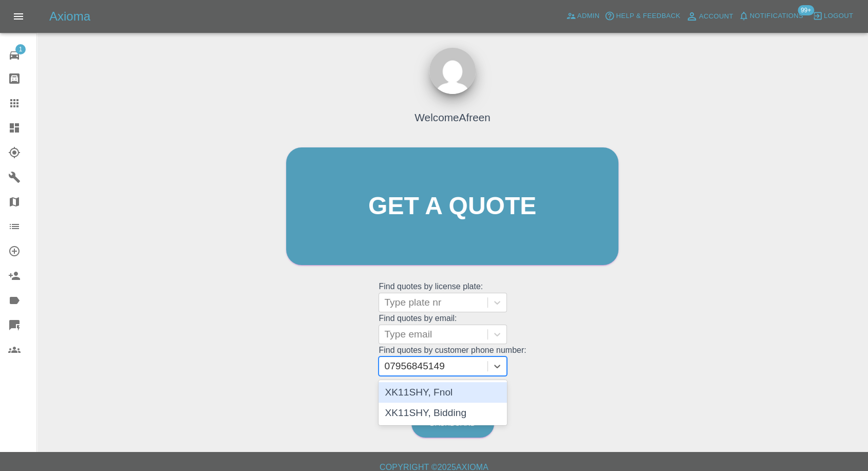
click at [439, 389] on div "XK11SHY, Fnol" at bounding box center [443, 392] width 128 height 21
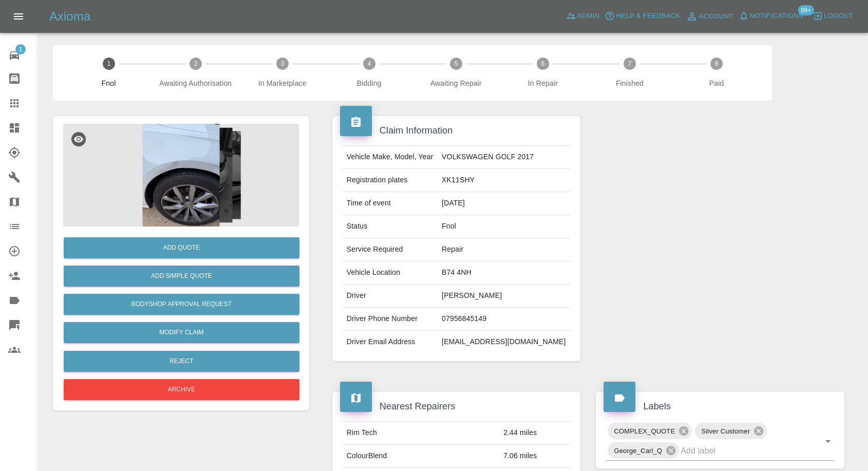
click at [145, 172] on img at bounding box center [181, 175] width 236 height 103
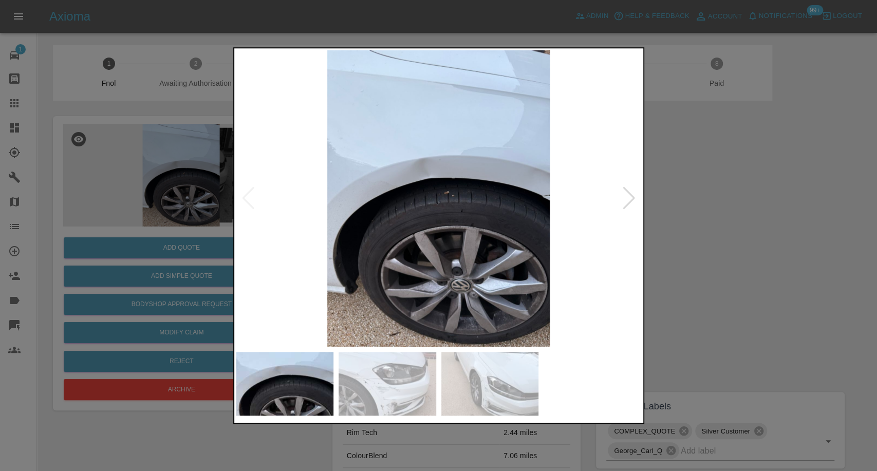
click at [383, 370] on img at bounding box center [388, 384] width 98 height 64
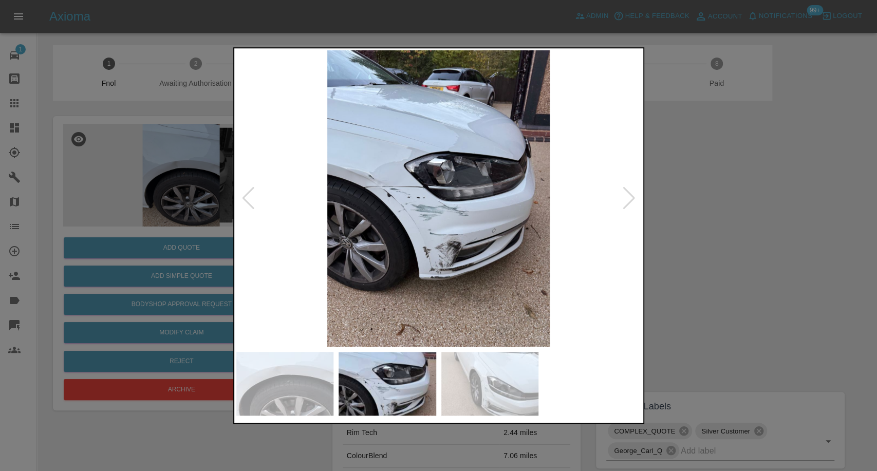
click at [507, 381] on img at bounding box center [490, 384] width 98 height 64
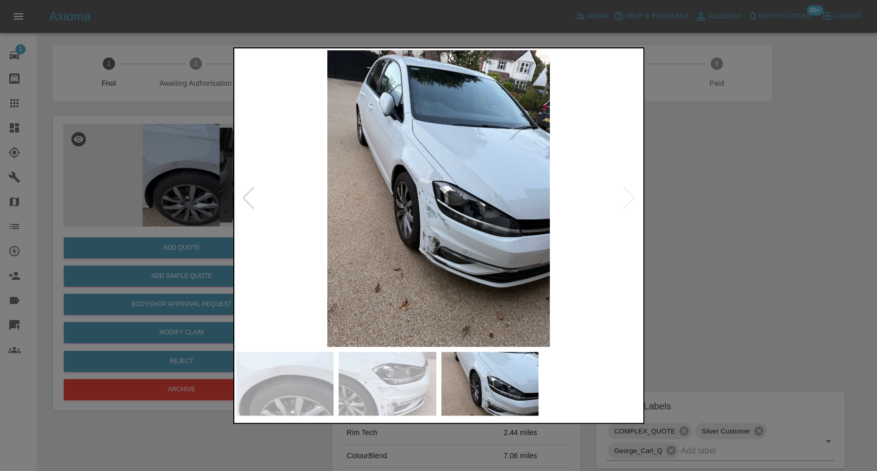
click at [686, 121] on div at bounding box center [438, 235] width 877 height 471
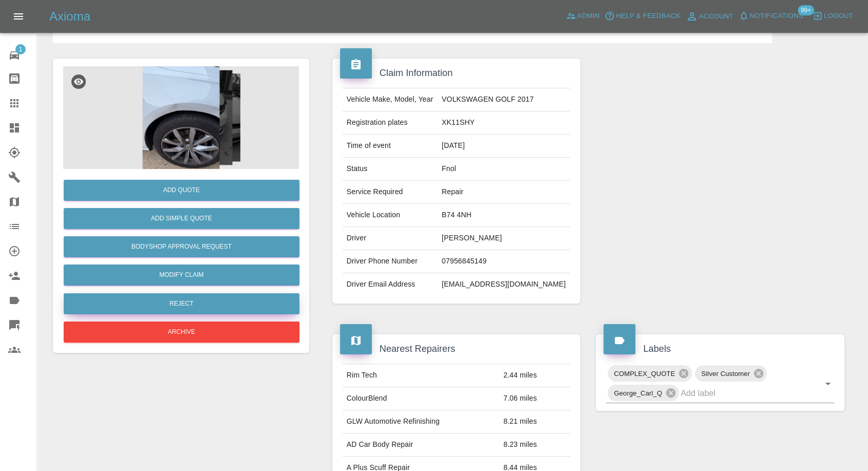
scroll to position [57, 0]
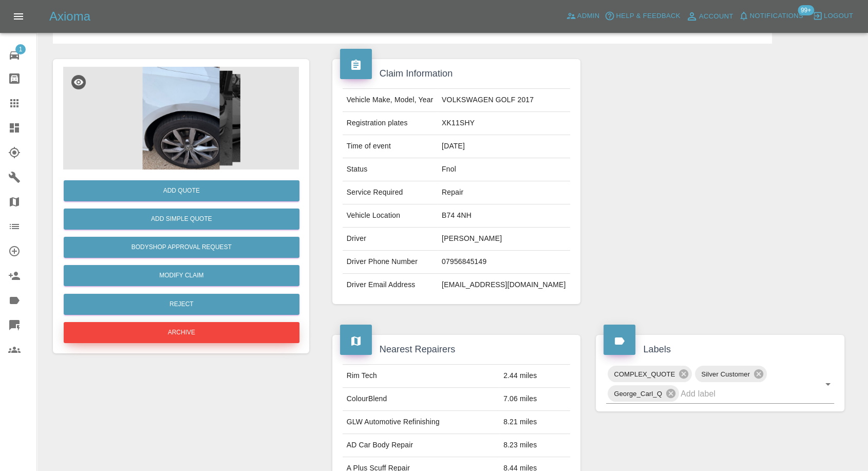
click at [200, 334] on button "Archive" at bounding box center [182, 332] width 236 height 21
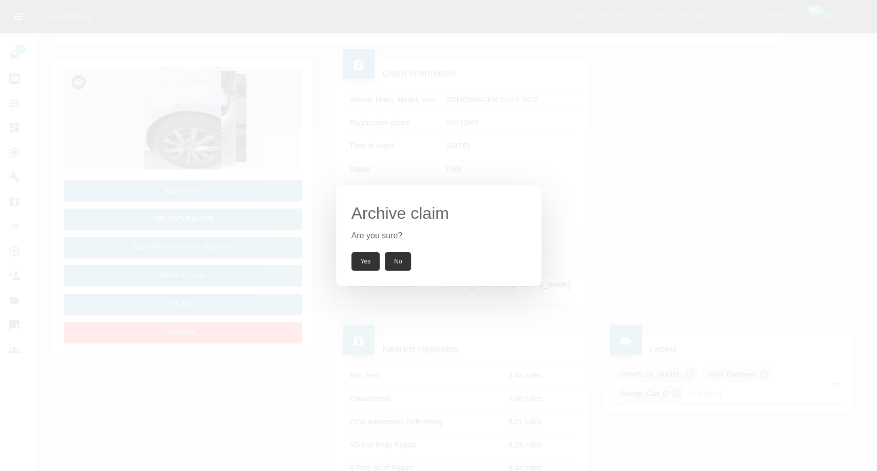
click at [365, 265] on button "Yes" at bounding box center [365, 261] width 29 height 18
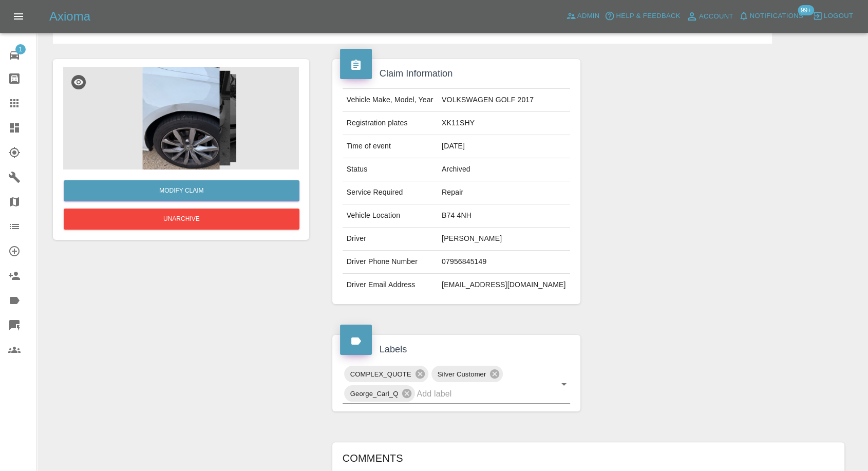
click at [12, 100] on icon at bounding box center [14, 103] width 8 height 8
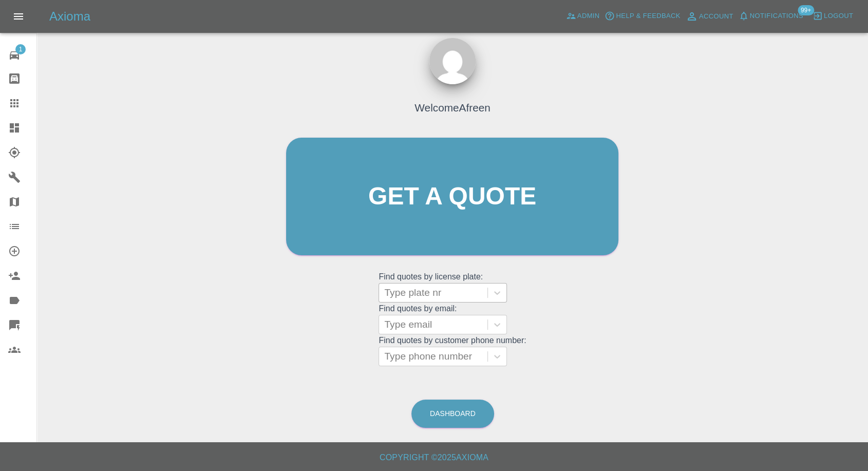
scroll to position [9, 0]
click at [424, 359] on div at bounding box center [433, 357] width 98 height 14
paste input "+447956845149"
drag, startPoint x: 404, startPoint y: 360, endPoint x: 272, endPoint y: 367, distance: 132.8
click at [272, 367] on div "Welcome Afreen Get a quote Get a quote Find quotes by license plate: Type plate…" at bounding box center [452, 246] width 815 height 369
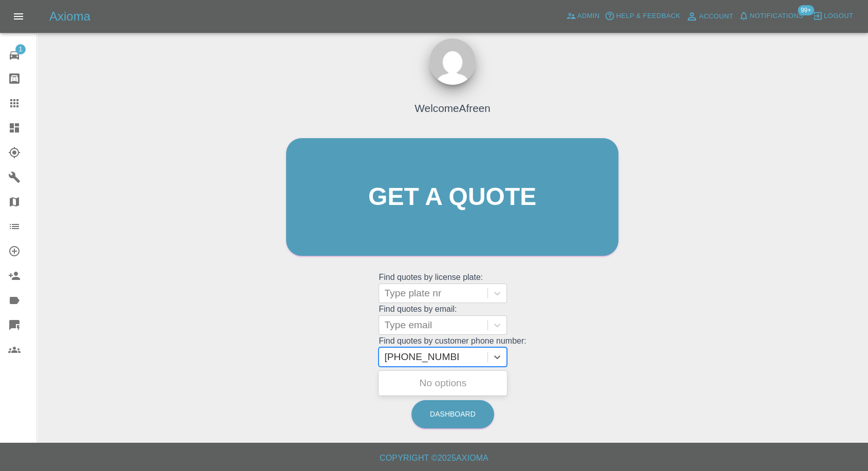
type input "07956845149"
click at [416, 403] on div "XK11SHY, Bidding" at bounding box center [443, 404] width 128 height 21
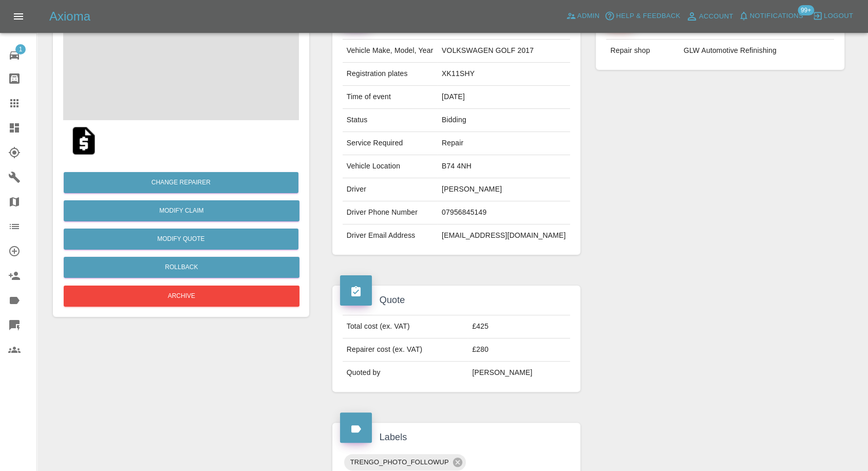
scroll to position [114, 0]
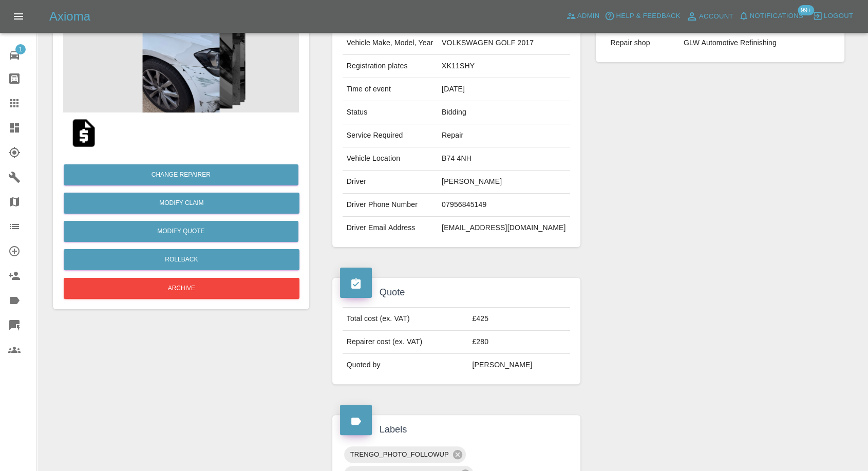
drag, startPoint x: 13, startPoint y: 97, endPoint x: 69, endPoint y: 138, distance: 69.6
click at [13, 97] on icon at bounding box center [14, 103] width 12 height 12
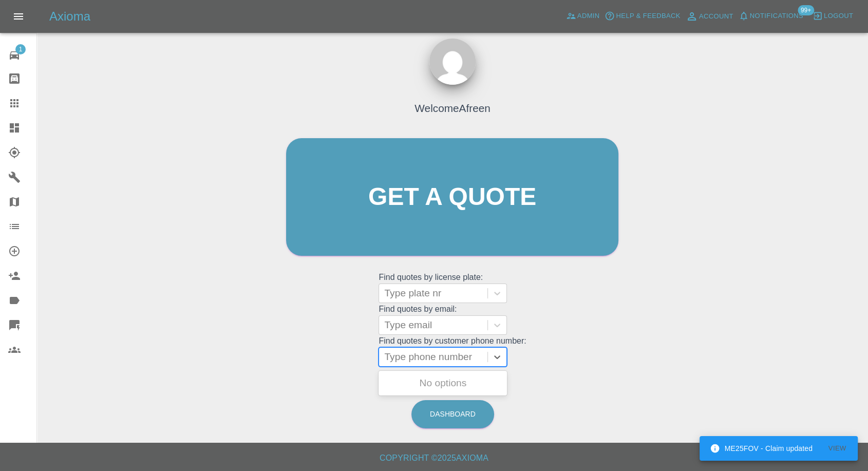
click at [420, 354] on div at bounding box center [433, 357] width 98 height 14
paste input "+447974957174"
drag, startPoint x: 406, startPoint y: 358, endPoint x: 345, endPoint y: 359, distance: 61.1
click at [350, 359] on div "Welcome Afreen Get a quote Get a quote Find quotes by license plate: Type plate…" at bounding box center [452, 217] width 354 height 310
type input "07974957174"
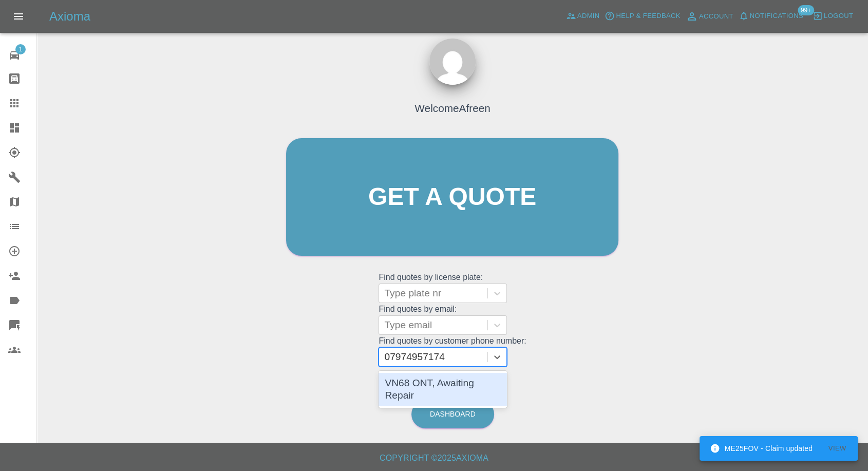
click at [417, 383] on div "VN68 ONT, Awaiting Repair" at bounding box center [443, 389] width 128 height 33
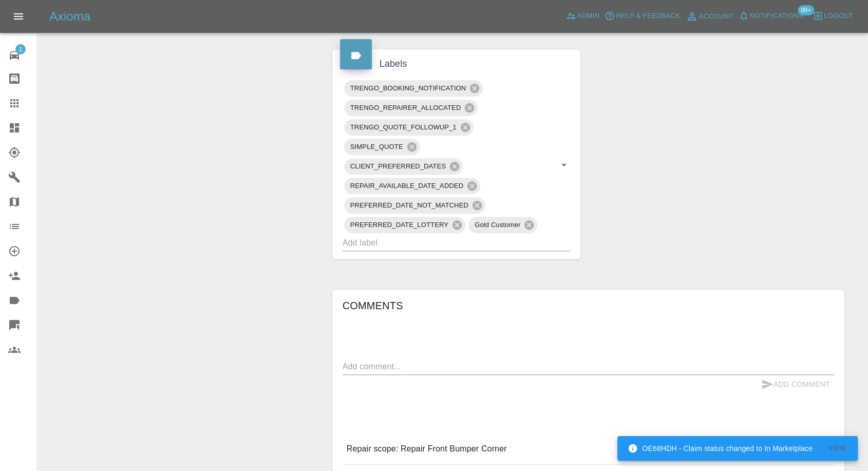
scroll to position [700, 0]
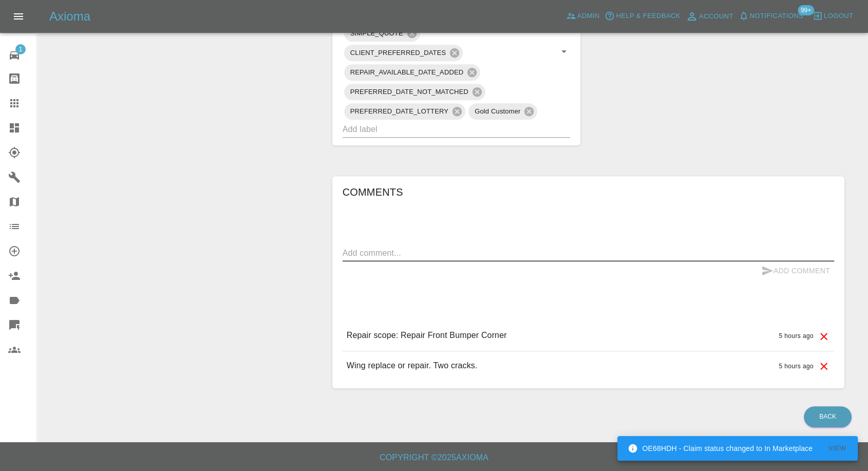
click at [427, 252] on textarea at bounding box center [589, 253] width 492 height 12
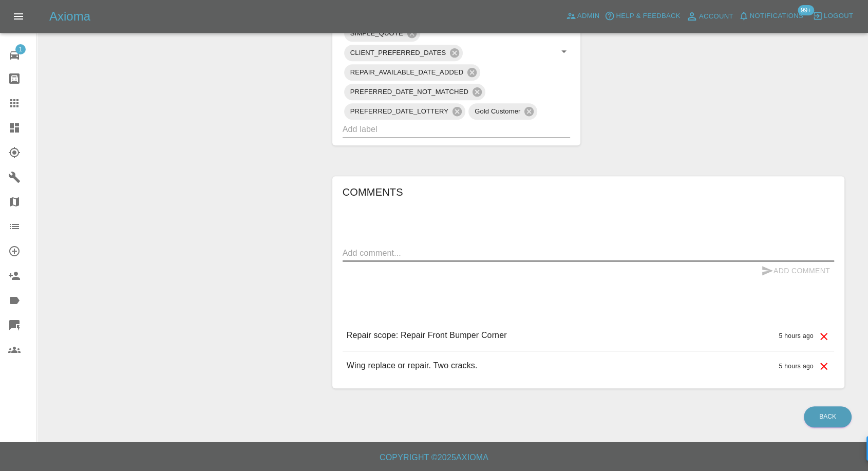
paste textarea "If there is any chance to repair 1st or 2nd Sept that would be better. Otherwis…"
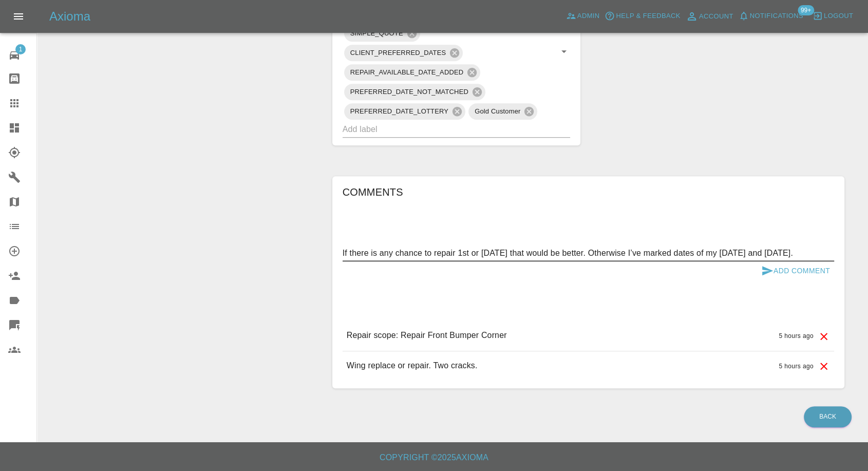
type textarea "If there is any chance to repair 1st or 2nd Sept that would be better. Otherwis…"
click at [768, 270] on icon "submit" at bounding box center [767, 270] width 11 height 9
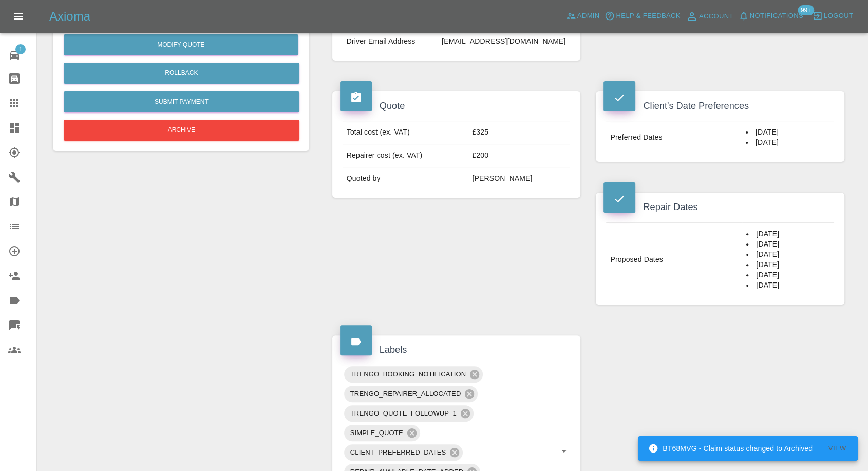
scroll to position [529, 0]
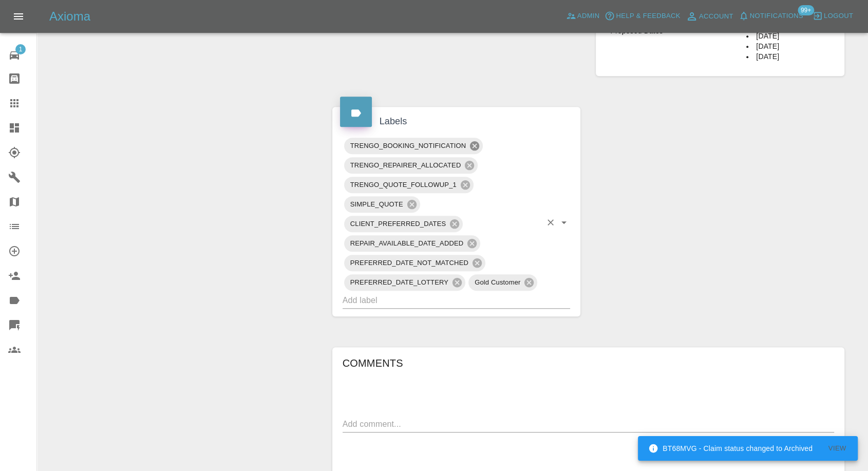
click at [474, 148] on icon at bounding box center [474, 145] width 9 height 9
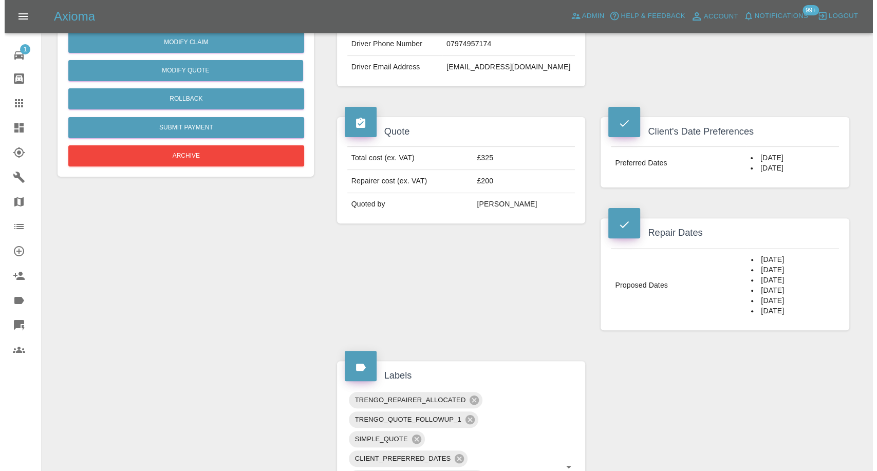
scroll to position [301, 0]
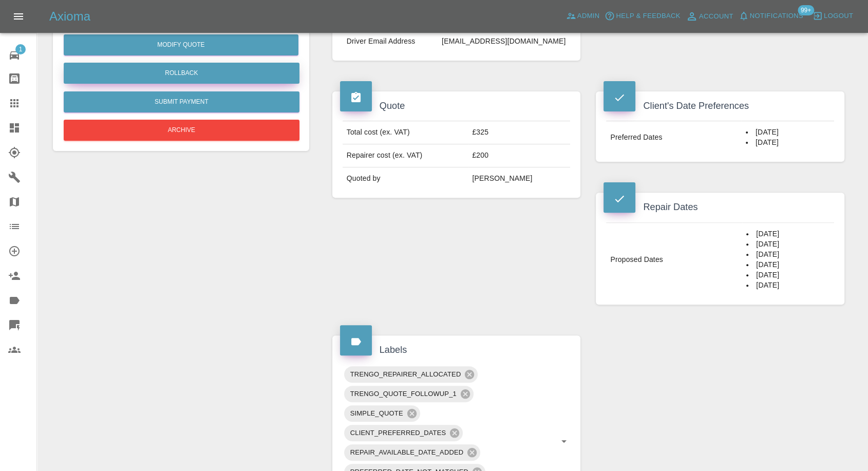
click at [197, 63] on button "Rollback" at bounding box center [182, 73] width 236 height 21
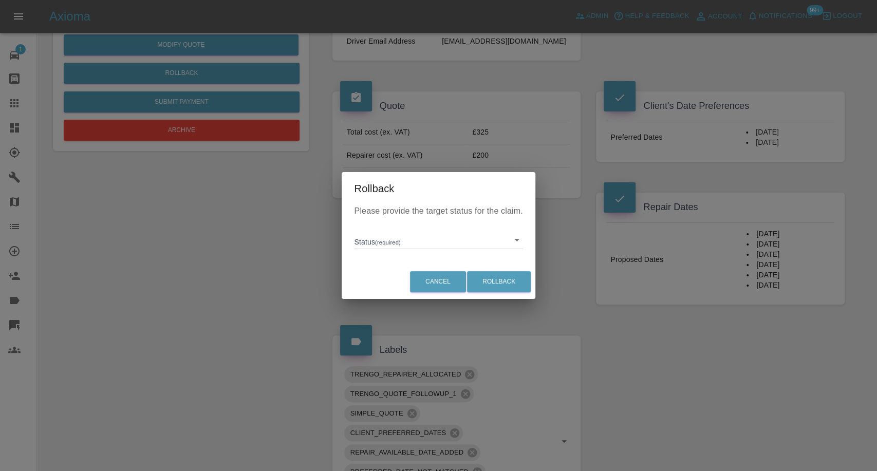
click at [195, 68] on div "Rollback Please provide the target status for the claim. Status (required) ​ Ca…" at bounding box center [438, 235] width 877 height 471
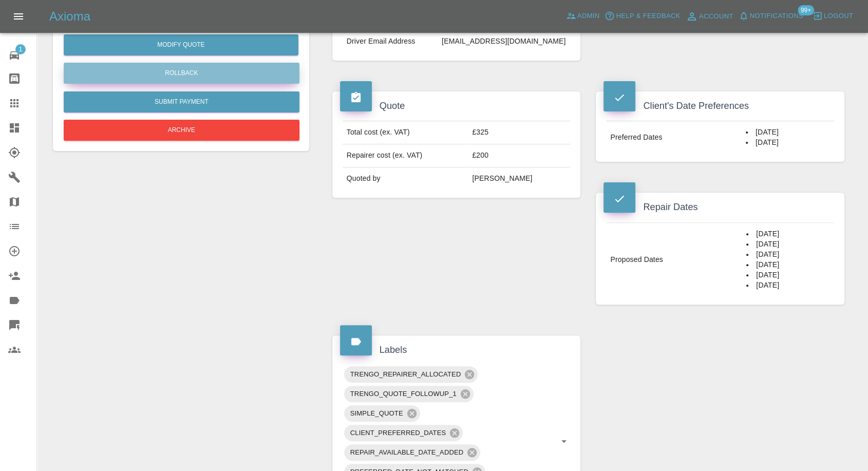
click at [195, 68] on button "Rollback" at bounding box center [182, 73] width 236 height 21
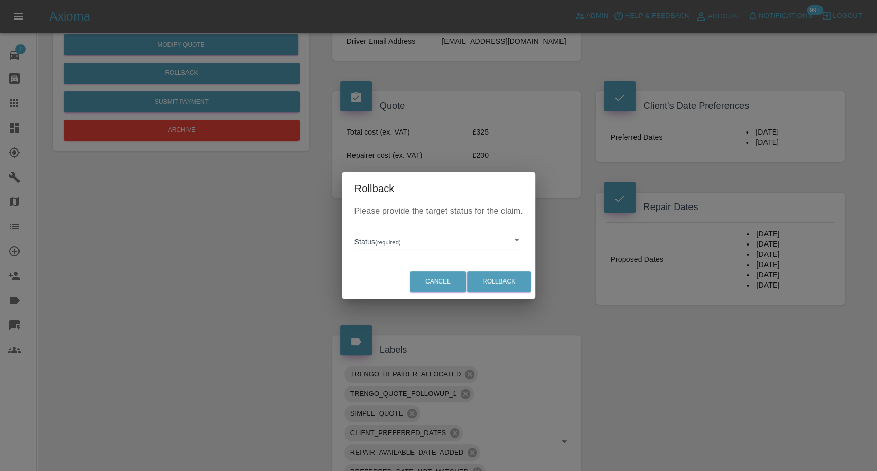
click at [456, 244] on body "Axioma Admin Help & Feedback Account Notifications 99+ Logout 1 Repair home Bod…" at bounding box center [438, 297] width 877 height 1196
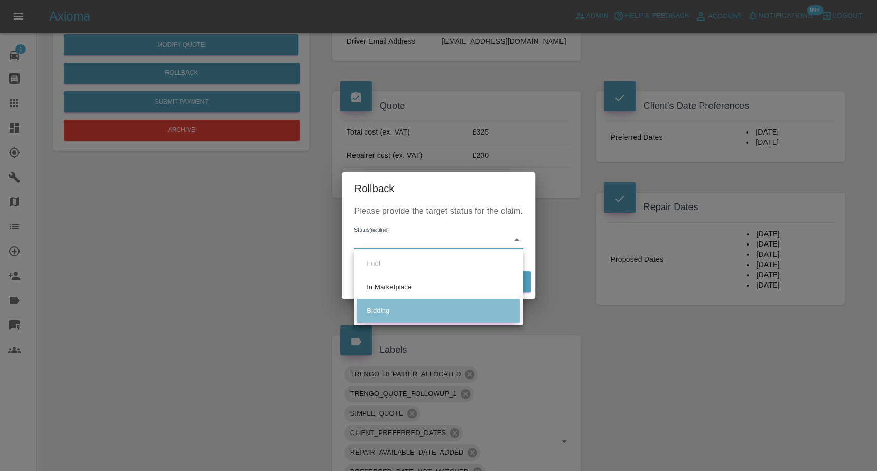
click at [410, 312] on li "Bidding" at bounding box center [438, 311] width 163 height 24
type input "bidding"
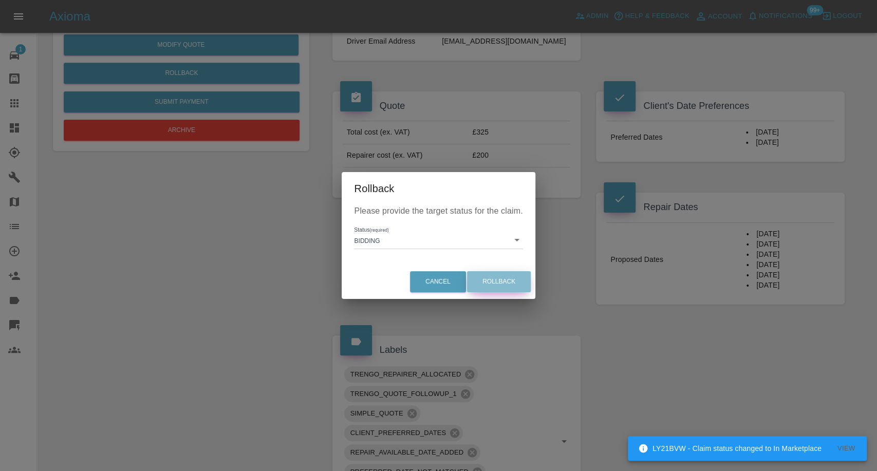
click at [491, 280] on button "Rollback" at bounding box center [499, 281] width 64 height 21
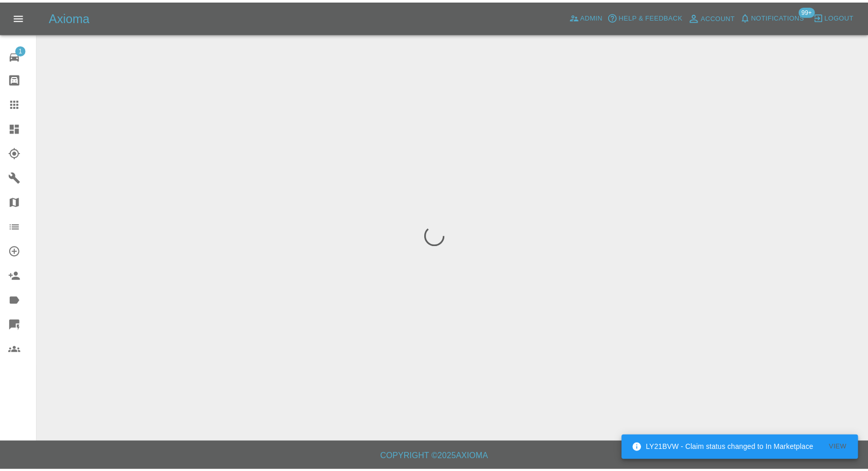
scroll to position [0, 0]
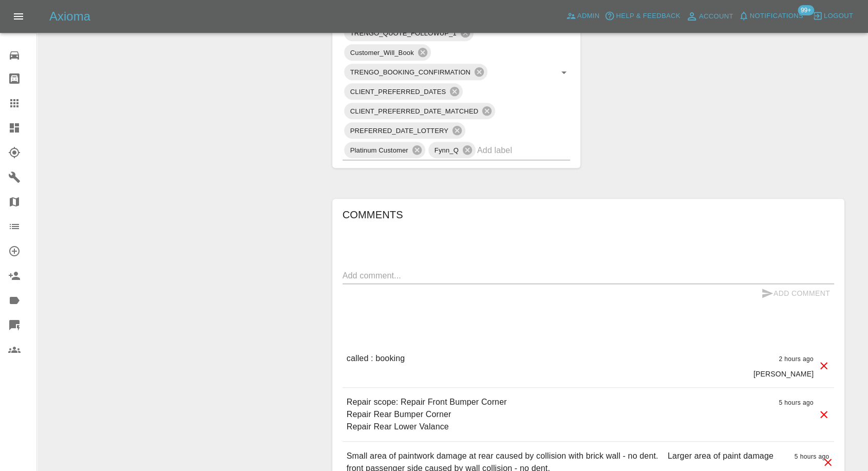
scroll to position [685, 0]
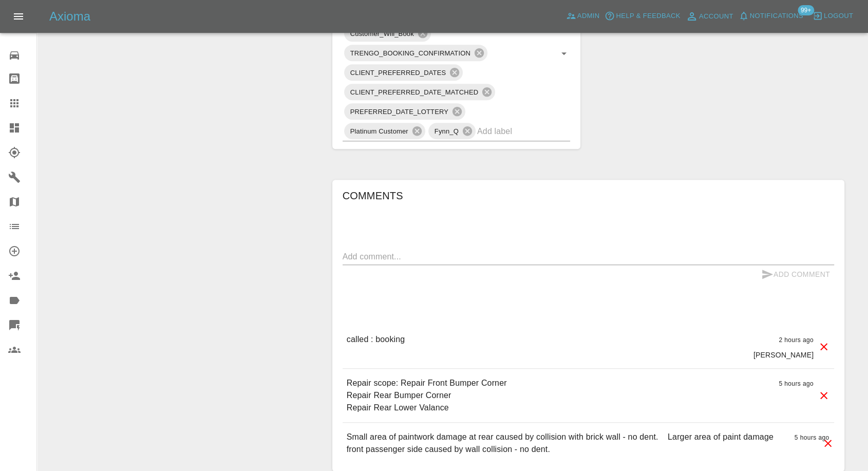
click at [422, 257] on textarea at bounding box center [589, 257] width 492 height 12
paste textarea "Address is 1 Maple drive, crowthorne, RG45 6SQ."
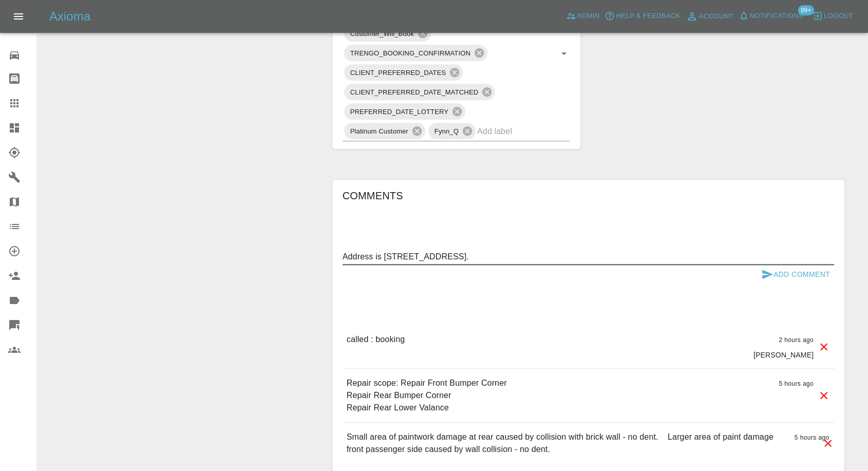
type textarea "Address is 1 Maple drive, crowthorne, RG45 6SQ."
click at [763, 274] on icon "submit" at bounding box center [767, 274] width 12 height 12
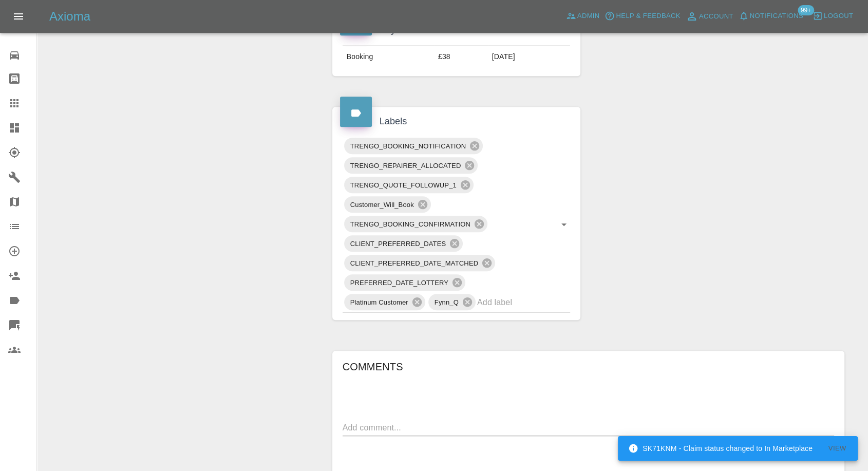
scroll to position [342, 0]
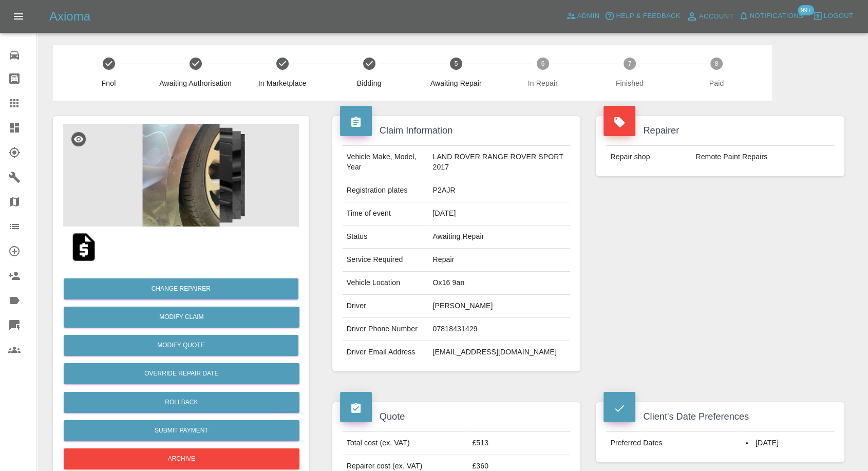
click at [702, 158] on td "Remote Paint Repairs" at bounding box center [763, 157] width 143 height 23
copy div "Remote Paint Repairs"
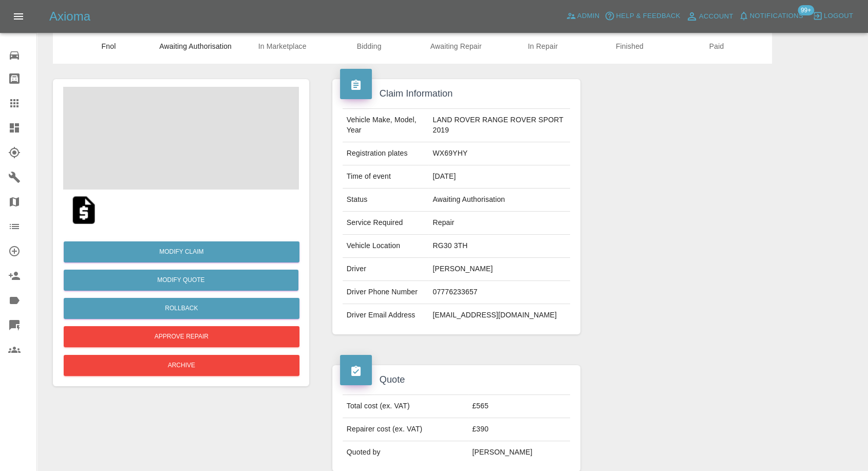
scroll to position [57, 0]
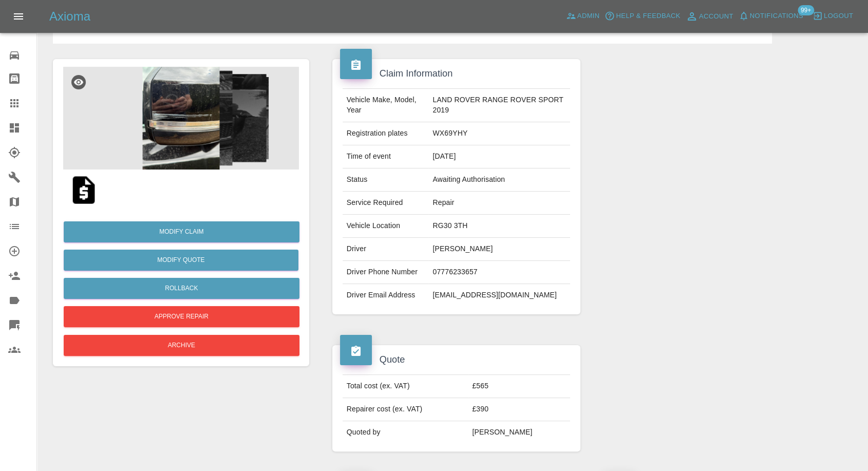
click at [86, 194] on img at bounding box center [83, 190] width 33 height 33
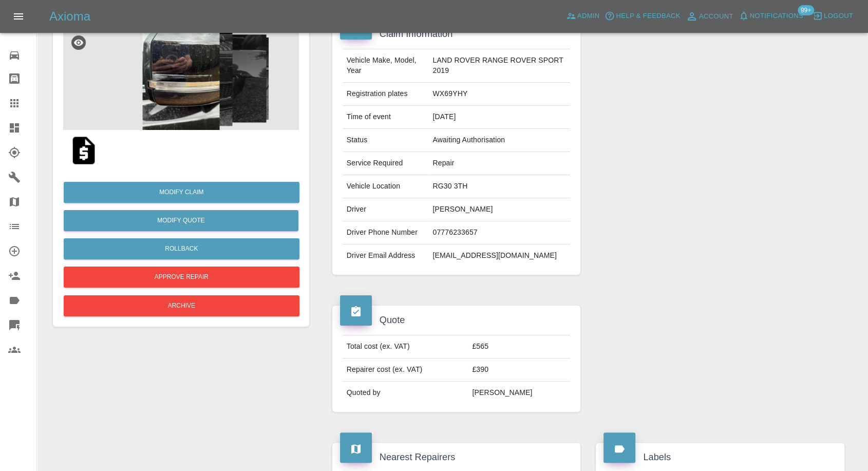
scroll to position [114, 0]
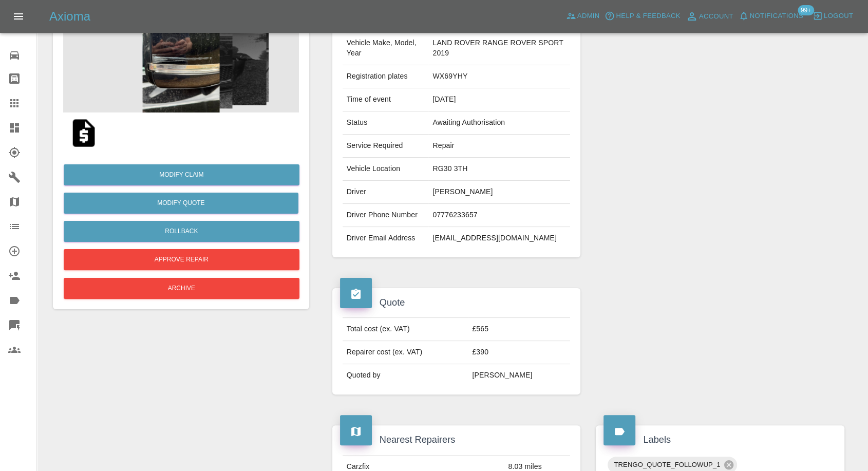
click at [84, 137] on img at bounding box center [83, 133] width 33 height 33
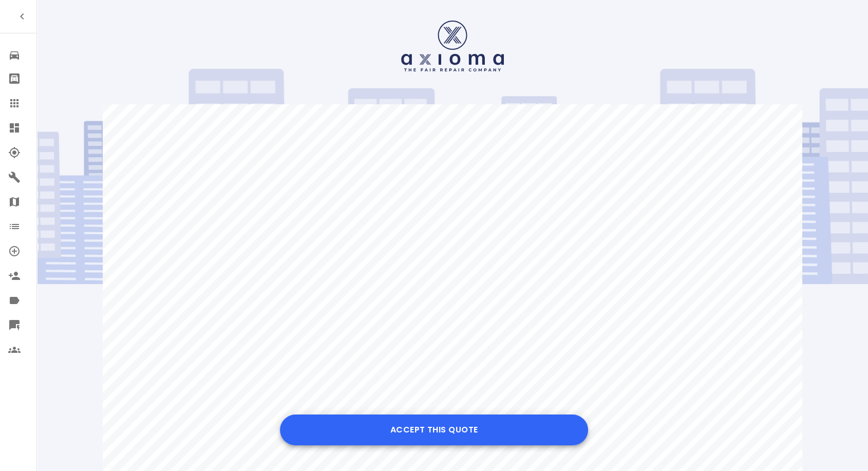
click at [405, 421] on button "Accept this Quote" at bounding box center [434, 430] width 308 height 31
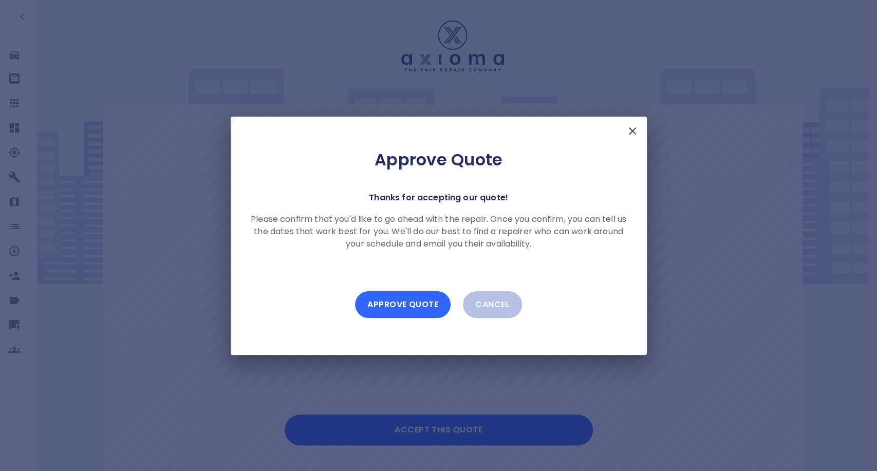
click at [417, 315] on button "Approve Quote" at bounding box center [403, 304] width 96 height 27
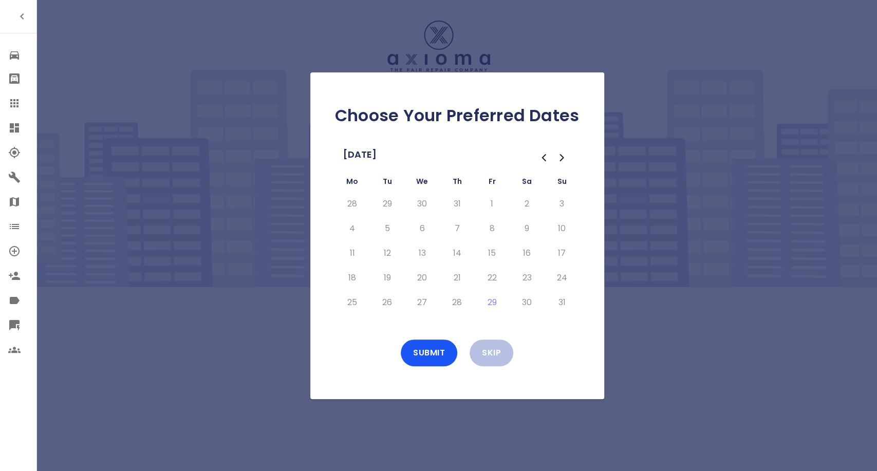
click at [559, 158] on icon "Go to the Next Month" at bounding box center [562, 158] width 12 height 12
click at [349, 228] on button "8" at bounding box center [352, 228] width 18 height 16
click at [383, 225] on button "9" at bounding box center [387, 228] width 18 height 16
click at [413, 229] on button "10" at bounding box center [422, 228] width 18 height 16
click at [460, 229] on button "11" at bounding box center [457, 228] width 18 height 16
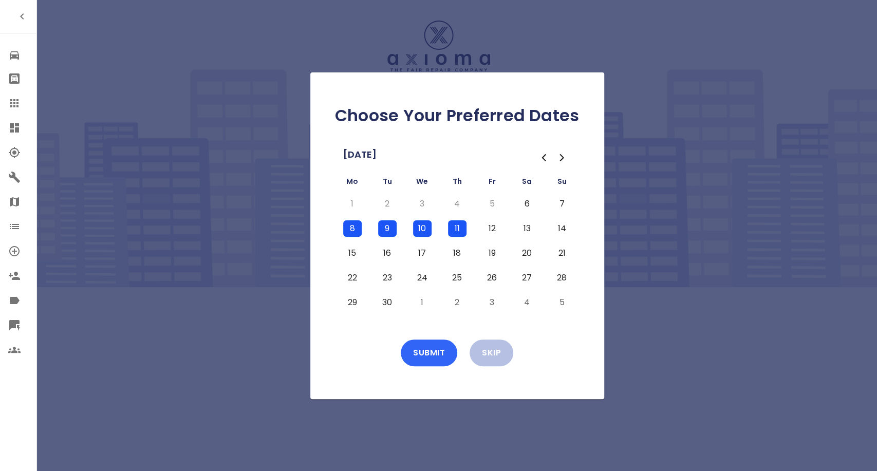
click at [419, 353] on button "Submit" at bounding box center [429, 353] width 57 height 27
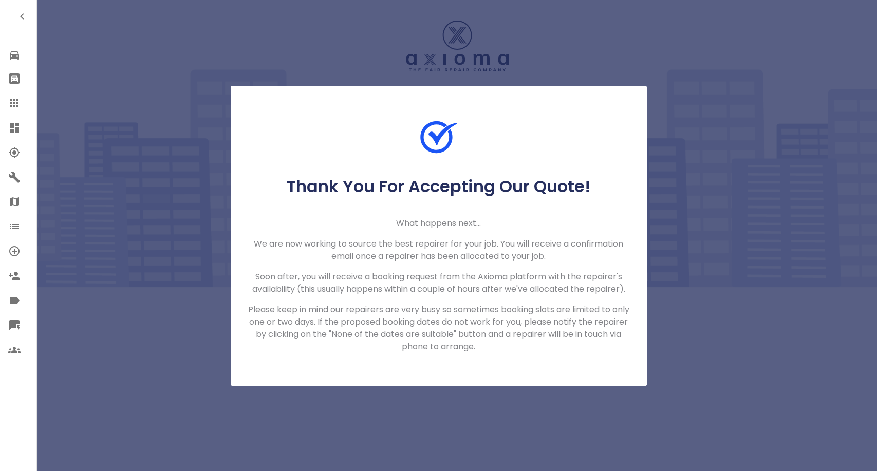
drag, startPoint x: 10, startPoint y: 105, endPoint x: 27, endPoint y: 92, distance: 20.6
click at [10, 105] on icon at bounding box center [14, 103] width 12 height 12
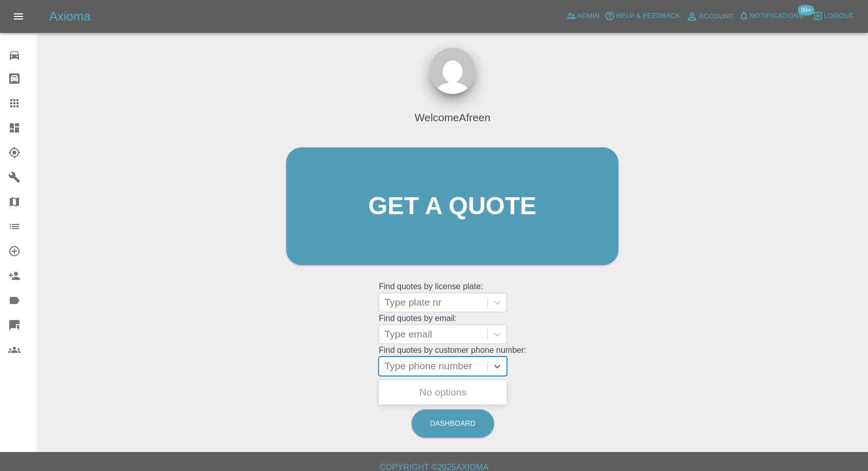
click at [412, 358] on div "Type phone number" at bounding box center [433, 366] width 108 height 18
paste input "+447805361149"
drag, startPoint x: 404, startPoint y: 368, endPoint x: 296, endPoint y: 379, distance: 108.9
click at [300, 379] on div "Welcome Afreen Get a quote Get a quote Find quotes by license plate: Type plate…" at bounding box center [452, 226] width 354 height 310
type input "07805361149"
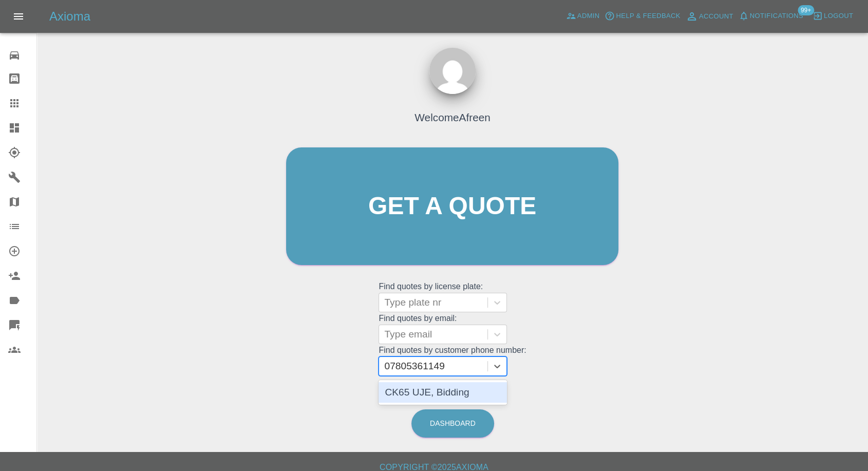
click at [453, 386] on div "CK65 UJE, Bidding" at bounding box center [443, 392] width 128 height 21
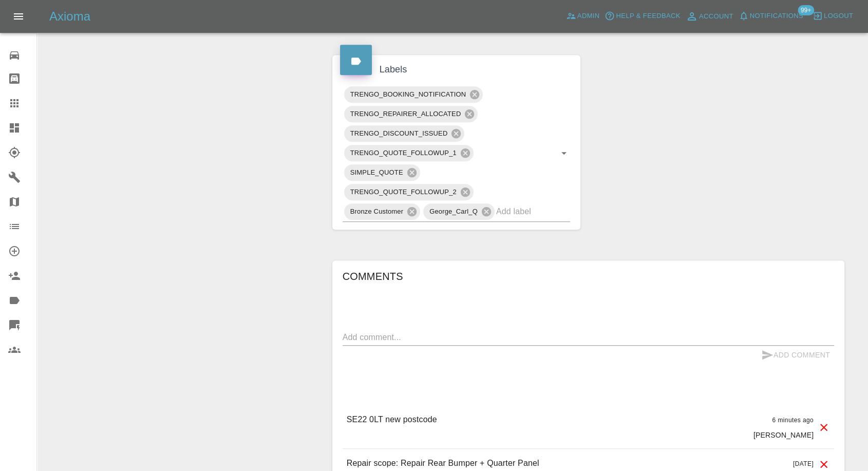
scroll to position [571, 0]
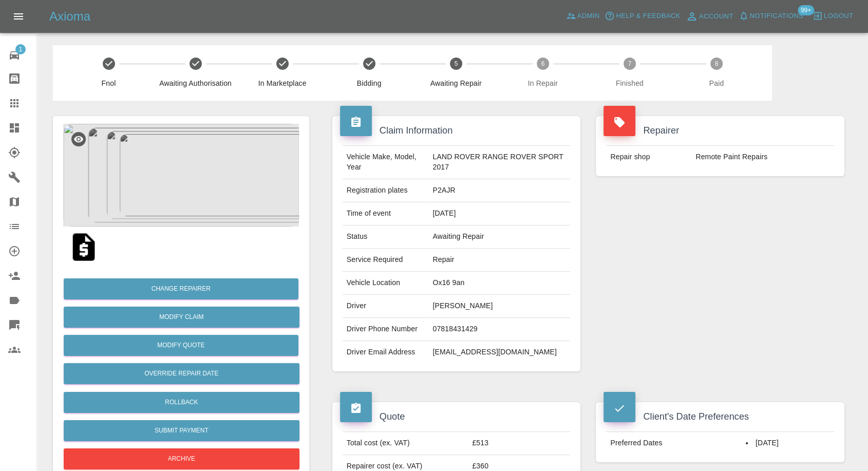
click at [452, 305] on td "Ayman Rashid" at bounding box center [499, 306] width 142 height 23
copy td "Ayman Rashid"
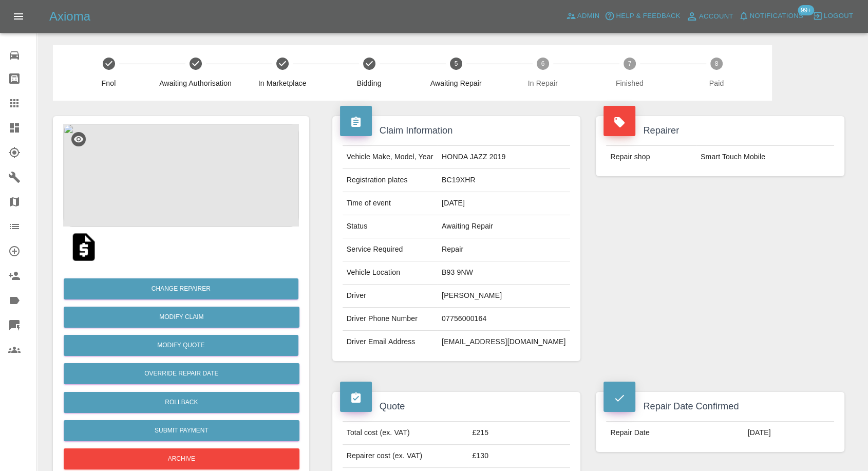
click at [485, 298] on td "[PERSON_NAME]" at bounding box center [504, 296] width 133 height 23
copy td "[PERSON_NAME]"
click at [473, 313] on td "07756000164" at bounding box center [504, 319] width 133 height 23
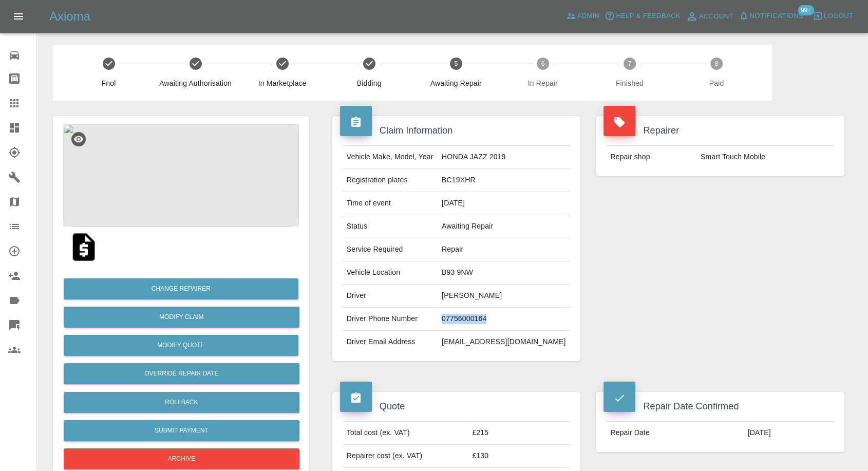
click at [473, 313] on td "07756000164" at bounding box center [504, 319] width 133 height 23
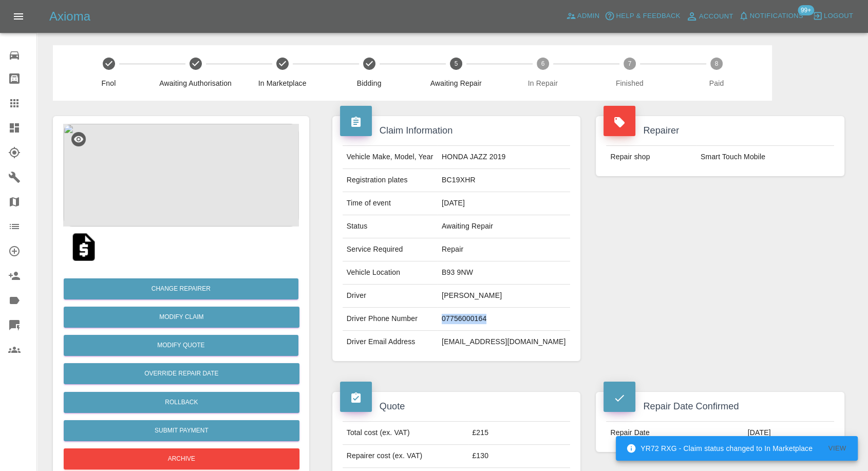
copy td "07756000164"
click at [405, 366] on div "Claim Information Vehicle Make, Model, Year HONDA JAZZ 2019 Registration plates…" at bounding box center [457, 239] width 264 height 276
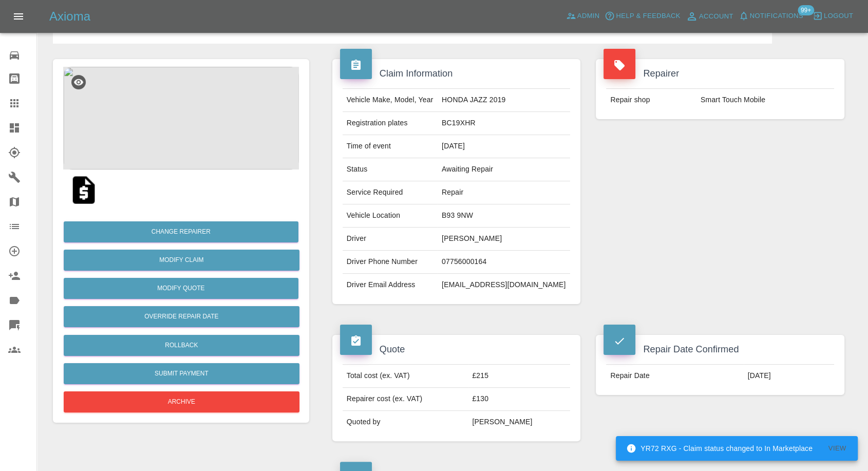
click at [464, 237] on td "Chris Fowkes" at bounding box center [504, 239] width 133 height 23
copy td "Chris"
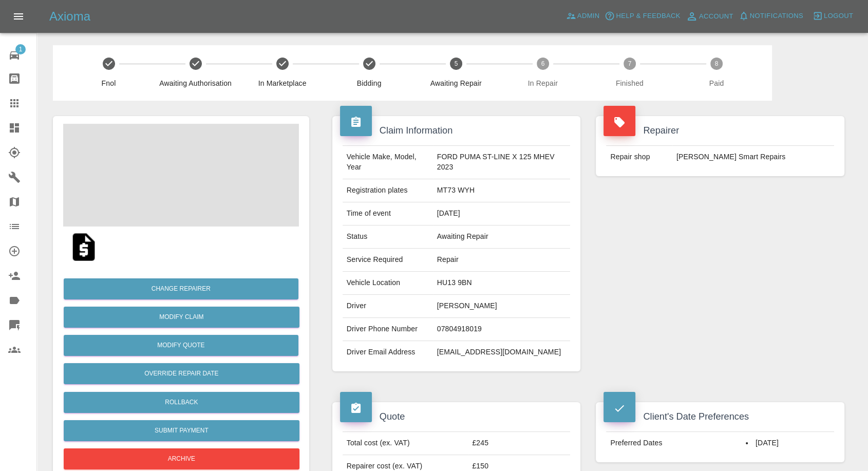
click at [438, 305] on td "[PERSON_NAME]" at bounding box center [502, 306] width 138 height 23
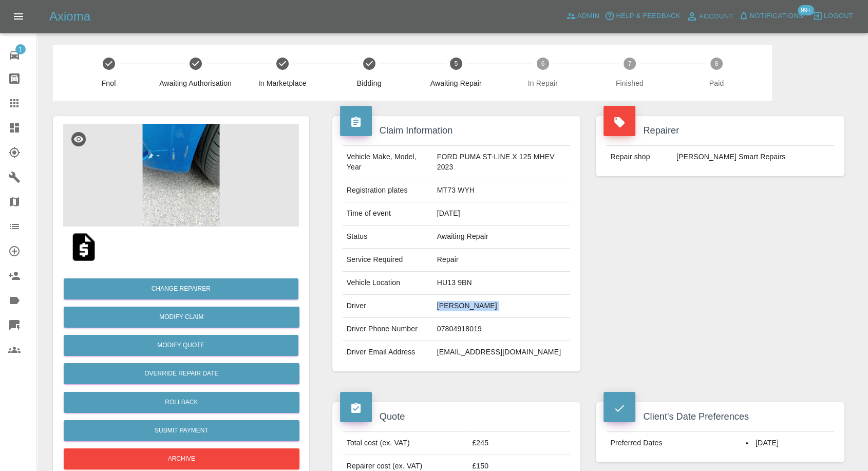
click at [438, 305] on td "[PERSON_NAME]" at bounding box center [502, 306] width 138 height 23
click at [448, 323] on td "07804918019" at bounding box center [502, 329] width 138 height 23
copy td "07804918019"
click at [376, 350] on td "Driver Email Address" at bounding box center [388, 352] width 90 height 23
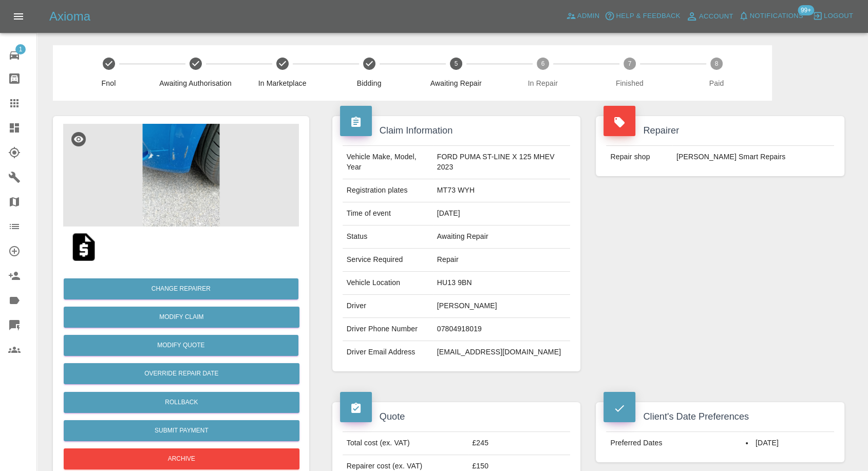
click at [439, 304] on td "[PERSON_NAME]" at bounding box center [502, 306] width 138 height 23
click at [439, 304] on td "Tania SPICER" at bounding box center [502, 306] width 138 height 23
copy td "Tania"
click at [433, 282] on td "HU13 9BN" at bounding box center [502, 283] width 138 height 23
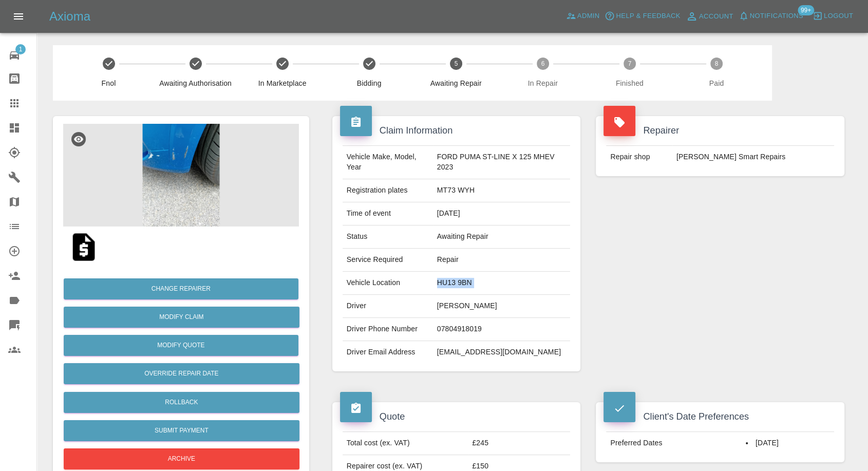
click at [433, 282] on td "HU13 9BN" at bounding box center [502, 283] width 138 height 23
copy td "HU13 9BN"
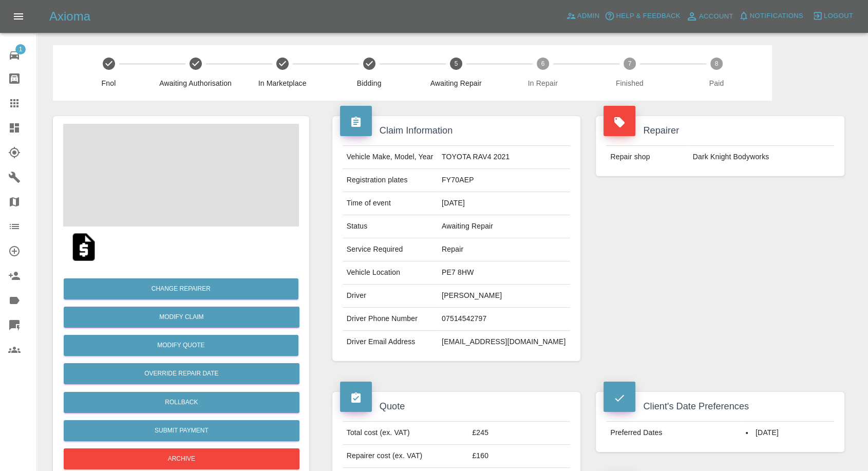
click at [471, 294] on td "Ramesh Bist" at bounding box center [504, 296] width 133 height 23
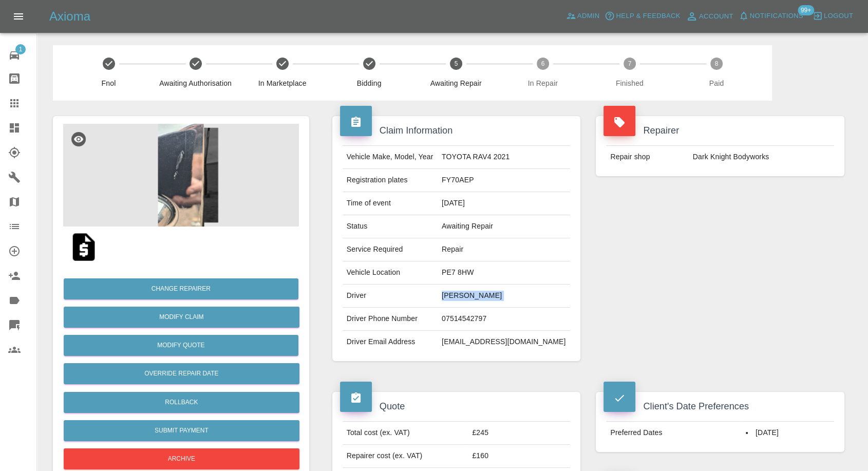
click at [471, 294] on td "Ramesh Bist" at bounding box center [504, 296] width 133 height 23
copy td "Ramesh Bist"
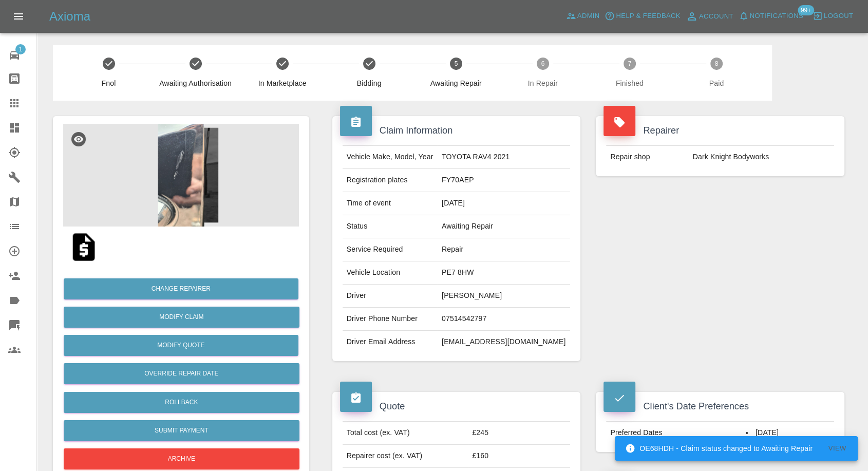
click at [481, 320] on td "07514542797" at bounding box center [504, 319] width 133 height 23
copy td "07514542797"
click at [412, 331] on td "Driver Email Address" at bounding box center [390, 342] width 95 height 23
click at [469, 294] on td "Ramesh Bist" at bounding box center [504, 296] width 133 height 23
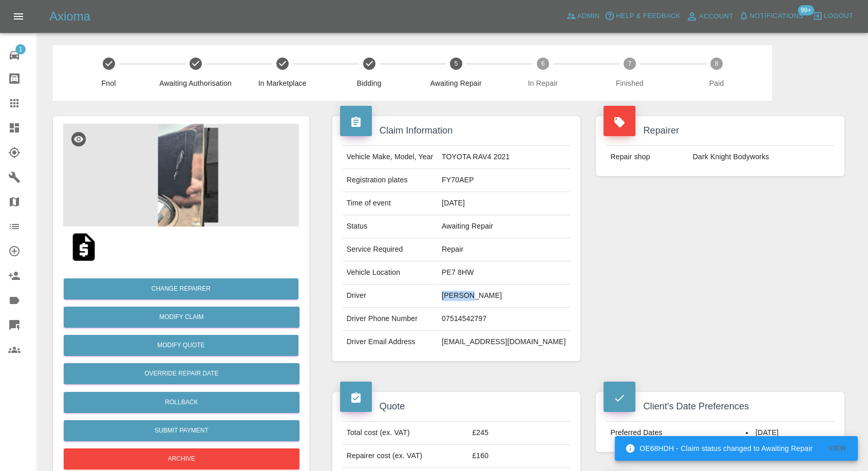
click at [469, 294] on td "Ramesh Bist" at bounding box center [504, 296] width 133 height 23
copy td "Ramesh"
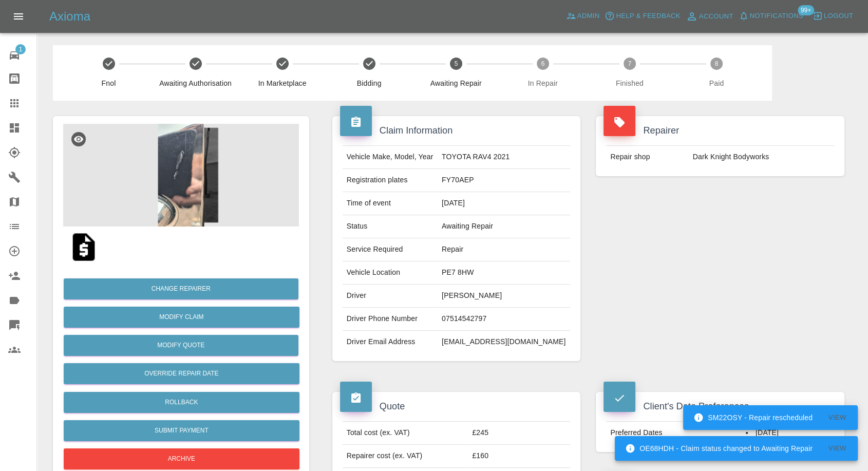
click at [478, 268] on td "PE7 8HW" at bounding box center [504, 273] width 133 height 23
copy td "PE7 8HW"
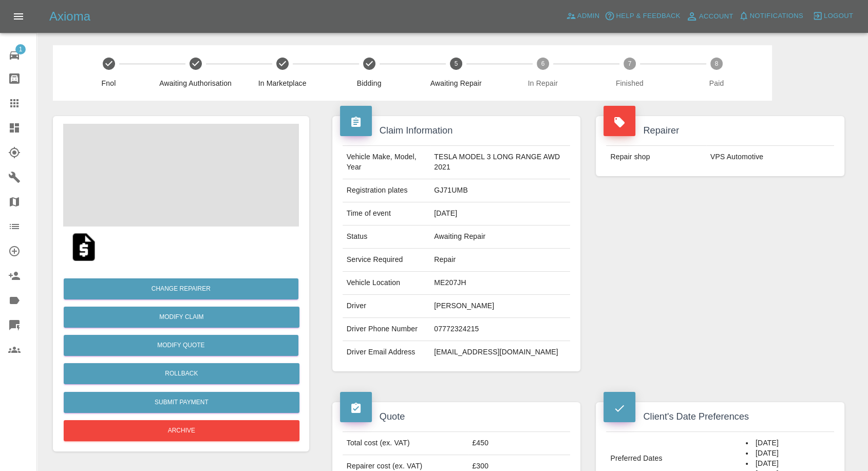
click at [460, 304] on td "[PERSON_NAME]" at bounding box center [500, 306] width 140 height 23
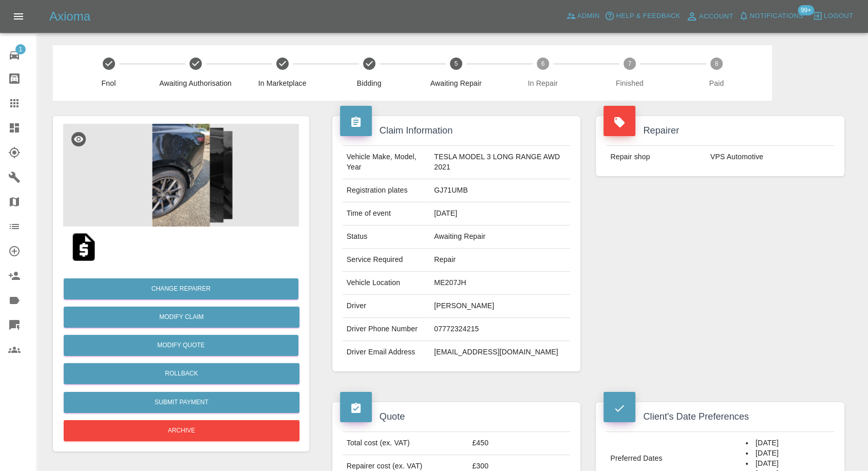
click at [480, 327] on td "07772324215" at bounding box center [500, 329] width 140 height 23
click at [470, 330] on td "07772324215" at bounding box center [500, 329] width 140 height 23
copy td "07772324215"
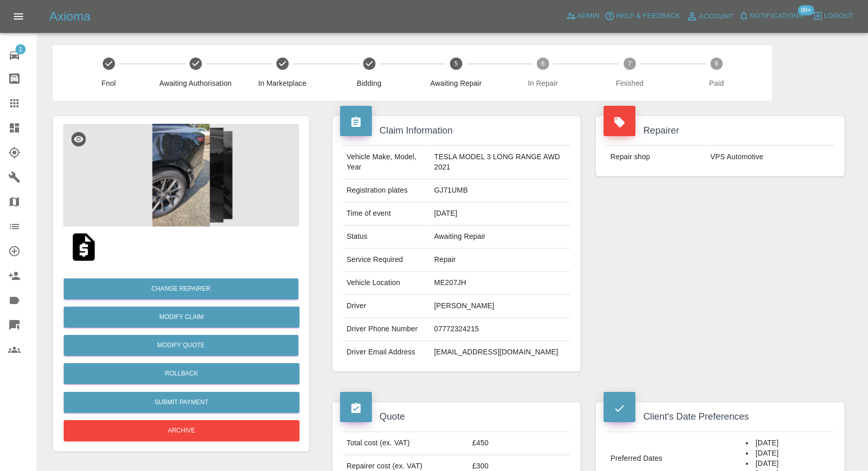
click at [498, 197] on td "GJ71UMB" at bounding box center [500, 190] width 140 height 23
click at [439, 301] on td "Joe Sargeantson" at bounding box center [500, 306] width 140 height 23
copy td "Joe"
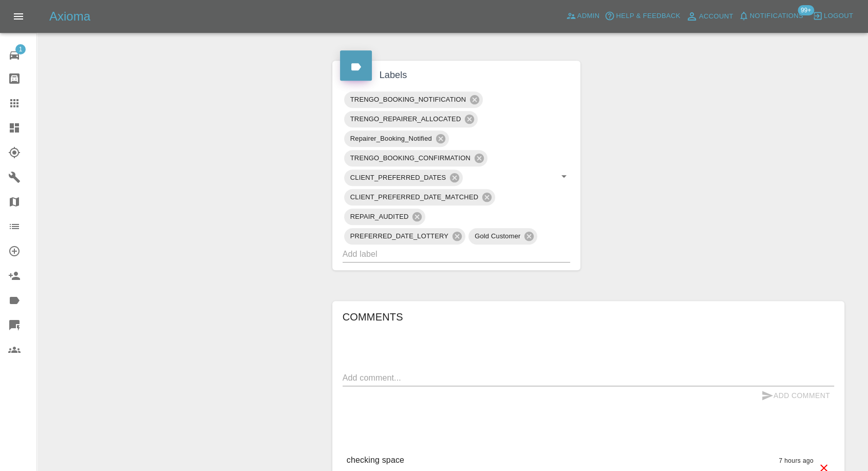
scroll to position [571, 0]
click at [449, 369] on div "x" at bounding box center [589, 377] width 492 height 16
click at [435, 381] on textarea at bounding box center [589, 377] width 492 height 12
paste textarea "Yes we have off street parking double drive on"
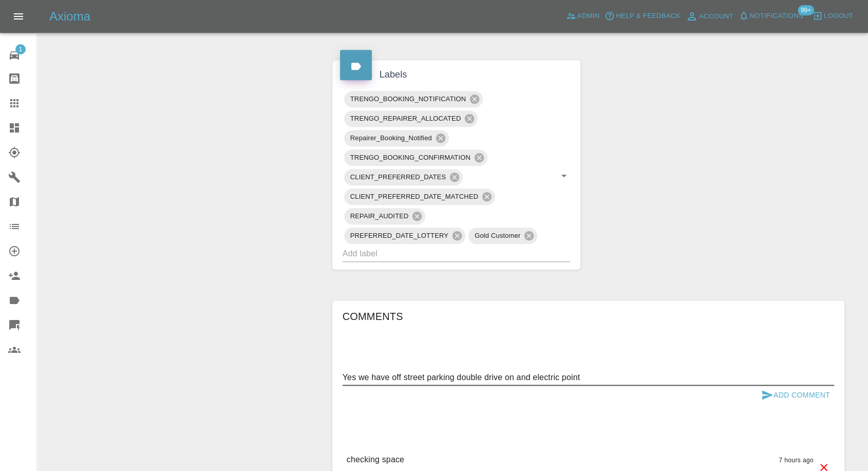
type textarea "Yes we have off street parking double drive on and electric point"
click at [759, 394] on button "Add Comment" at bounding box center [795, 395] width 77 height 19
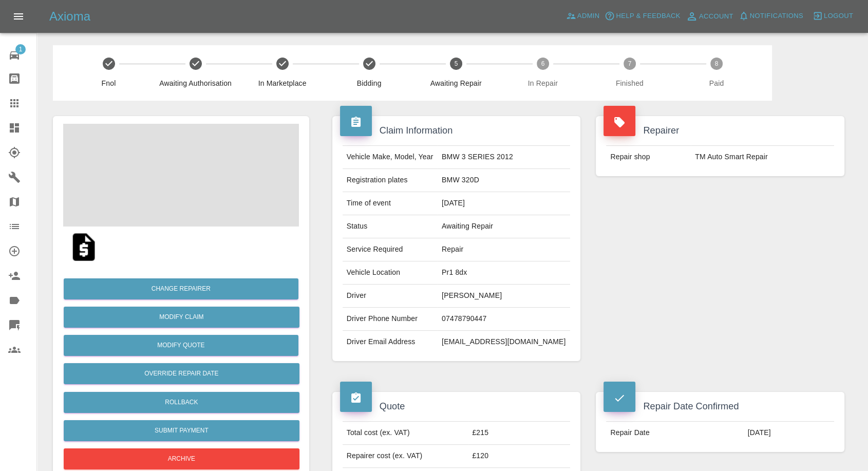
click at [485, 299] on td "Mick Jones" at bounding box center [504, 296] width 133 height 23
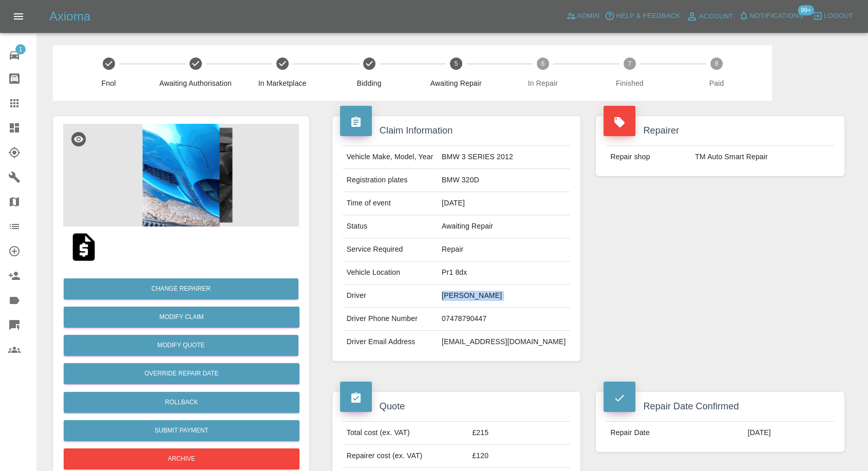
click at [485, 299] on td "Mick Jones" at bounding box center [504, 296] width 133 height 23
click at [476, 319] on td "07478790447" at bounding box center [504, 319] width 133 height 23
copy td "07478790447"
click at [463, 379] on div "Quote Total cost (ex. VAT) £215 Repairer cost (ex. VAT) £120 Quoted by Eric Ord…" at bounding box center [457, 445] width 264 height 137
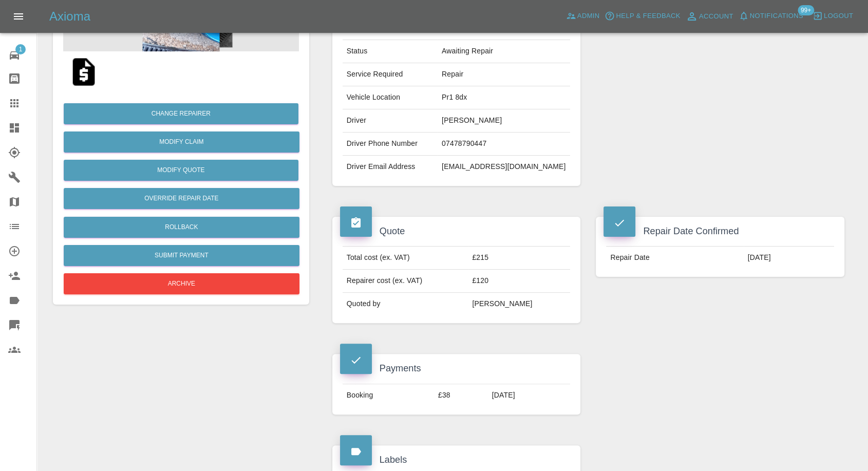
scroll to position [171, 0]
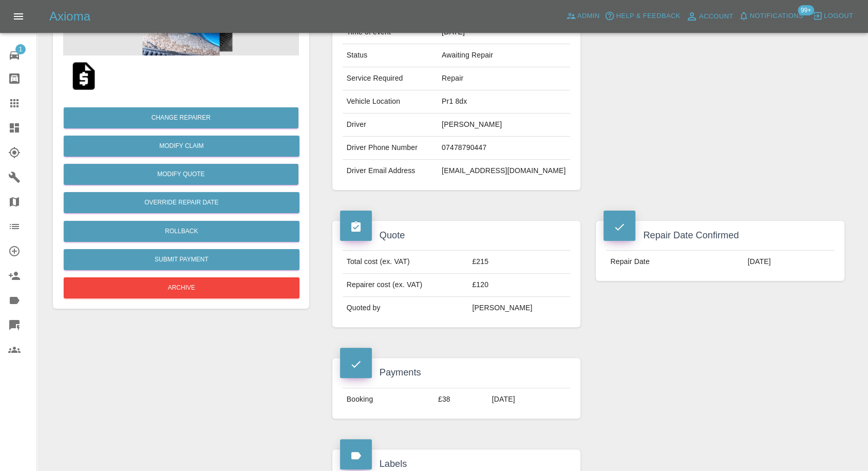
click at [473, 124] on td "Mick Jones" at bounding box center [504, 125] width 133 height 23
copy td "Mick"
click at [461, 104] on td "Pr1 8dx" at bounding box center [504, 101] width 133 height 23
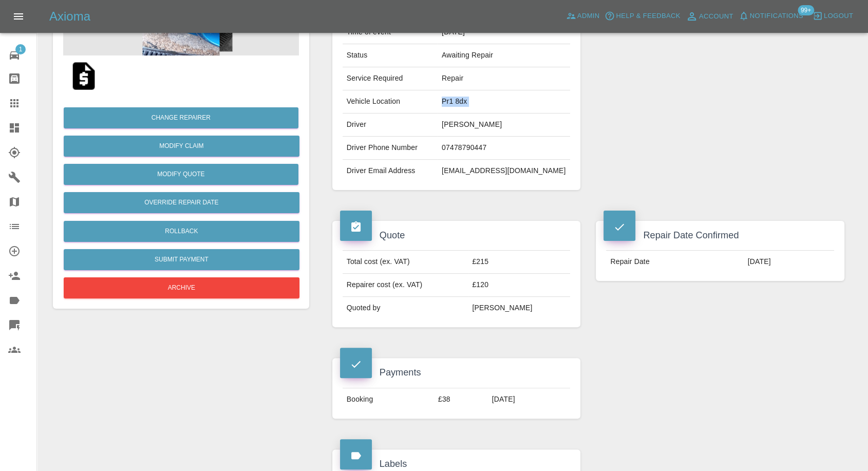
click at [461, 104] on td "Pr1 8dx" at bounding box center [504, 101] width 133 height 23
copy td "Pr1 8dx"
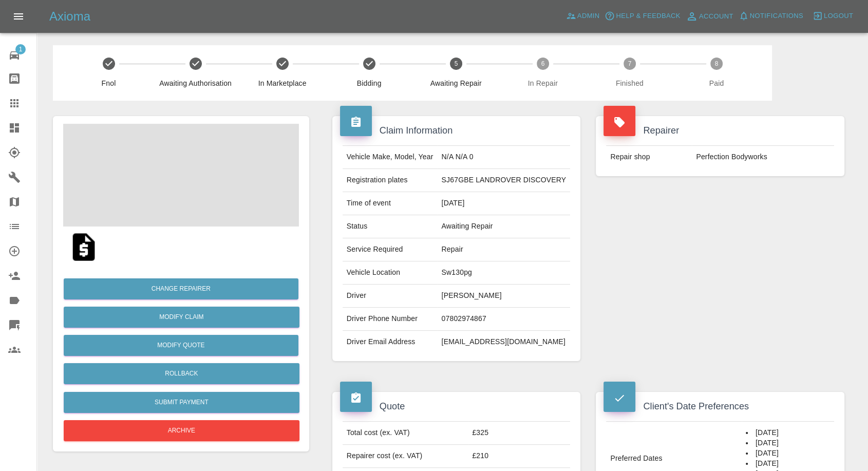
click at [454, 298] on td "[PERSON_NAME]" at bounding box center [504, 296] width 133 height 23
click at [454, 298] on td "Jason Gibbons" at bounding box center [504, 296] width 133 height 23
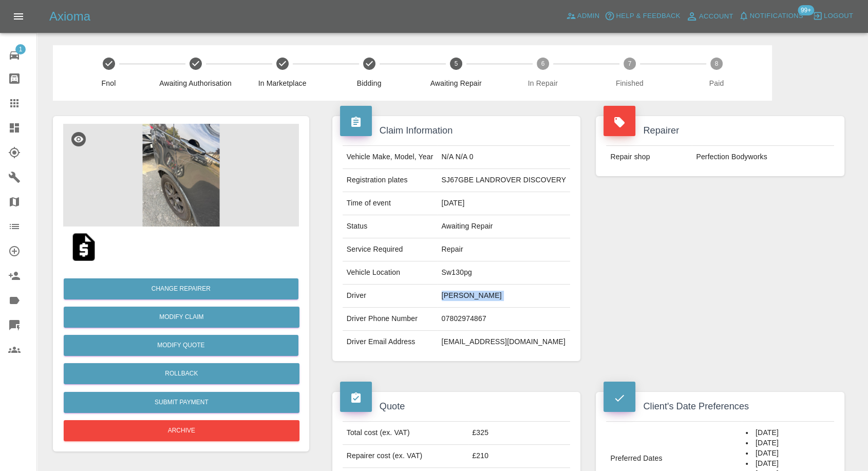
click at [454, 297] on td "Jason Gibbons" at bounding box center [504, 296] width 133 height 23
click at [481, 321] on td "07802974867" at bounding box center [504, 319] width 133 height 23
copy td "07802974867"
click at [468, 378] on div "Quote Total cost (ex. VAT) £325 Repairer cost (ex. VAT) £210 Quoted by Ankur Me…" at bounding box center [457, 445] width 264 height 137
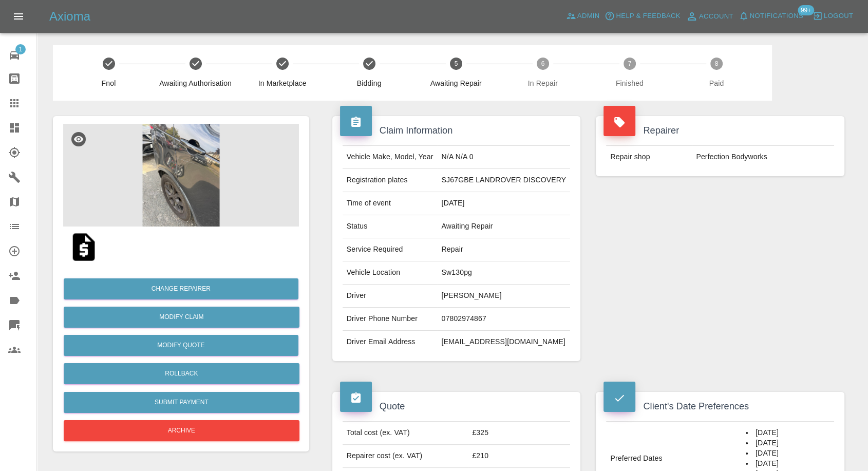
click at [449, 292] on td "Jason Gibbons" at bounding box center [504, 296] width 133 height 23
copy td "Jason"
click at [452, 272] on td "Sw130pg" at bounding box center [504, 273] width 133 height 23
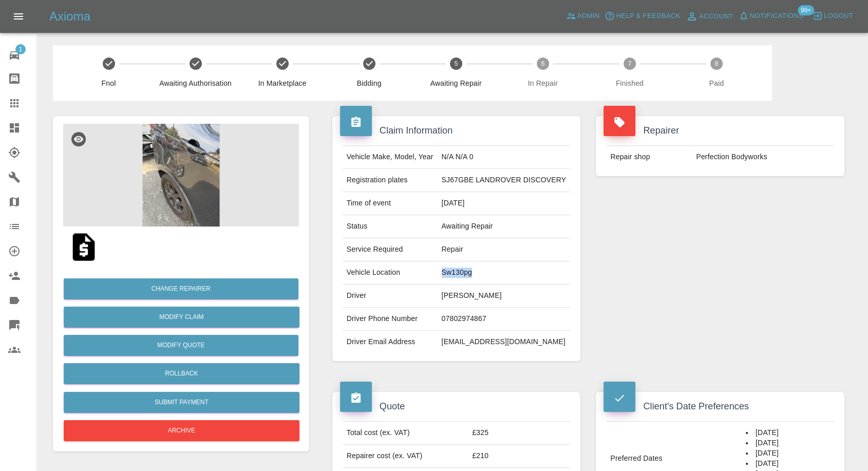
copy td "Sw130pg"
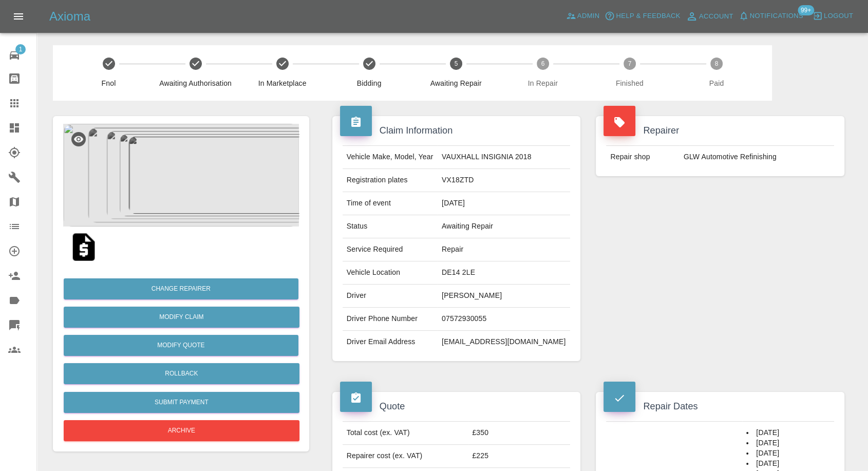
click at [479, 294] on td "[PERSON_NAME]" at bounding box center [504, 296] width 133 height 23
copy td "[PERSON_NAME]"
click at [504, 322] on td "07572930055" at bounding box center [504, 319] width 133 height 23
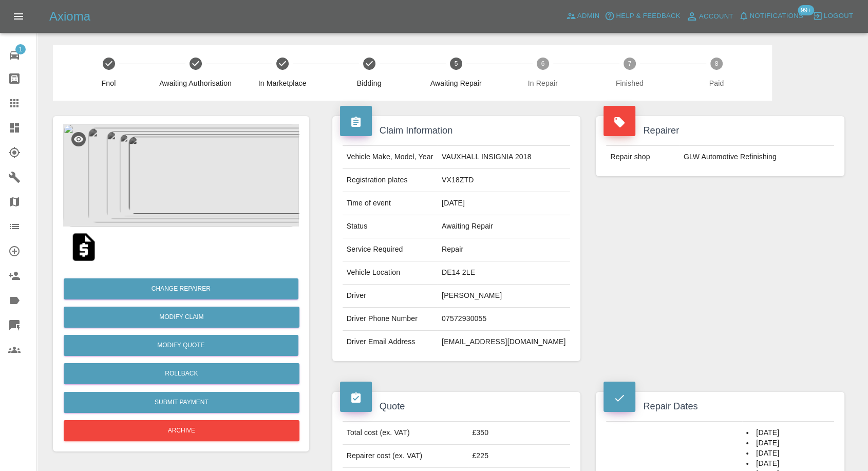
click at [504, 322] on td "07572930055" at bounding box center [504, 319] width 133 height 23
click at [495, 319] on td "07572930055" at bounding box center [504, 319] width 133 height 23
copy td "07572930055"
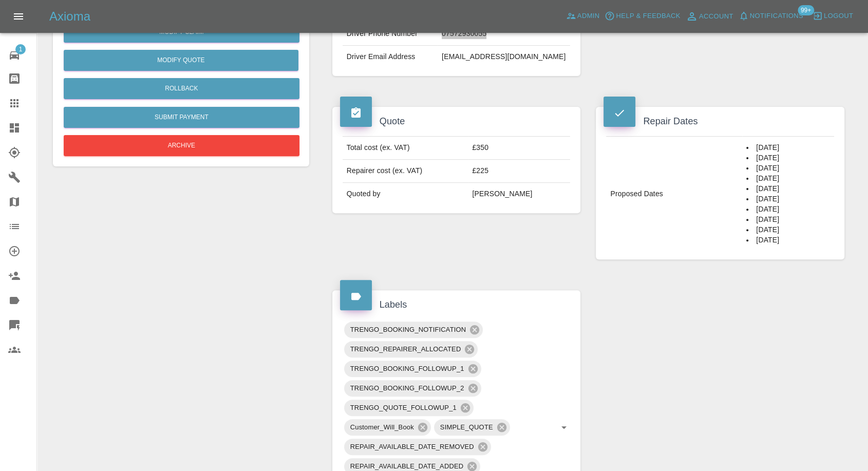
scroll to position [114, 0]
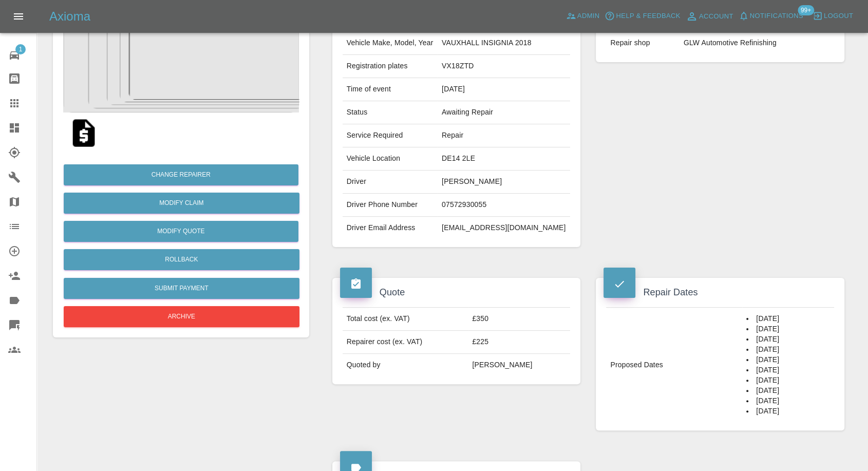
click at [434, 288] on h4 "Quote" at bounding box center [456, 293] width 233 height 14
click at [458, 181] on td "[PERSON_NAME]" at bounding box center [504, 182] width 133 height 23
copy td "Assad"
click at [481, 155] on td "DE14 2LE" at bounding box center [504, 158] width 133 height 23
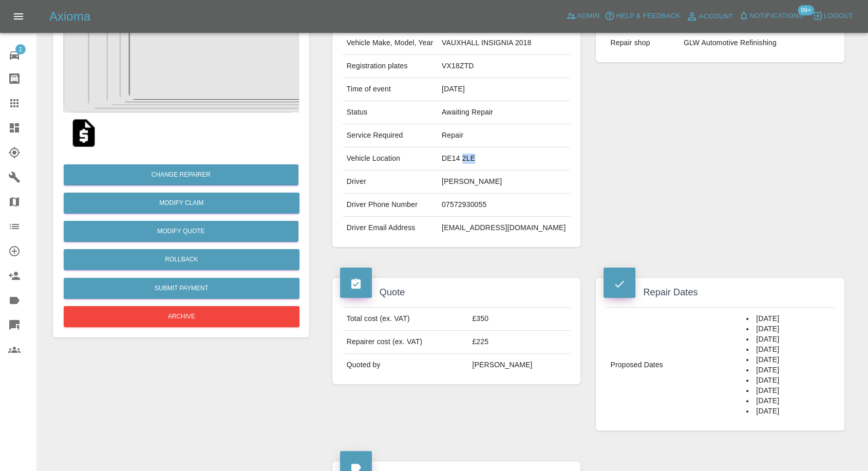
click at [481, 155] on td "DE14 2LE" at bounding box center [504, 158] width 133 height 23
copy td "DE14 2LE"
